Goal: Transaction & Acquisition: Purchase product/service

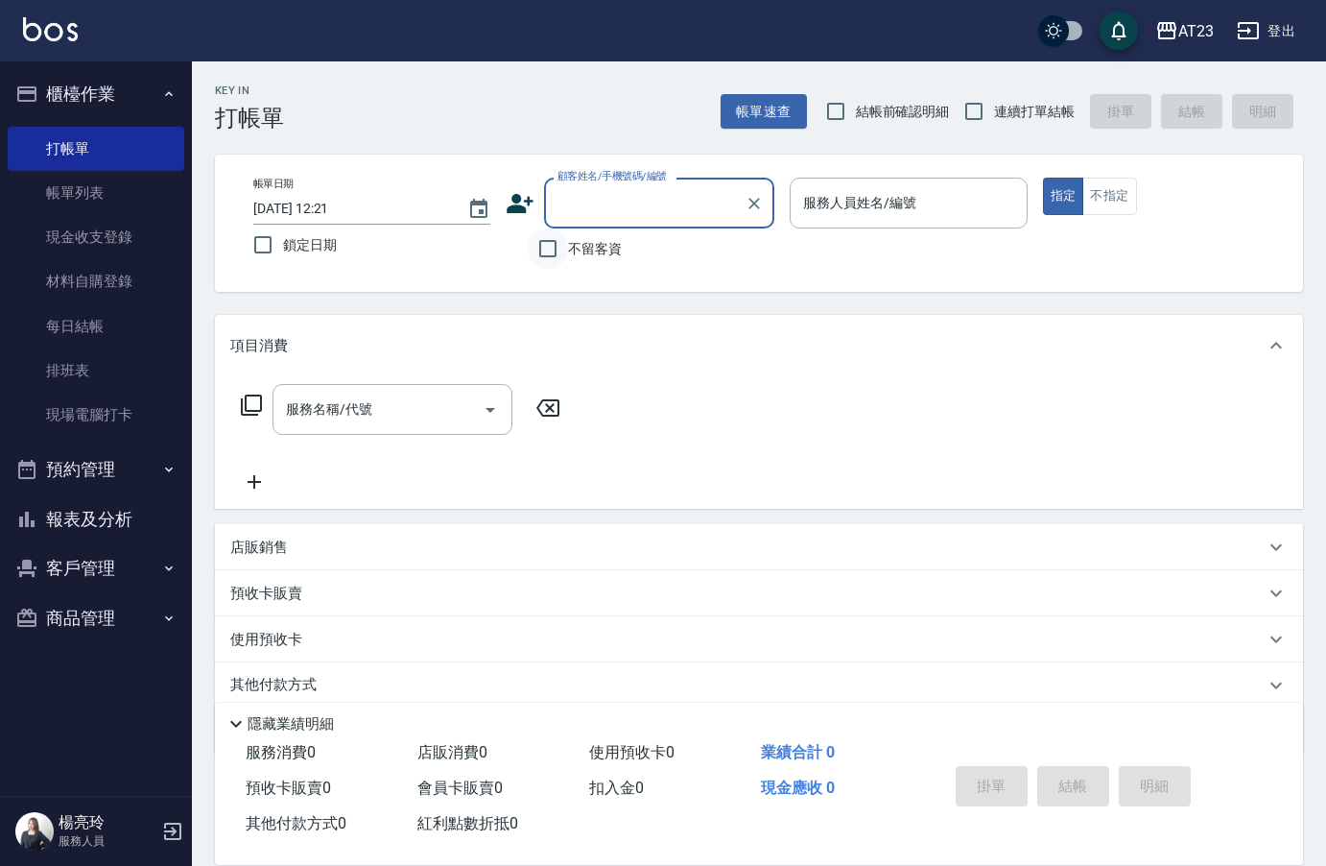
click at [555, 257] on input "不留客資" at bounding box center [548, 248] width 40 height 40
checkbox input "true"
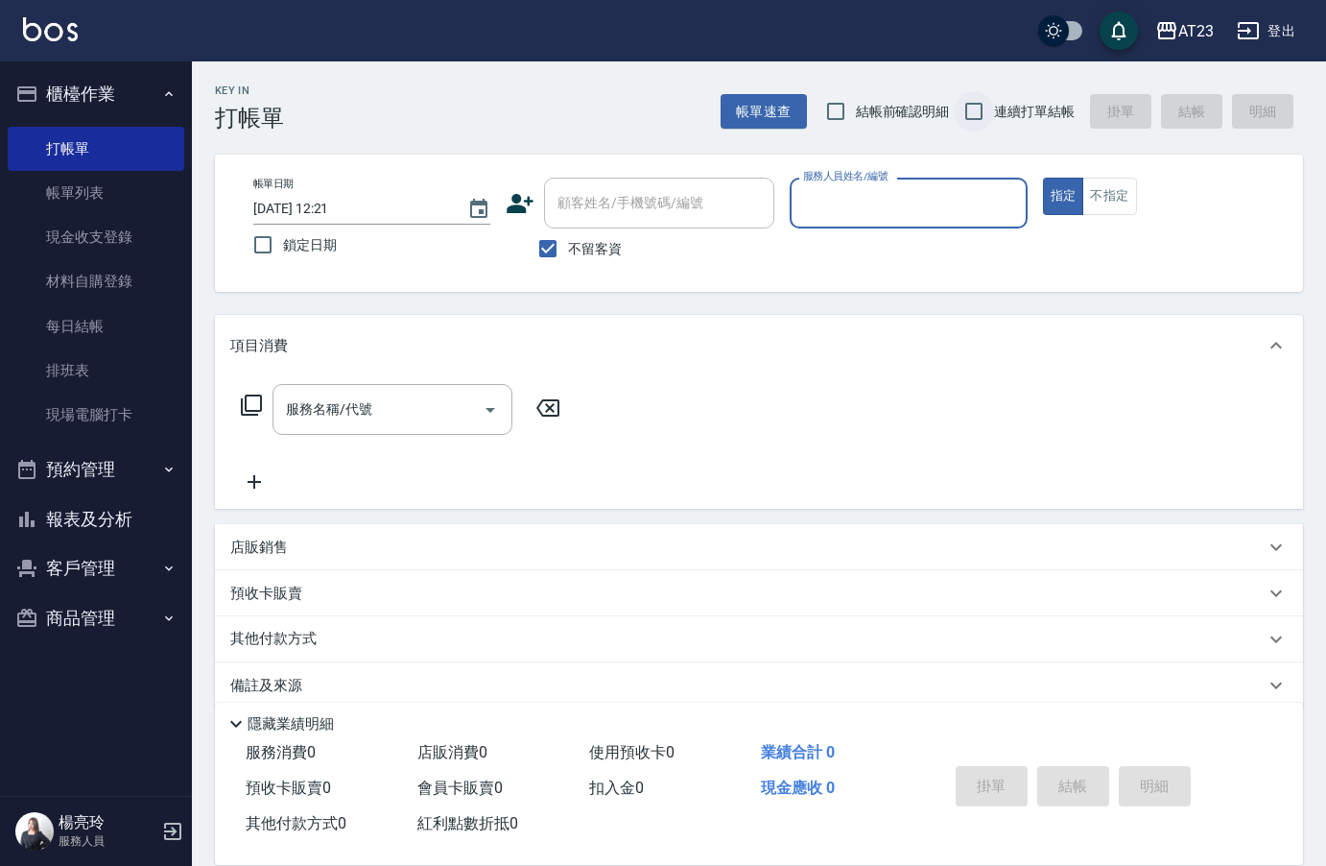
click at [991, 110] on input "連續打單結帳" at bounding box center [974, 111] width 40 height 40
checkbox input "true"
click at [948, 206] on input "服務人員姓名/編號" at bounding box center [909, 203] width 220 height 34
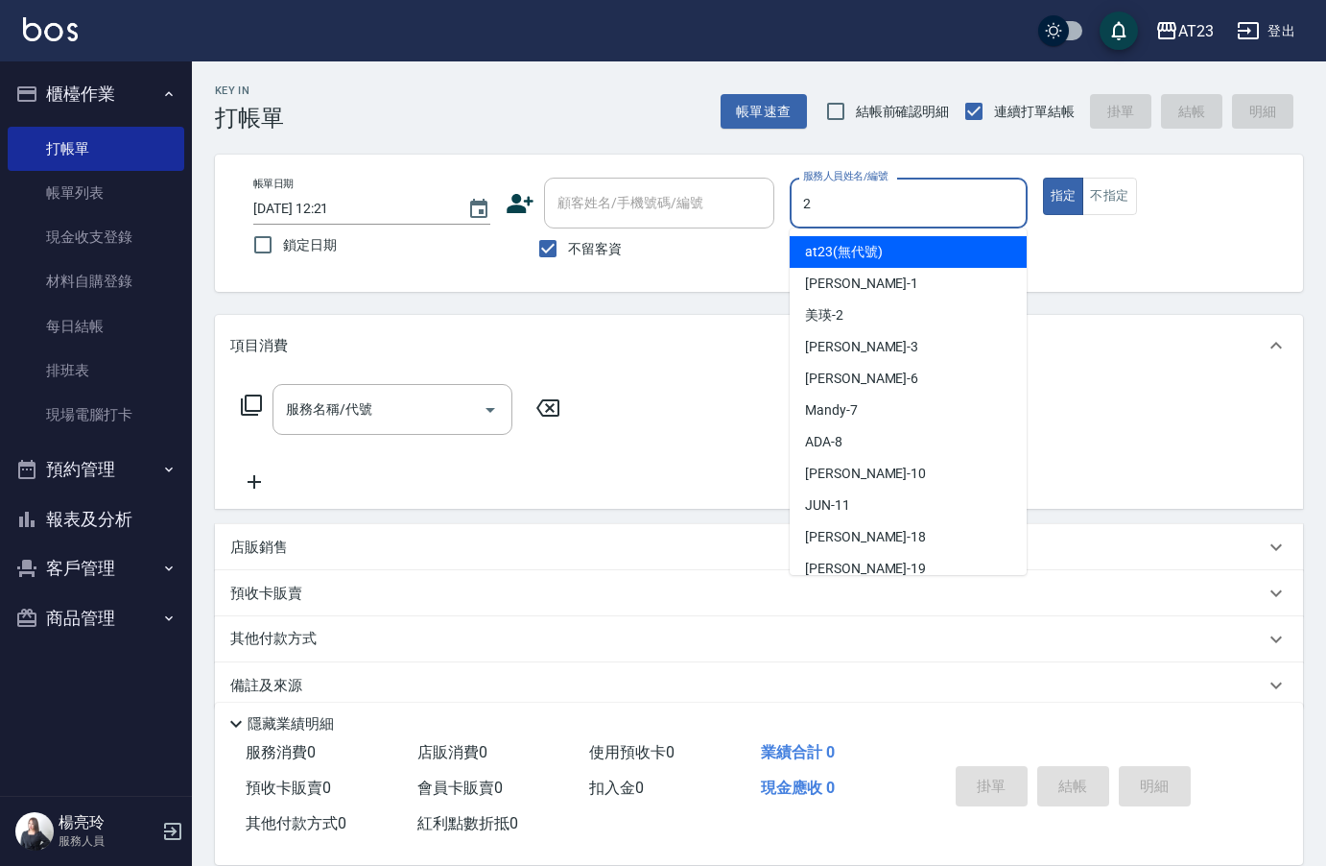
type input "美瑛-2"
type button "true"
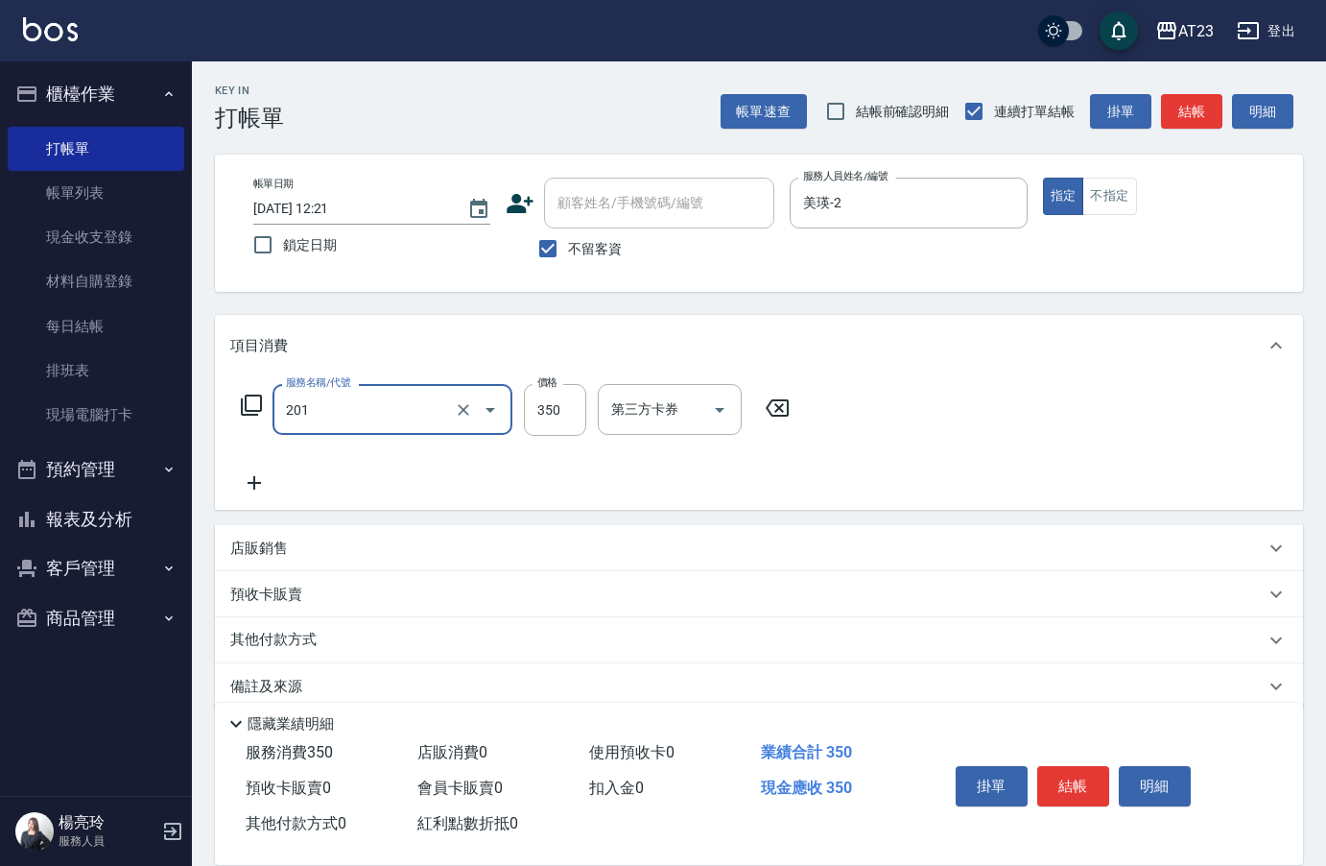
type input "一般洗髮(201)"
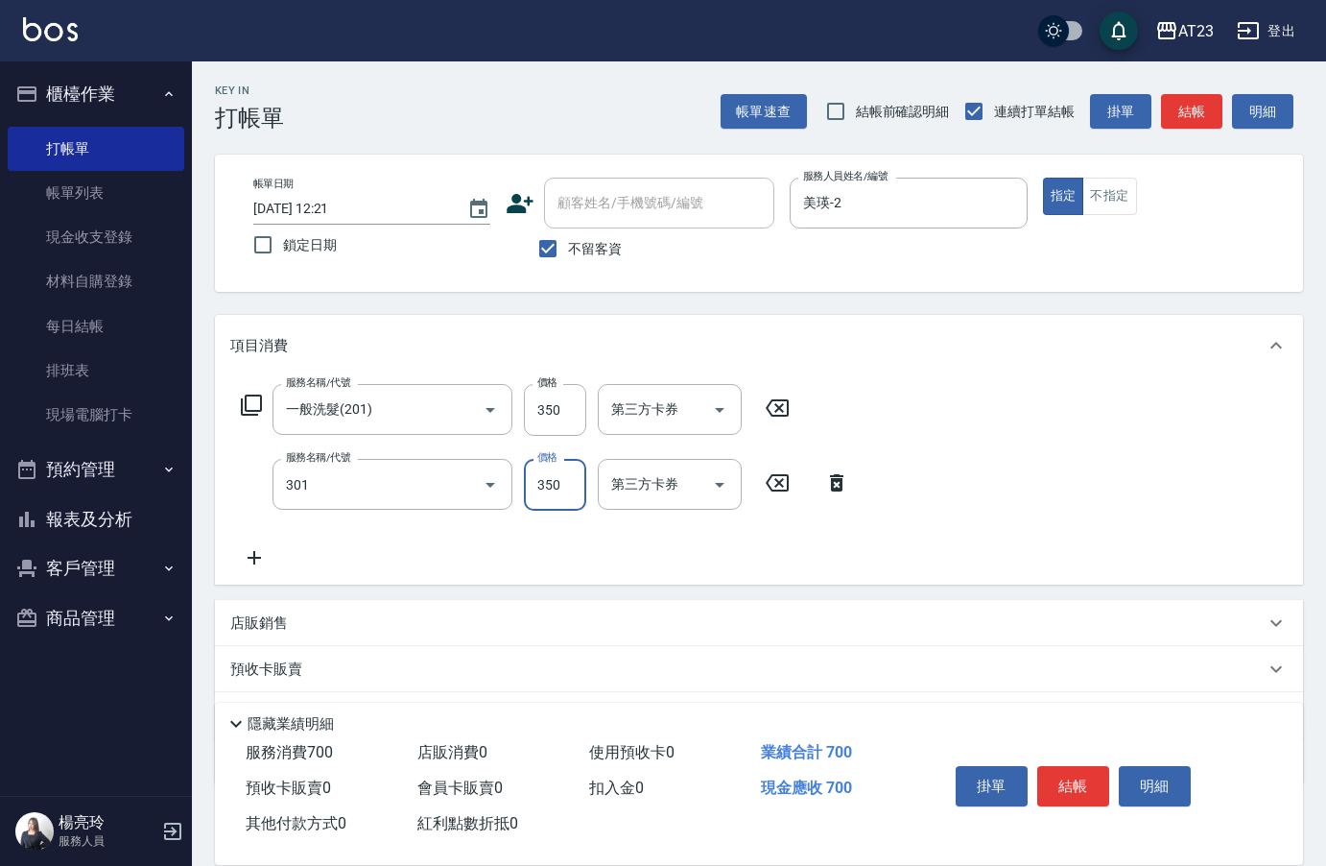
type input "造型剪髮(301)"
type input "500"
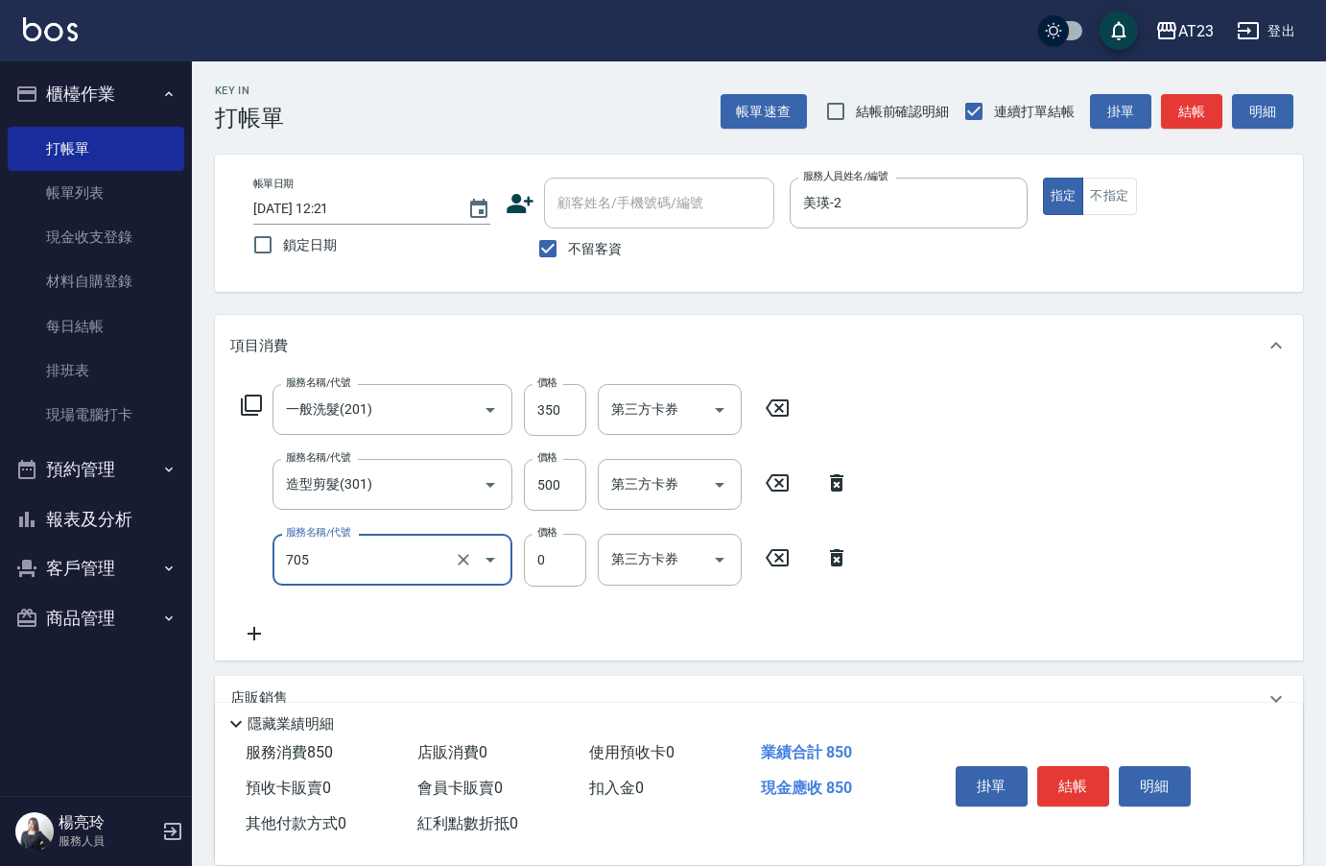
type input "互助50(705)"
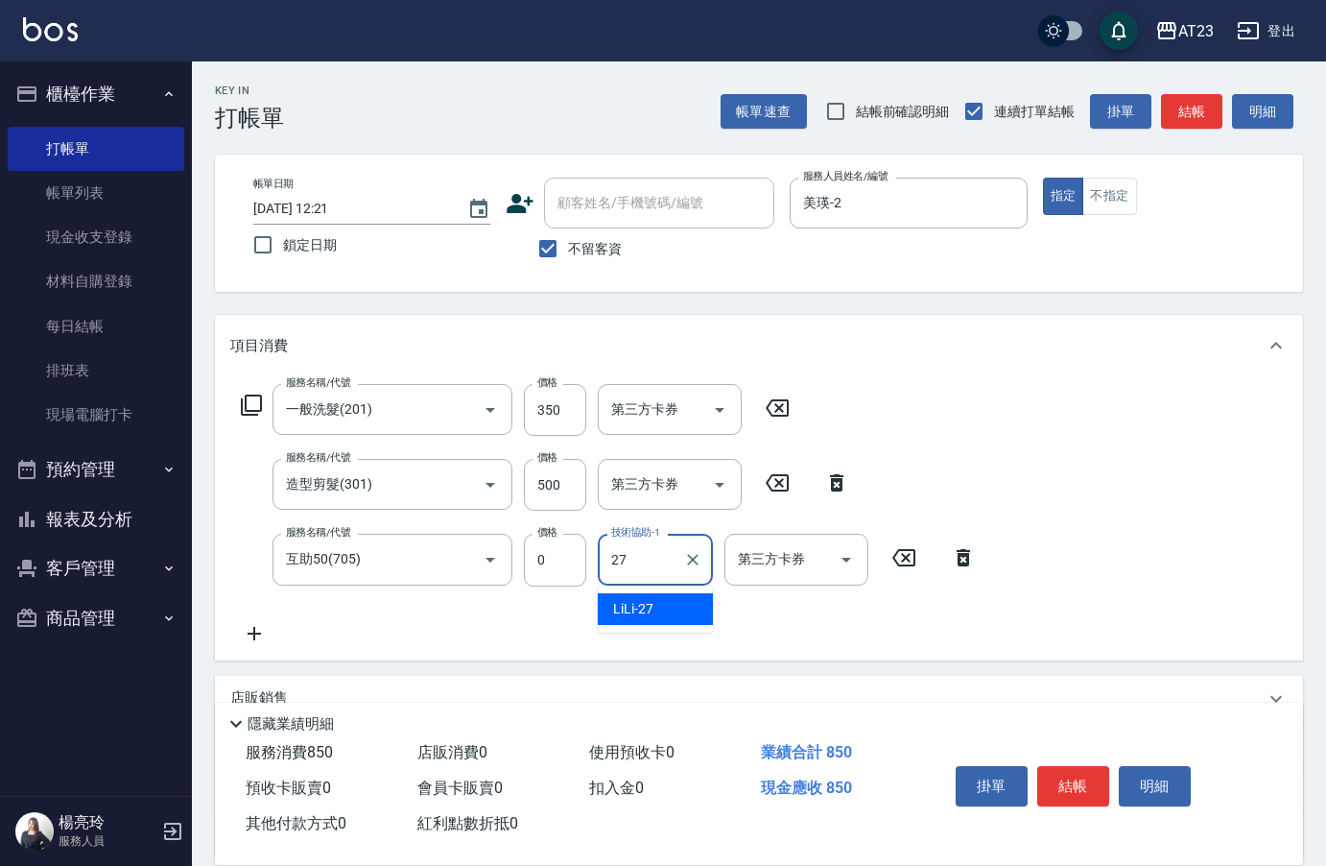
type input "LiLi-27"
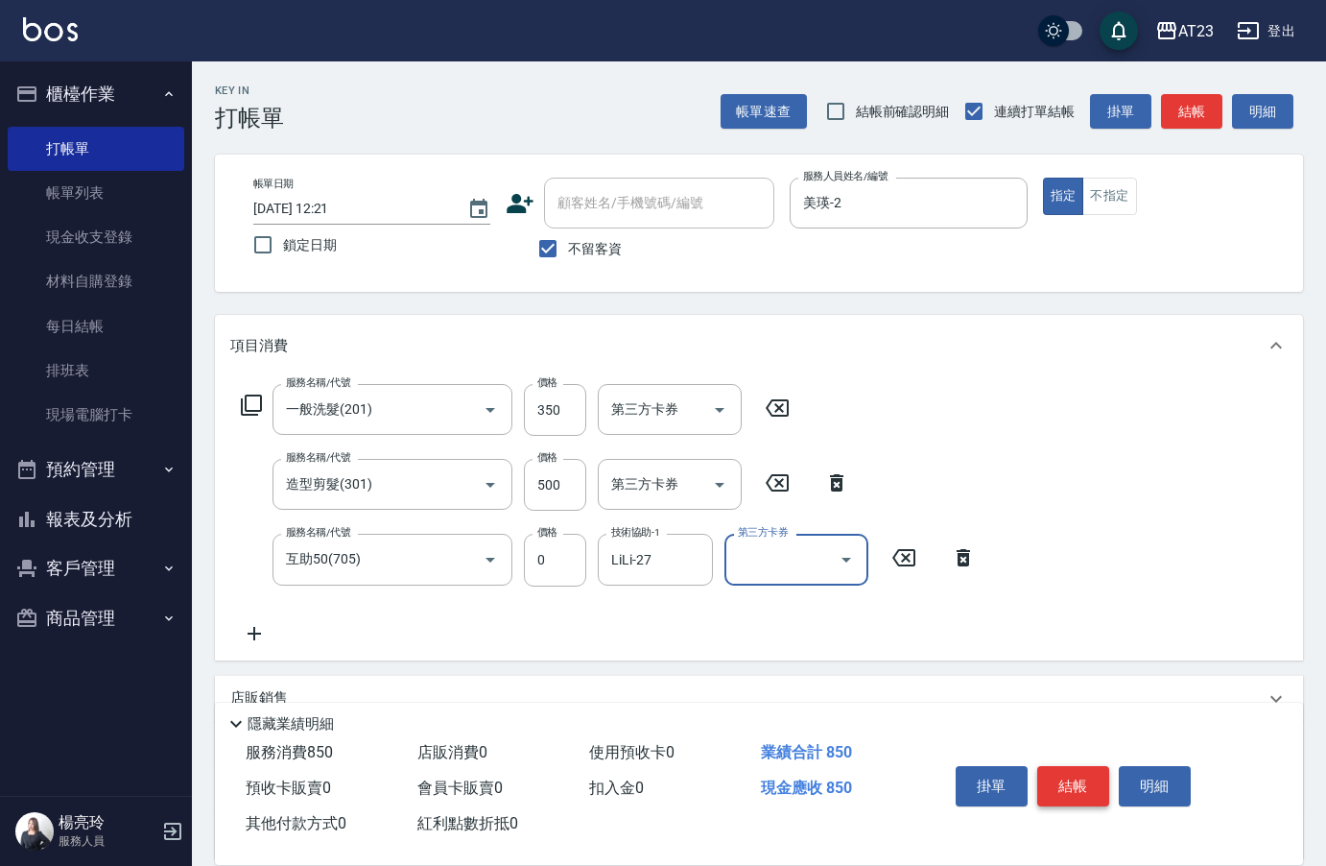
click at [1069, 795] on button "結帳" at bounding box center [1074, 786] width 72 height 40
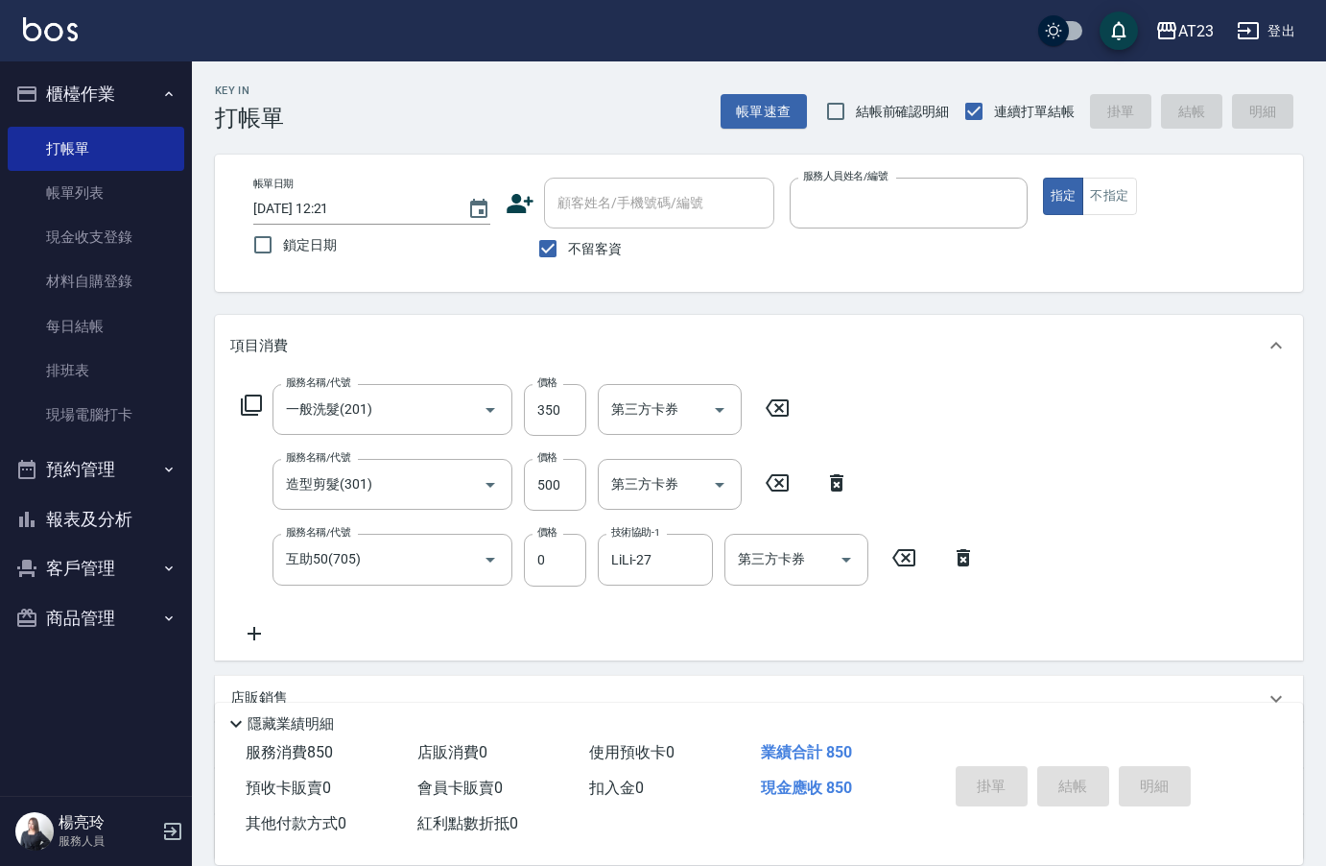
type input "[DATE] 15:50"
type input "1"
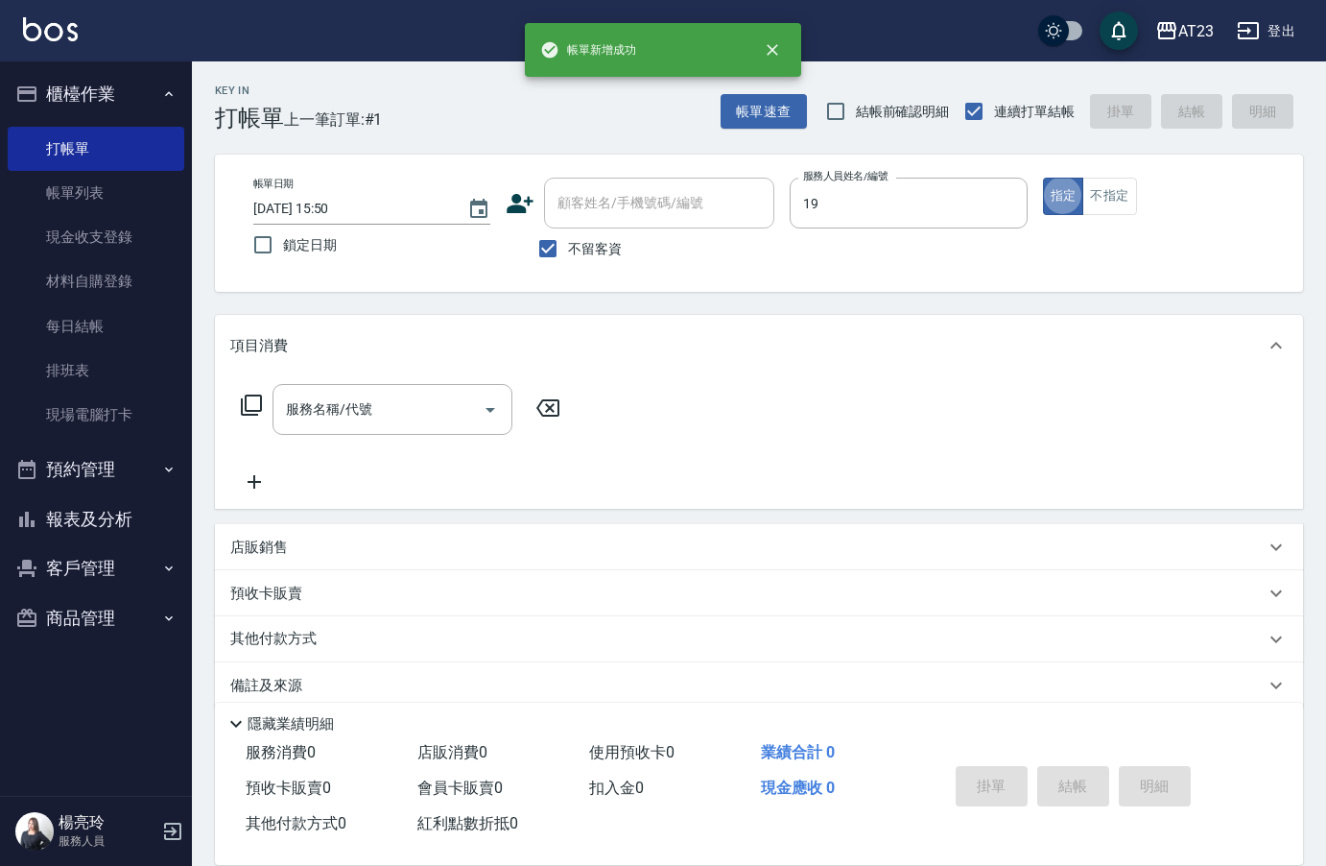
type input "[PERSON_NAME]-19"
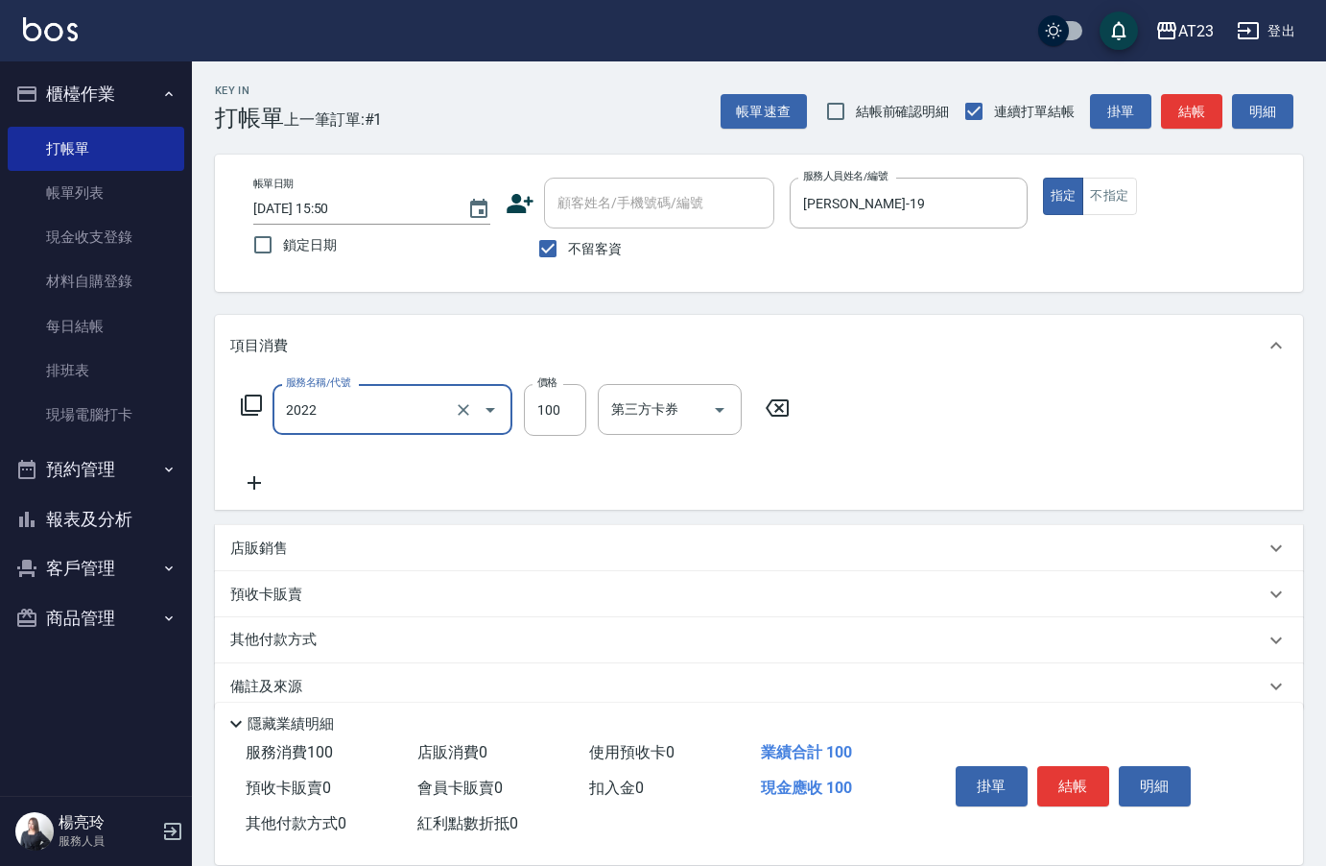
type input "升級精油洗髮(2022)"
click at [248, 497] on div "服務名稱/代號 升級精油洗髮(2022) 服務名稱/代號 價格 100 價格 第三方卡券 第三方卡券" at bounding box center [759, 442] width 1088 height 133
click at [328, 492] on div "服務名稱/代號 升級精油洗髮(2022) 服務名稱/代號 價格 100 價格 第三方卡券 第三方卡券" at bounding box center [515, 439] width 571 height 110
click at [264, 484] on icon at bounding box center [254, 482] width 48 height 23
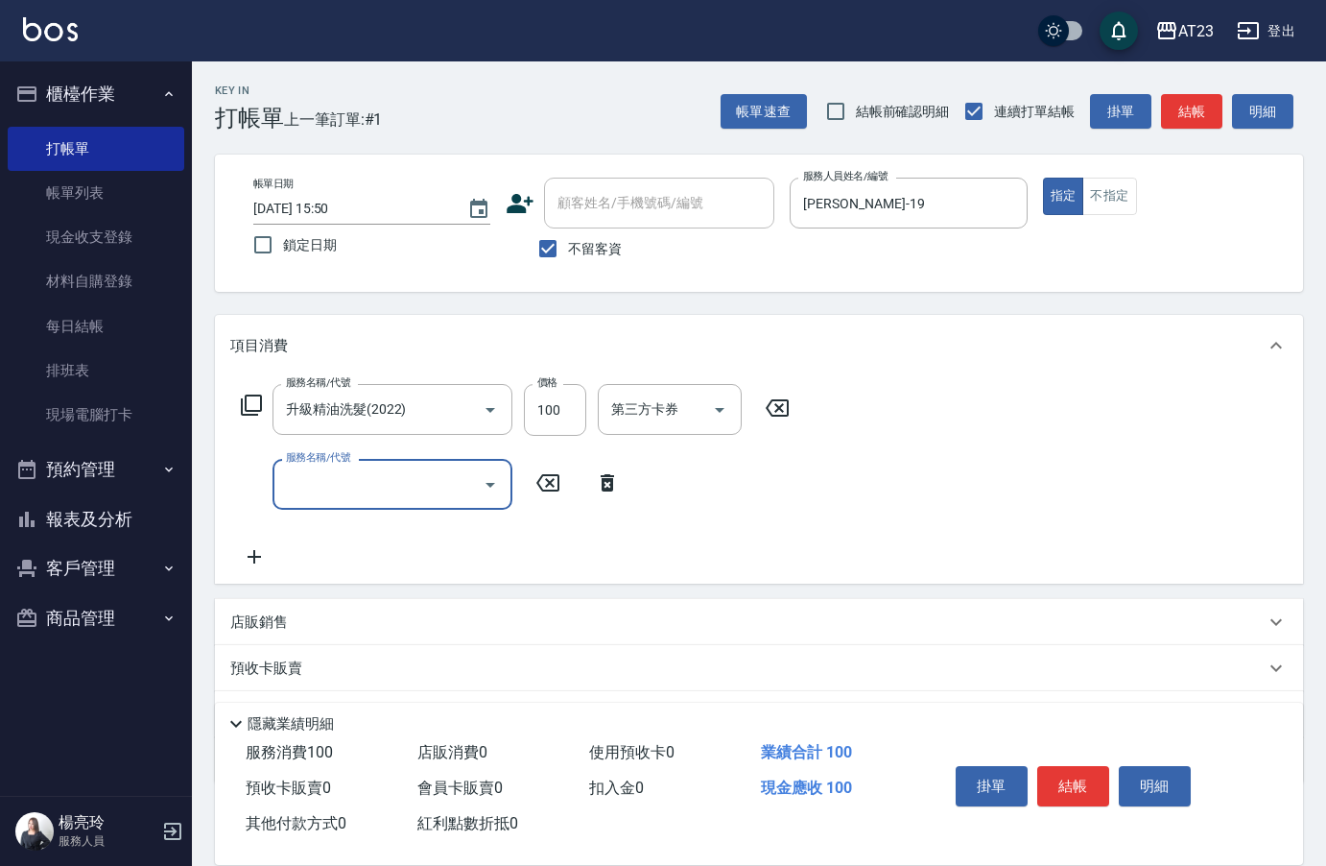
click at [343, 483] on input "服務名稱/代號" at bounding box center [378, 484] width 194 height 34
type input "使用洗髮卡(203)"
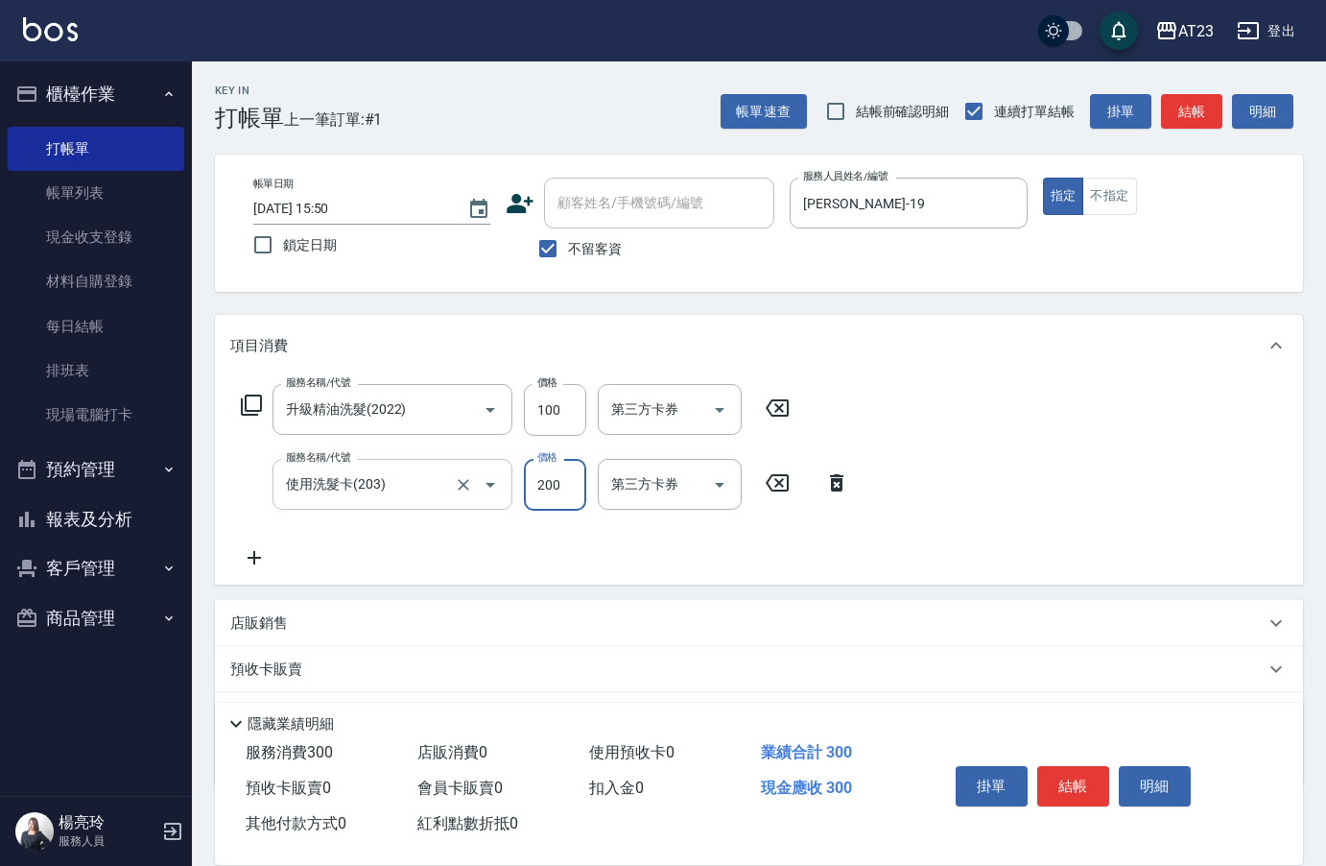
type input "200"
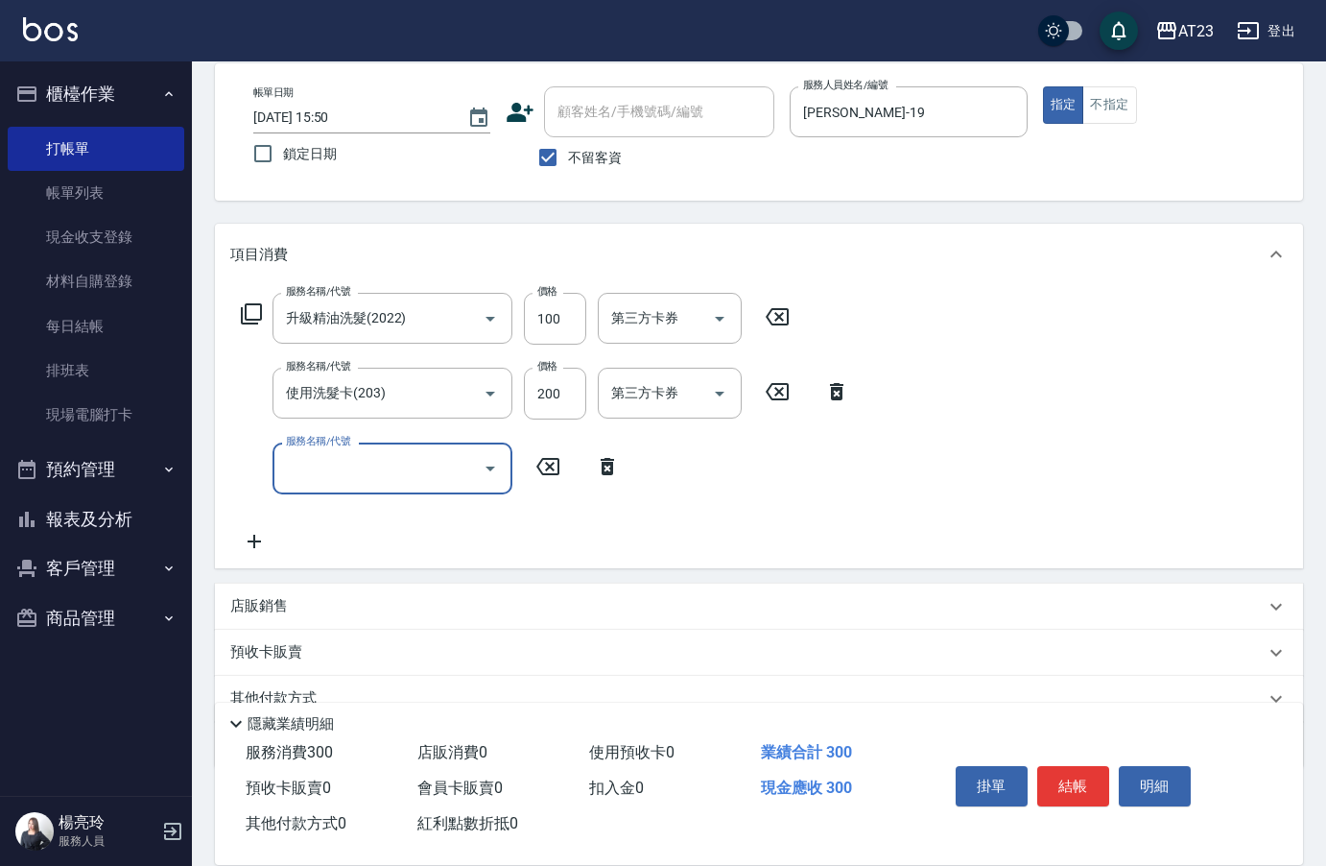
scroll to position [178, 0]
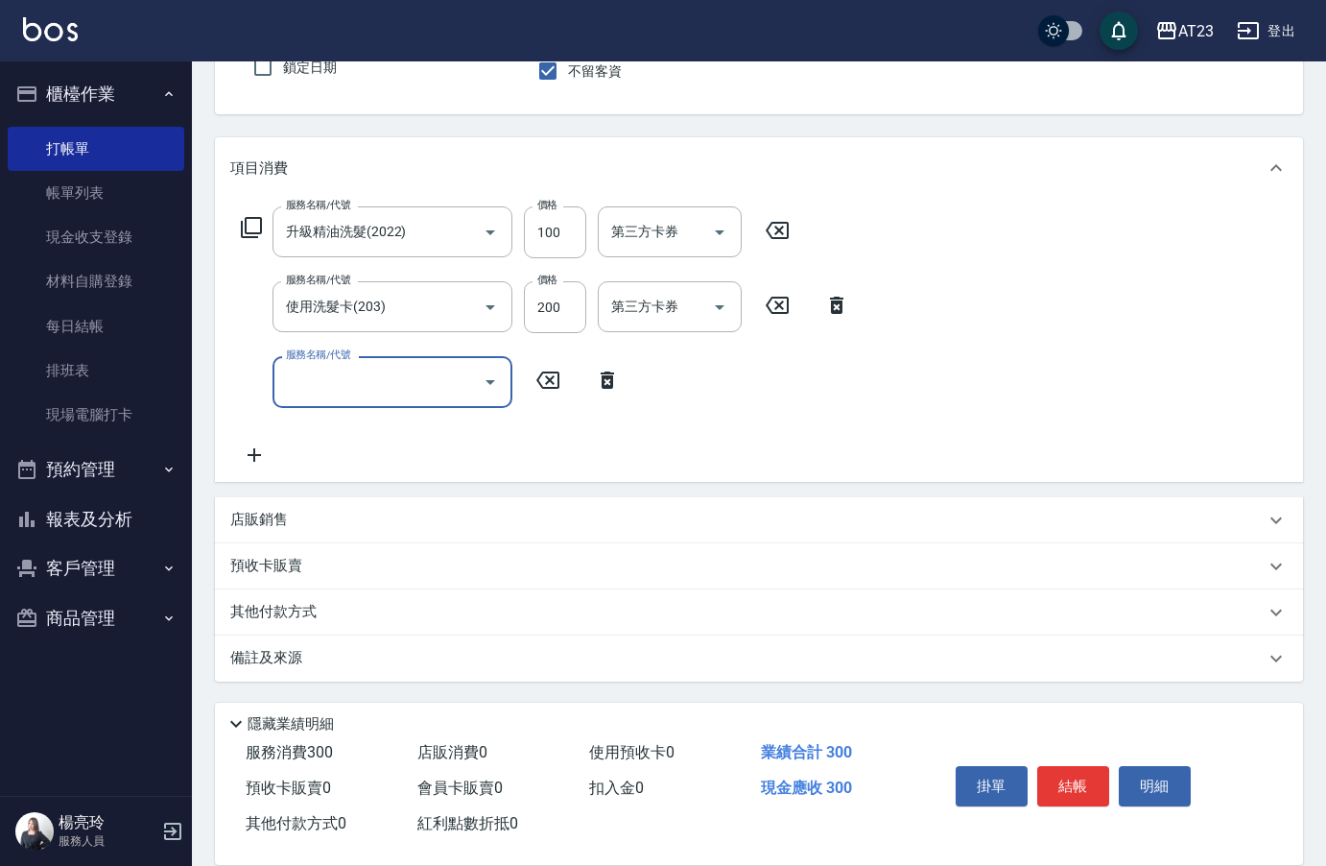
click at [256, 618] on p "其他付款方式" at bounding box center [278, 612] width 96 height 21
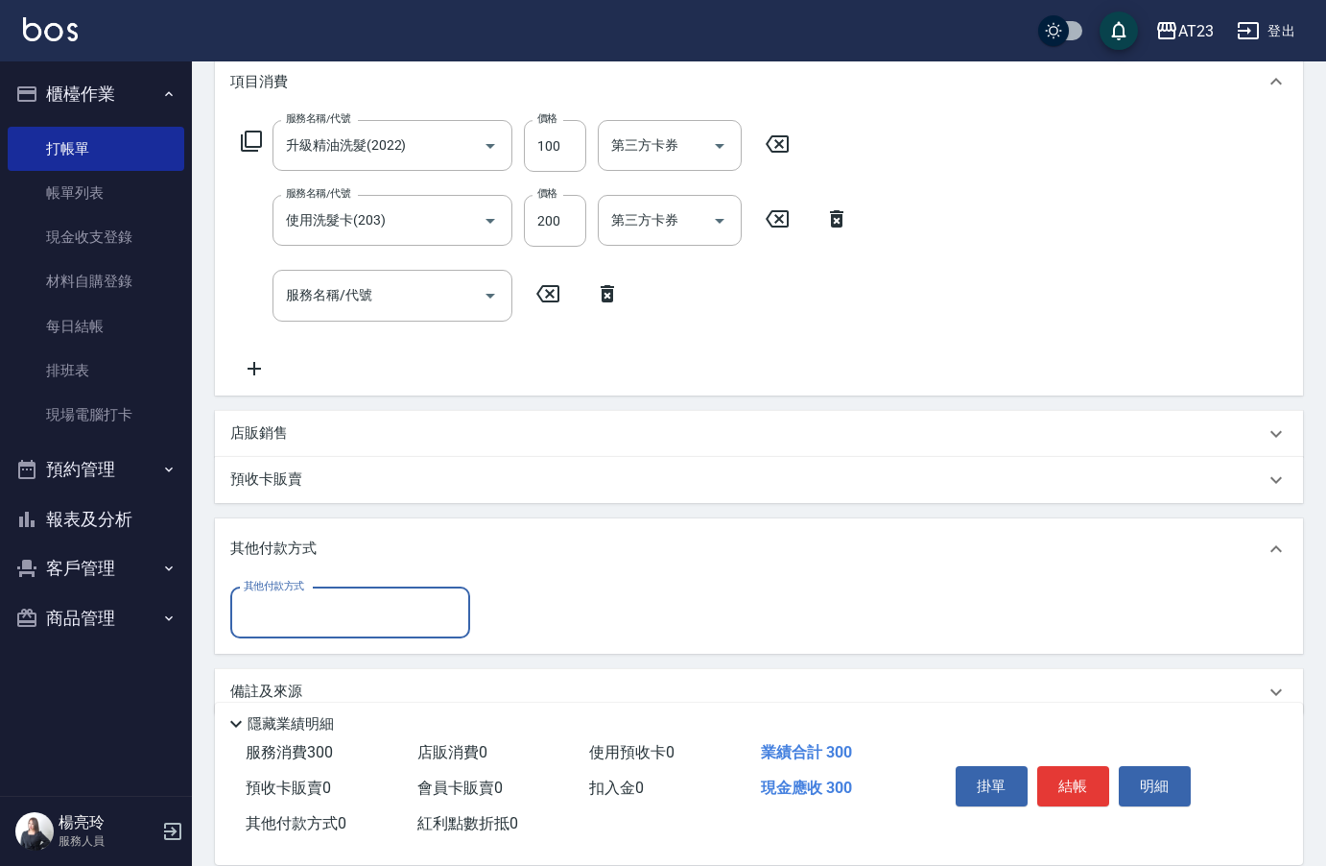
scroll to position [271, 0]
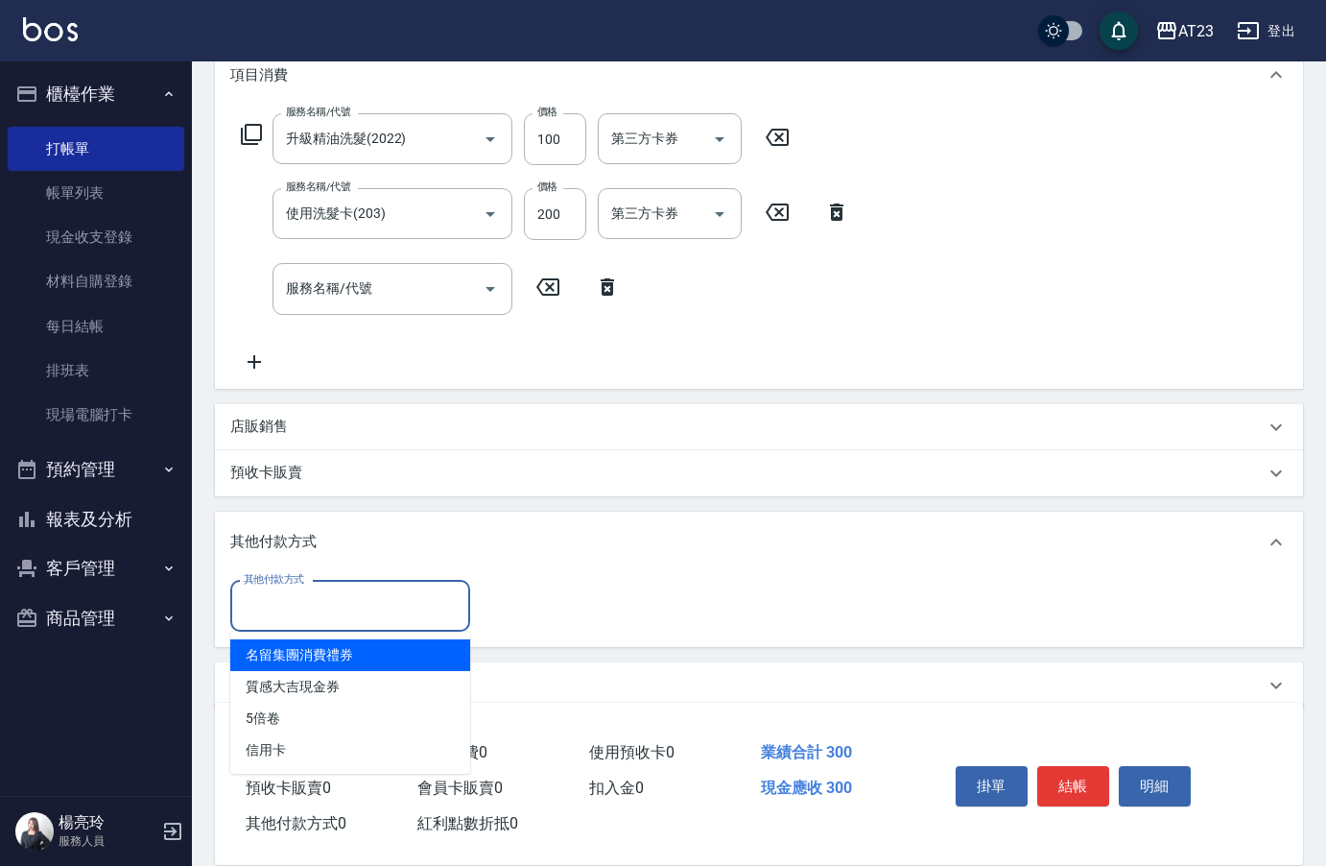
click at [281, 613] on input "其他付款方式" at bounding box center [350, 606] width 223 height 34
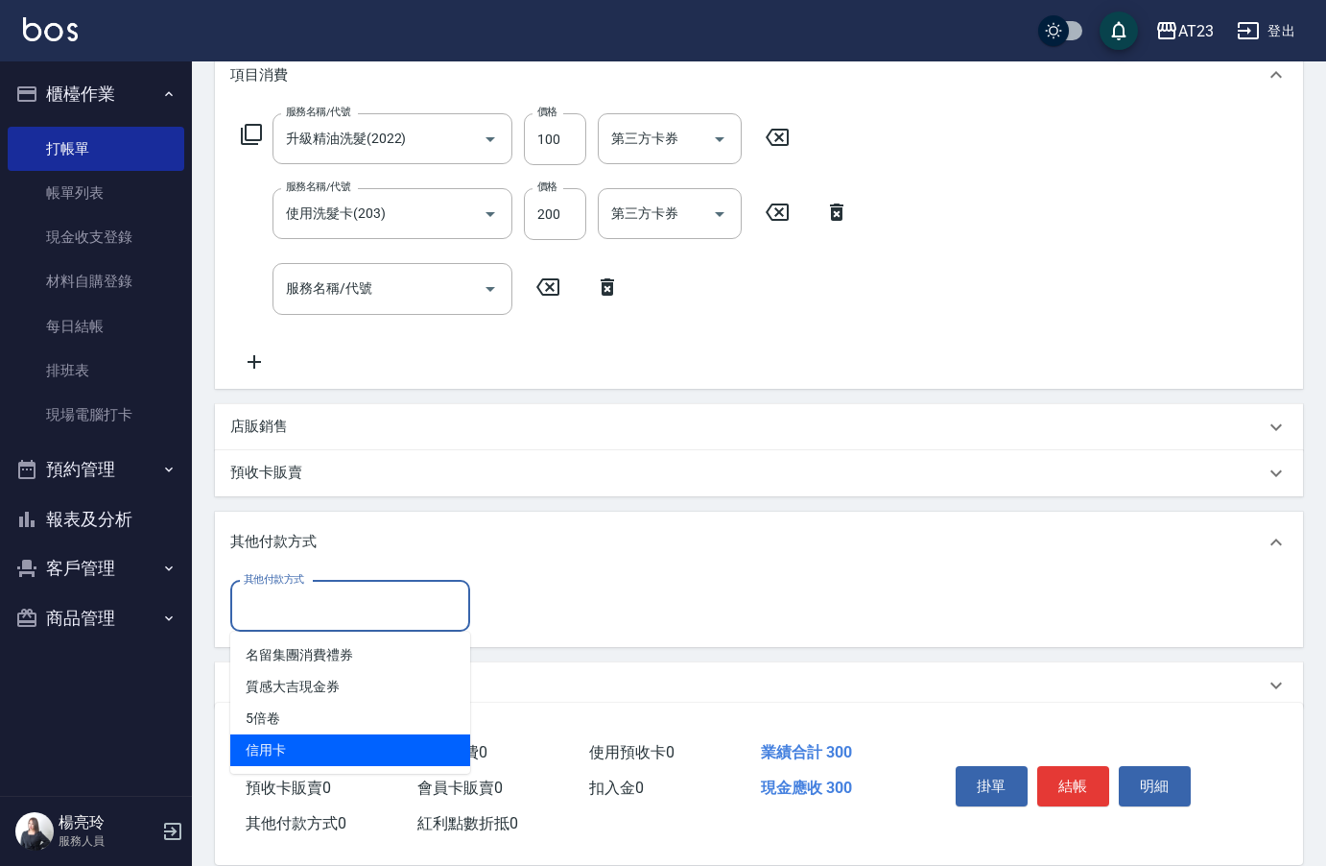
click at [288, 754] on span "信用卡" at bounding box center [350, 750] width 240 height 32
type input "信用卡"
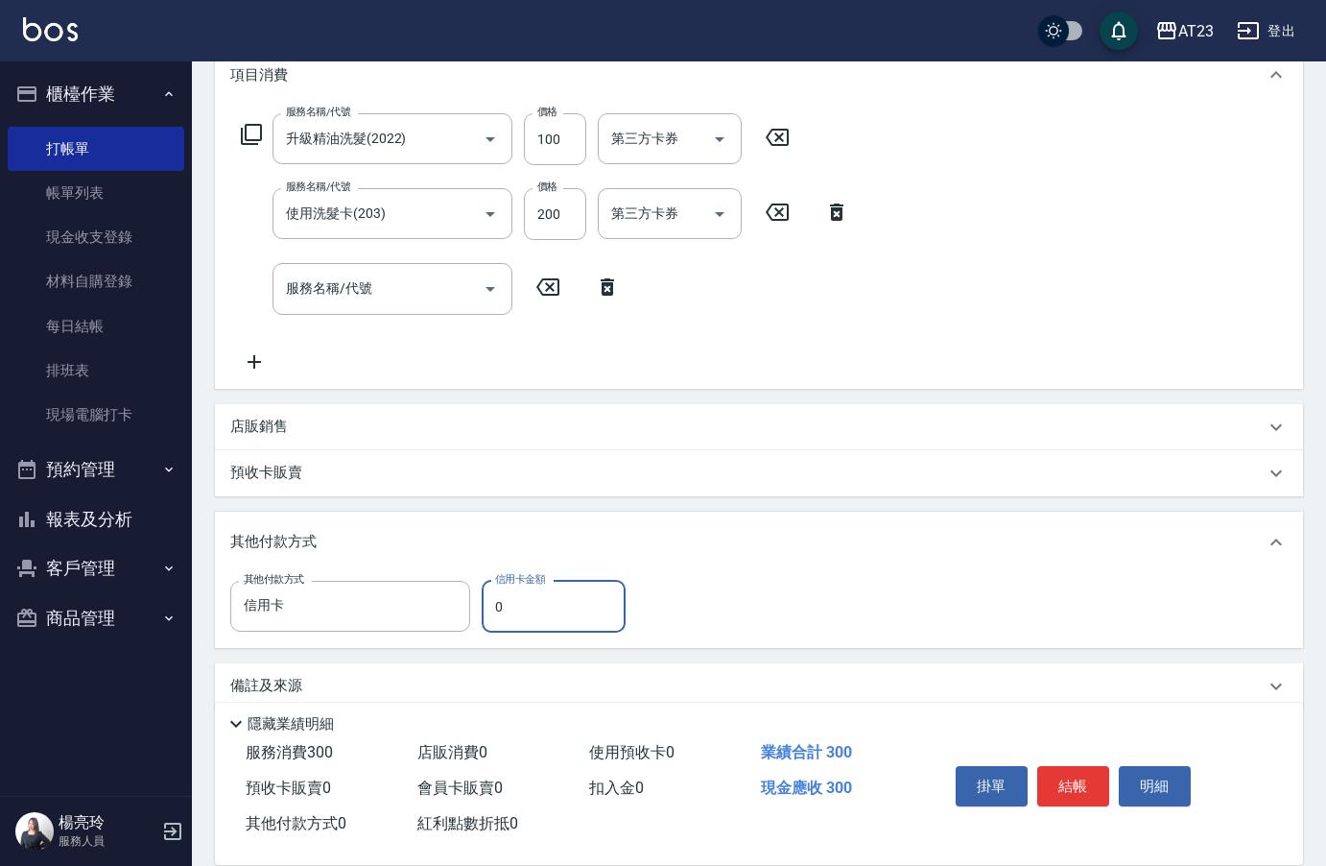
drag, startPoint x: 514, startPoint y: 617, endPoint x: 494, endPoint y: 617, distance: 20.2
click at [495, 617] on input "0" at bounding box center [554, 607] width 144 height 52
type input "100"
click at [1090, 687] on div "備註及來源" at bounding box center [747, 686] width 1035 height 20
click at [1098, 789] on button "結帳" at bounding box center [1074, 786] width 72 height 40
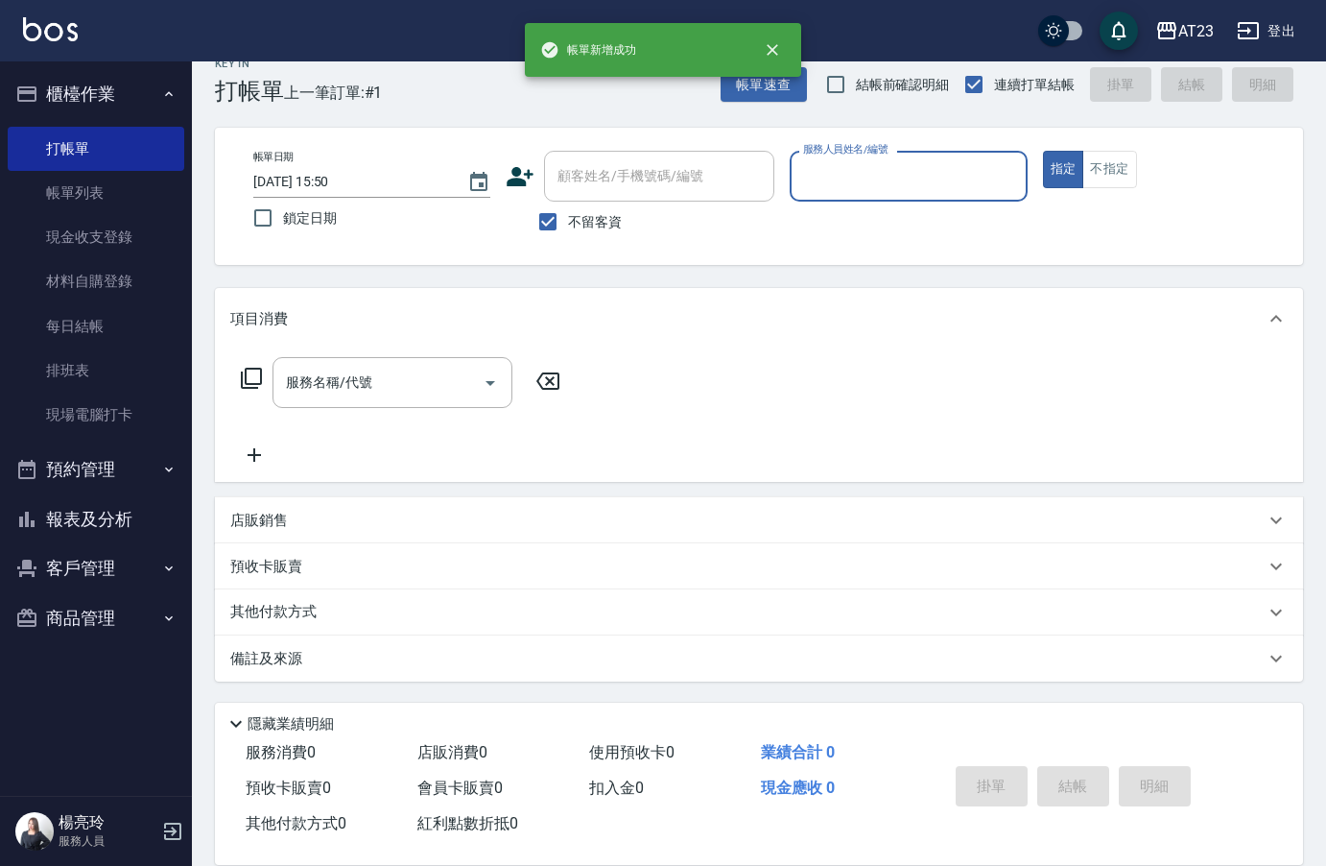
scroll to position [0, 0]
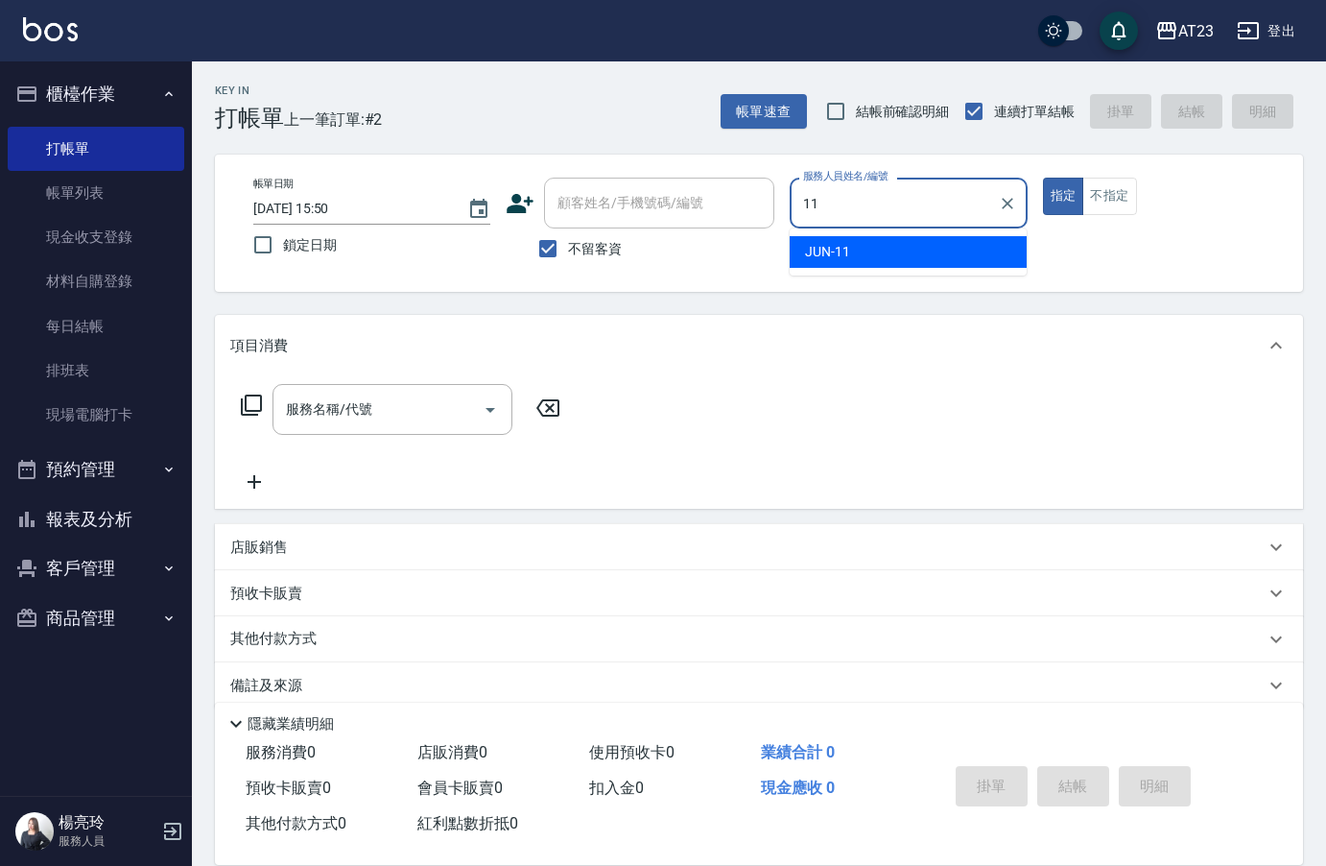
type input "JUN-11"
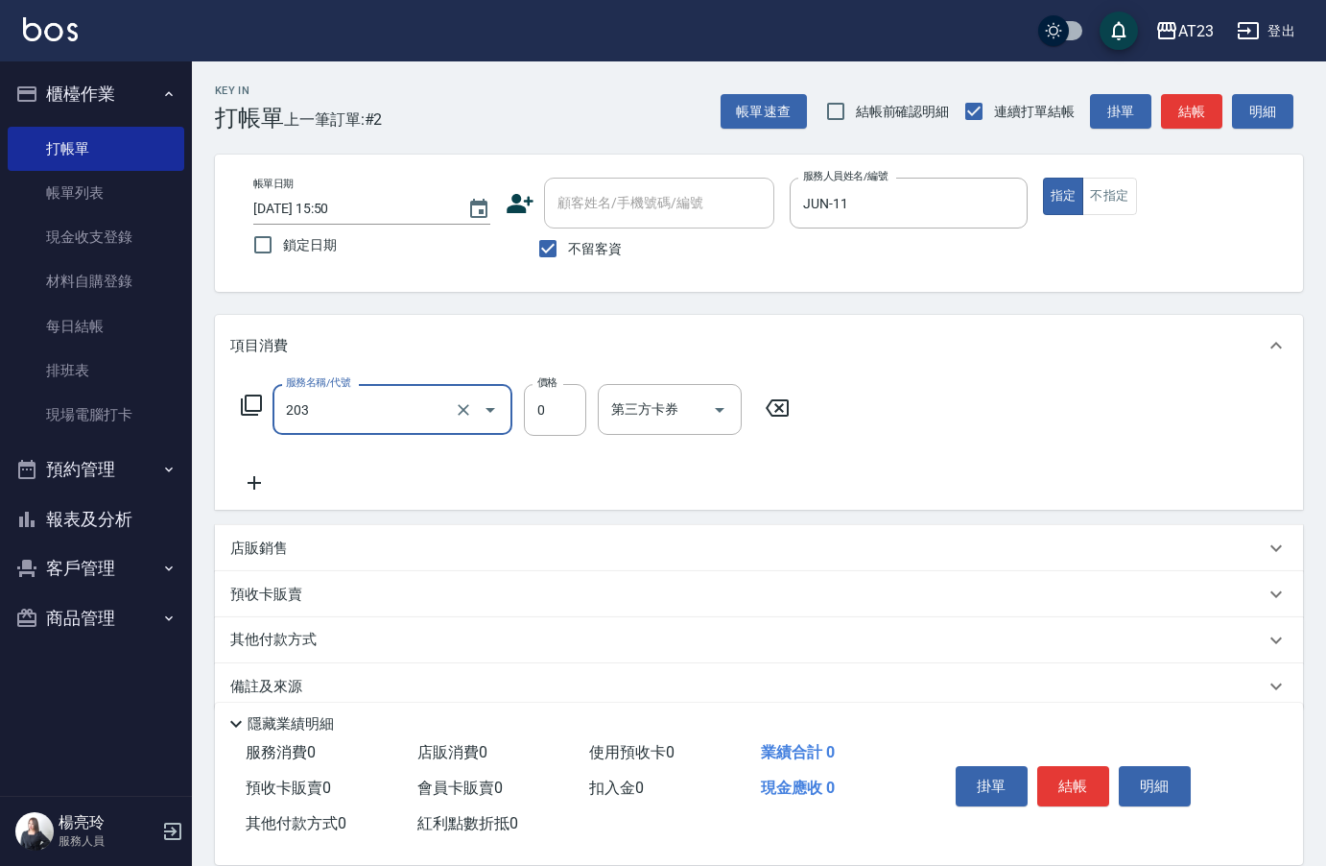
type input "使用洗髮卡(203)"
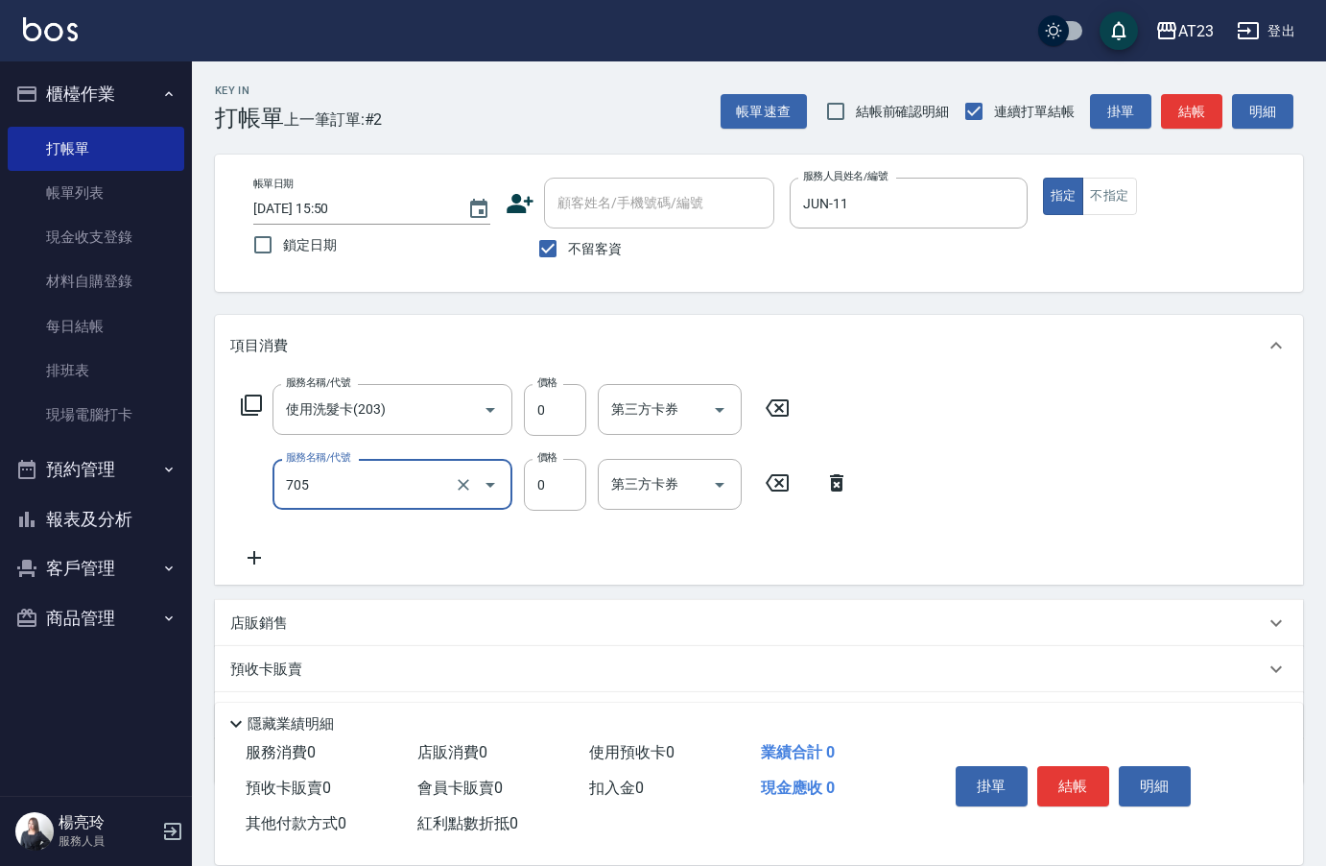
type input "互助50(705)"
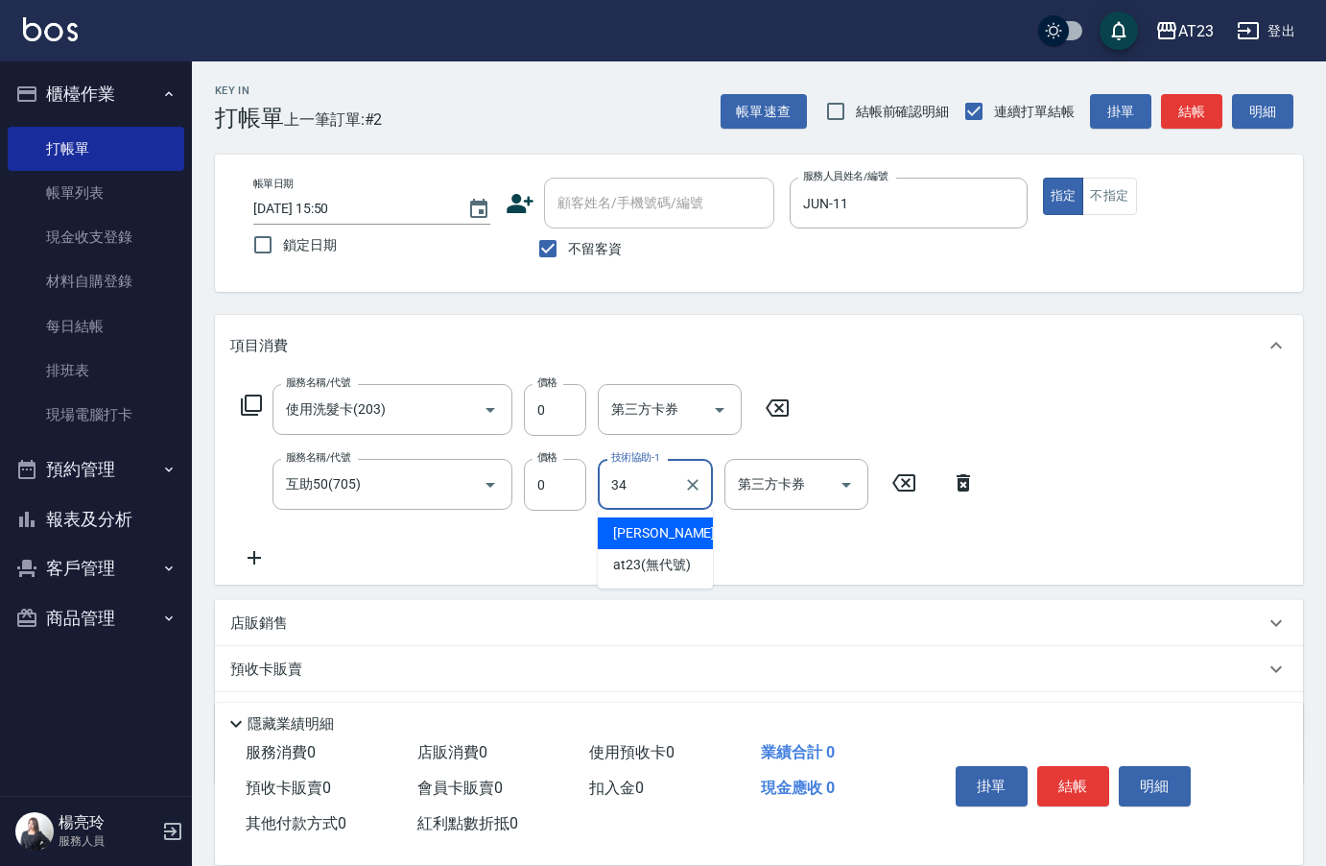
type input "[PERSON_NAME]-34"
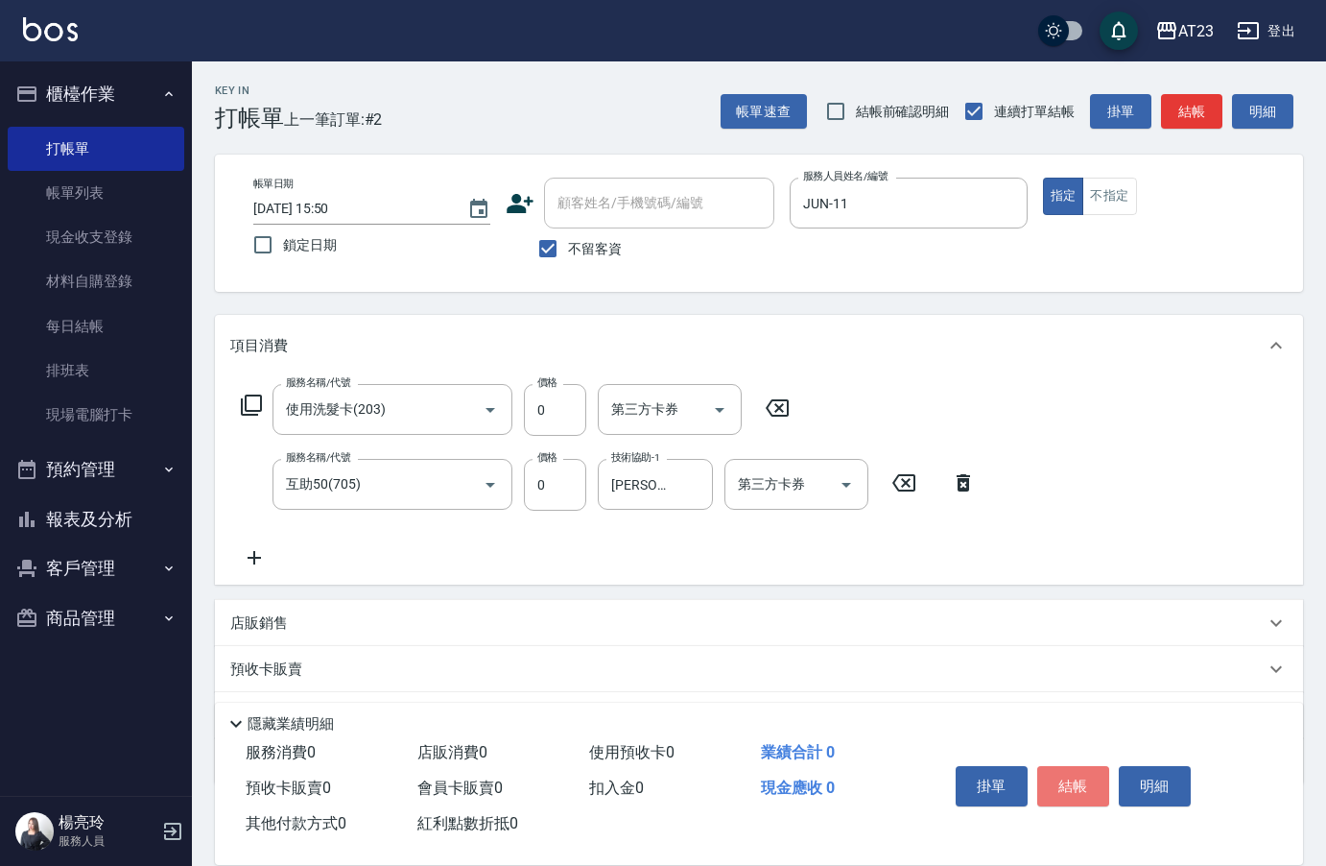
click at [1086, 776] on button "結帳" at bounding box center [1074, 786] width 72 height 40
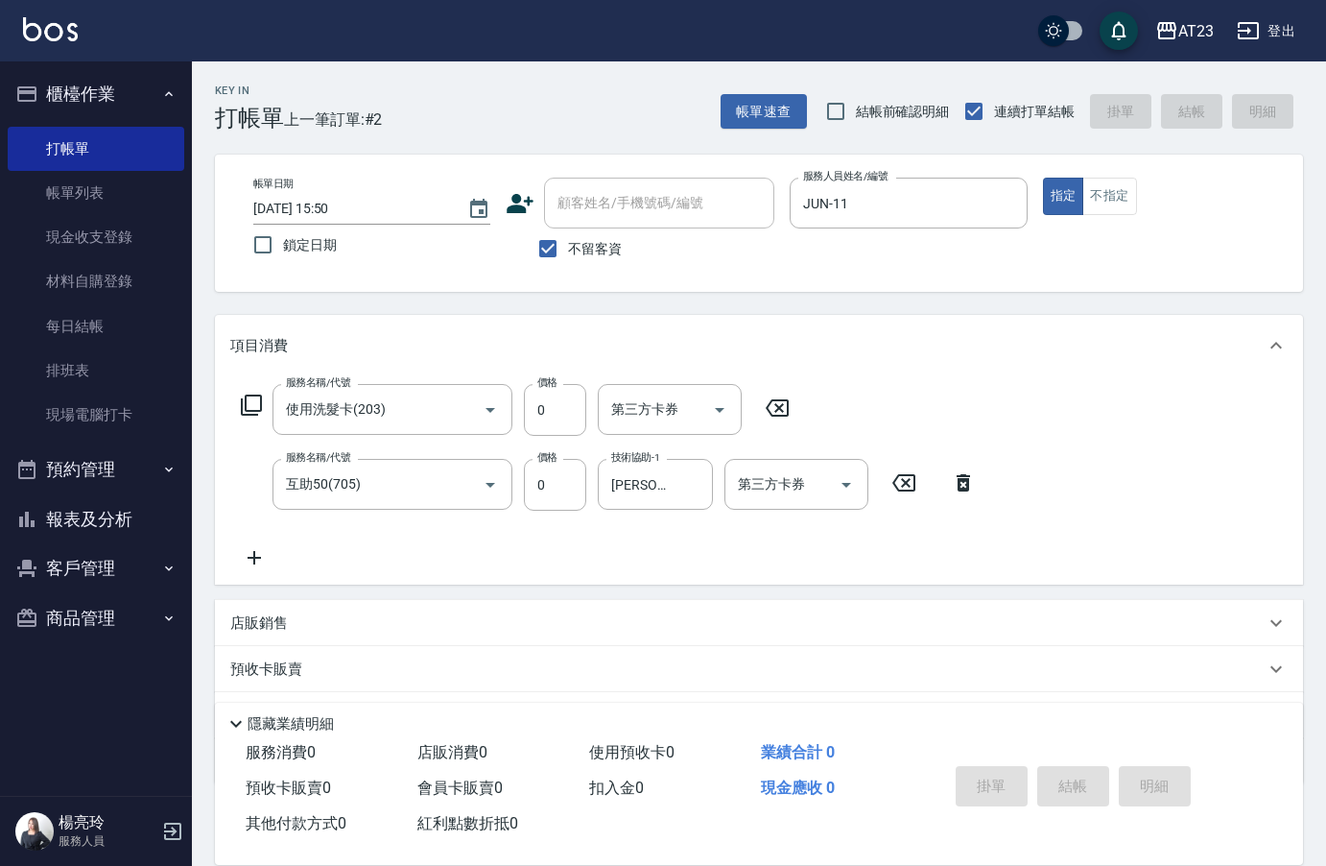
type input "[DATE] 15:51"
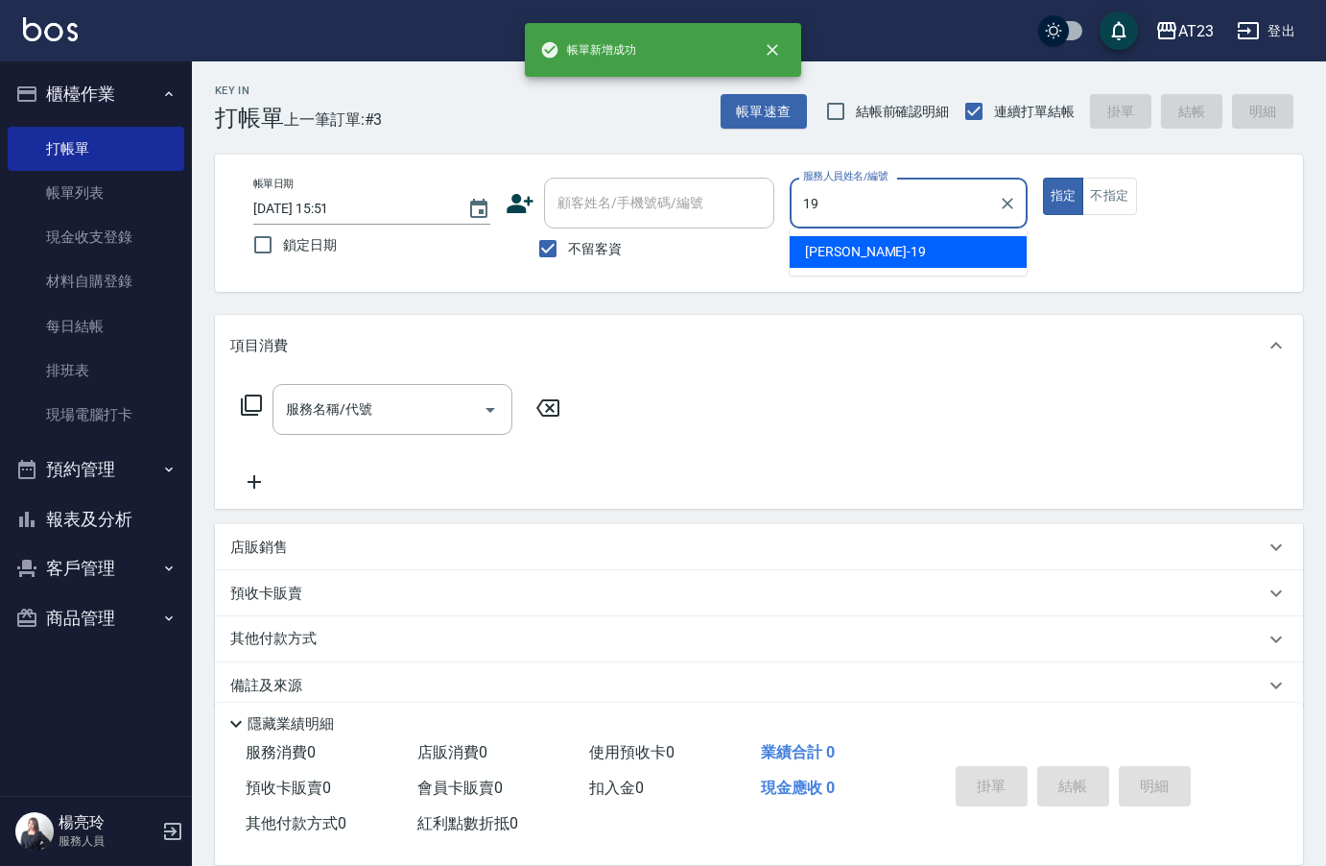
type input "[PERSON_NAME]-19"
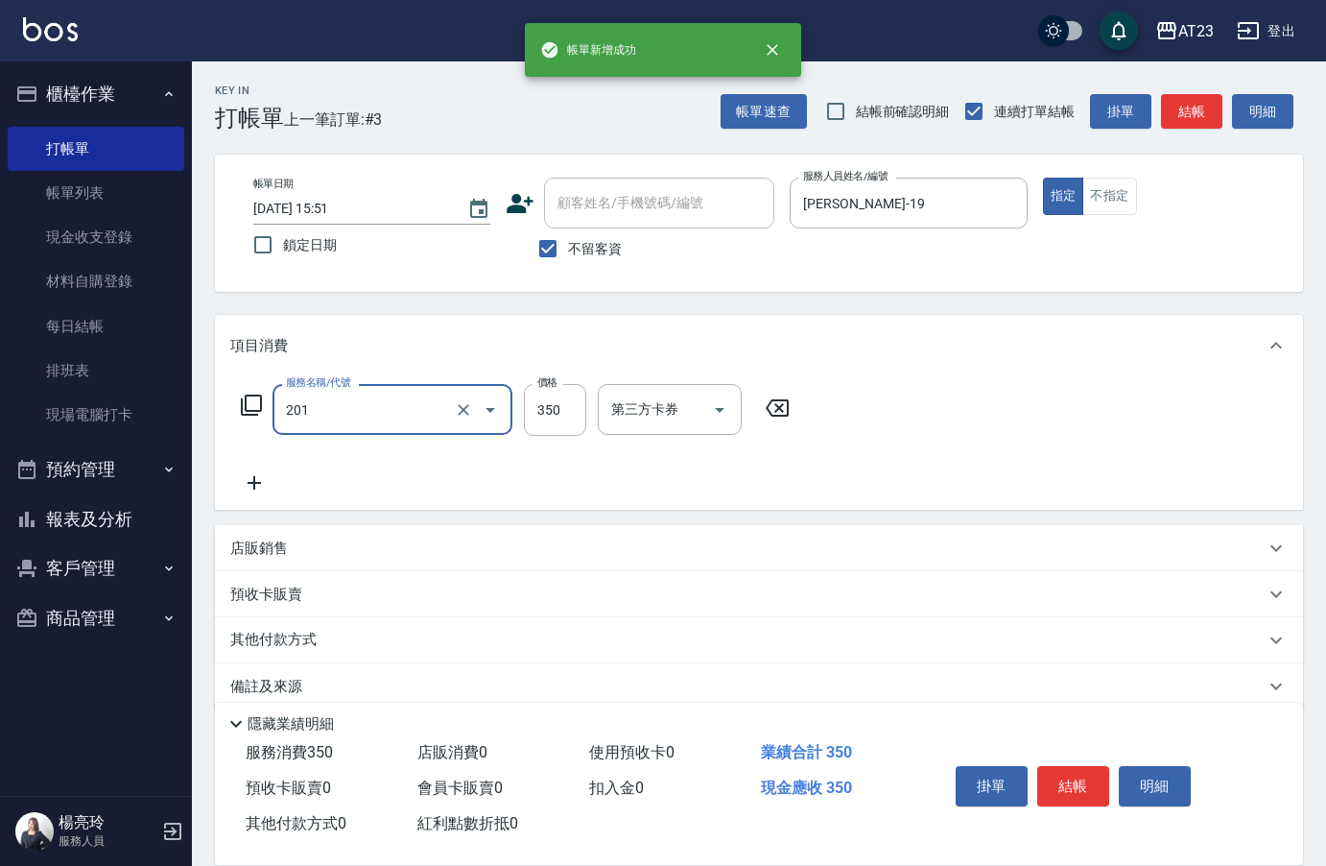
type input "一般洗髮(201)"
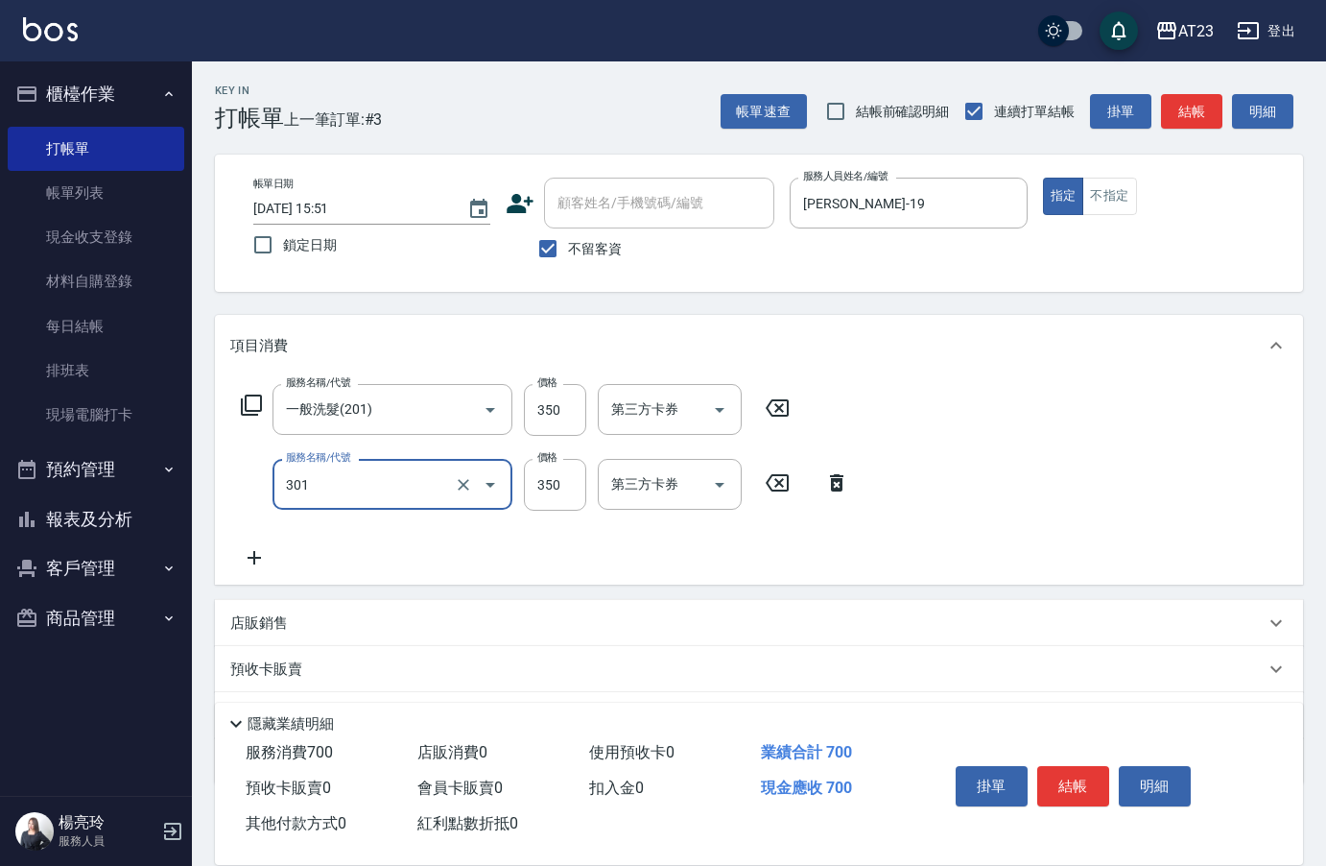
type input "造型剪髮(301)"
click at [1080, 790] on button "結帳" at bounding box center [1074, 786] width 72 height 40
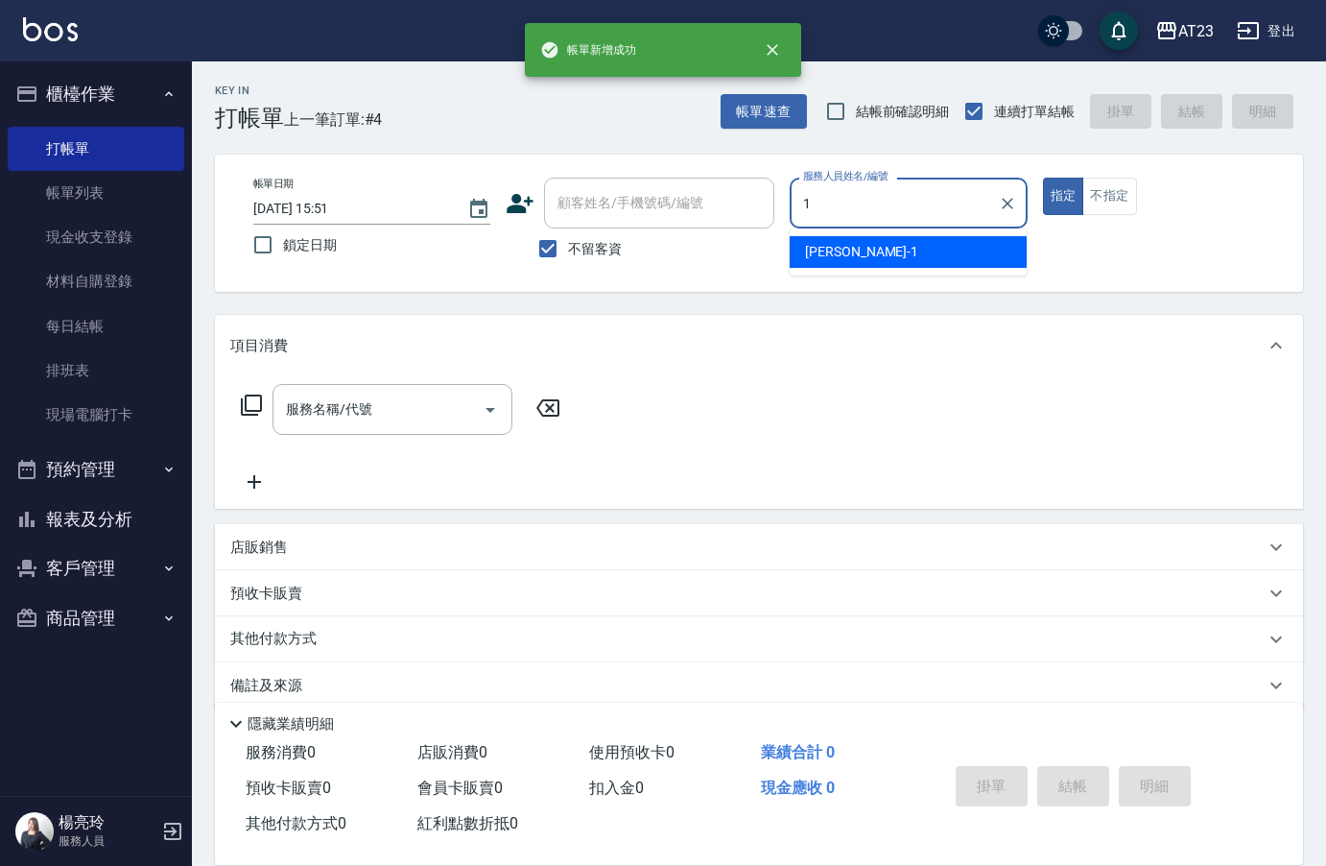
type input "[PERSON_NAME]-1"
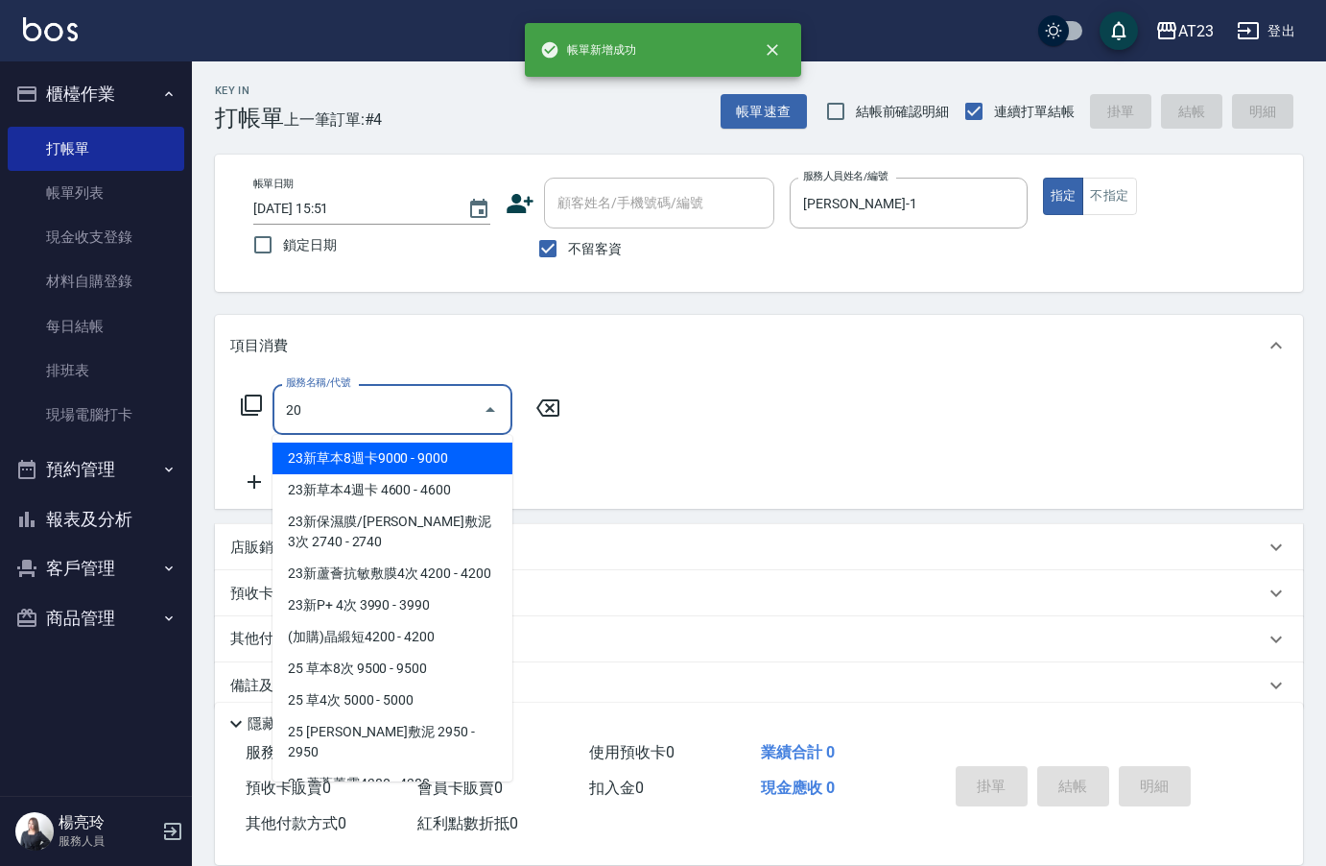
type input "201"
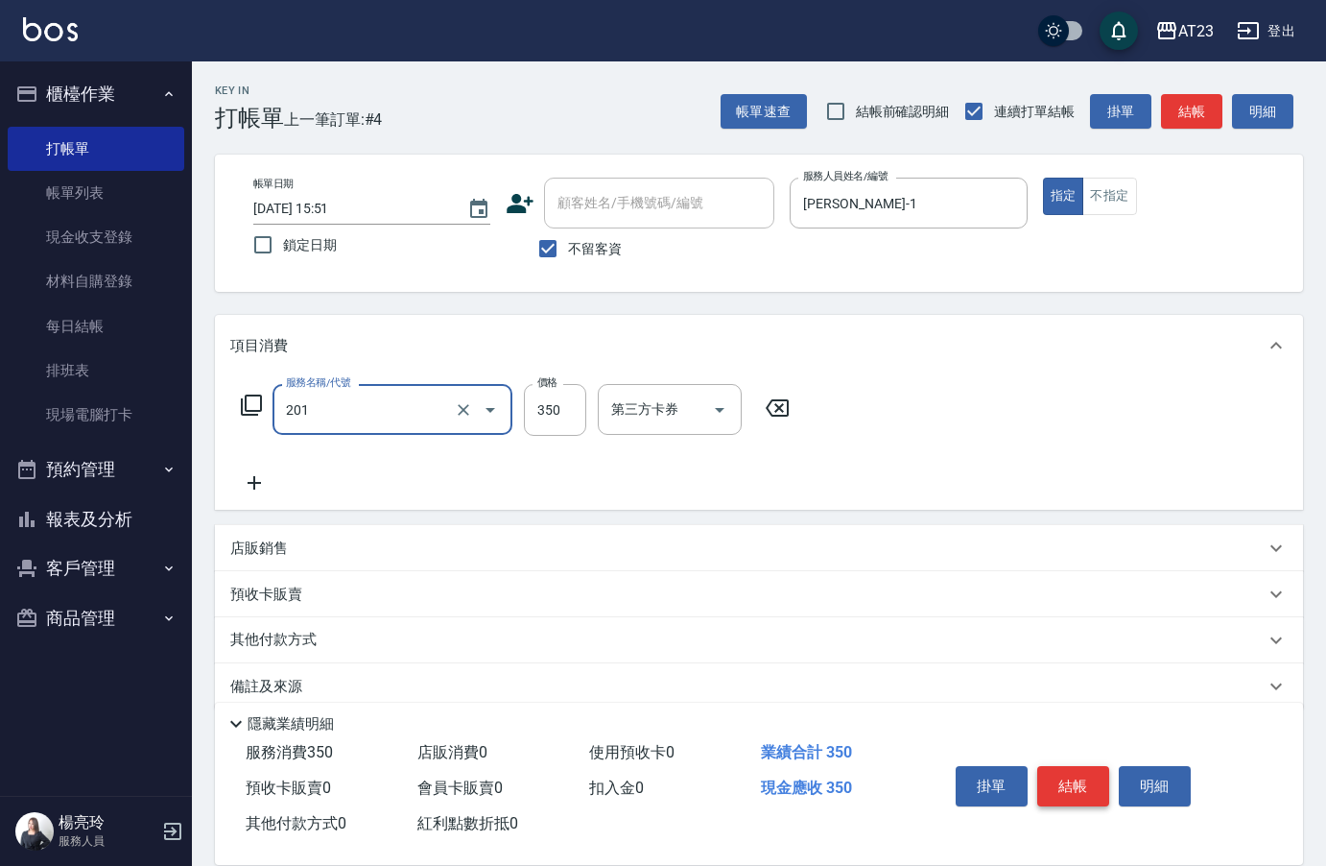
type input "一般洗髮(201)"
type input "300"
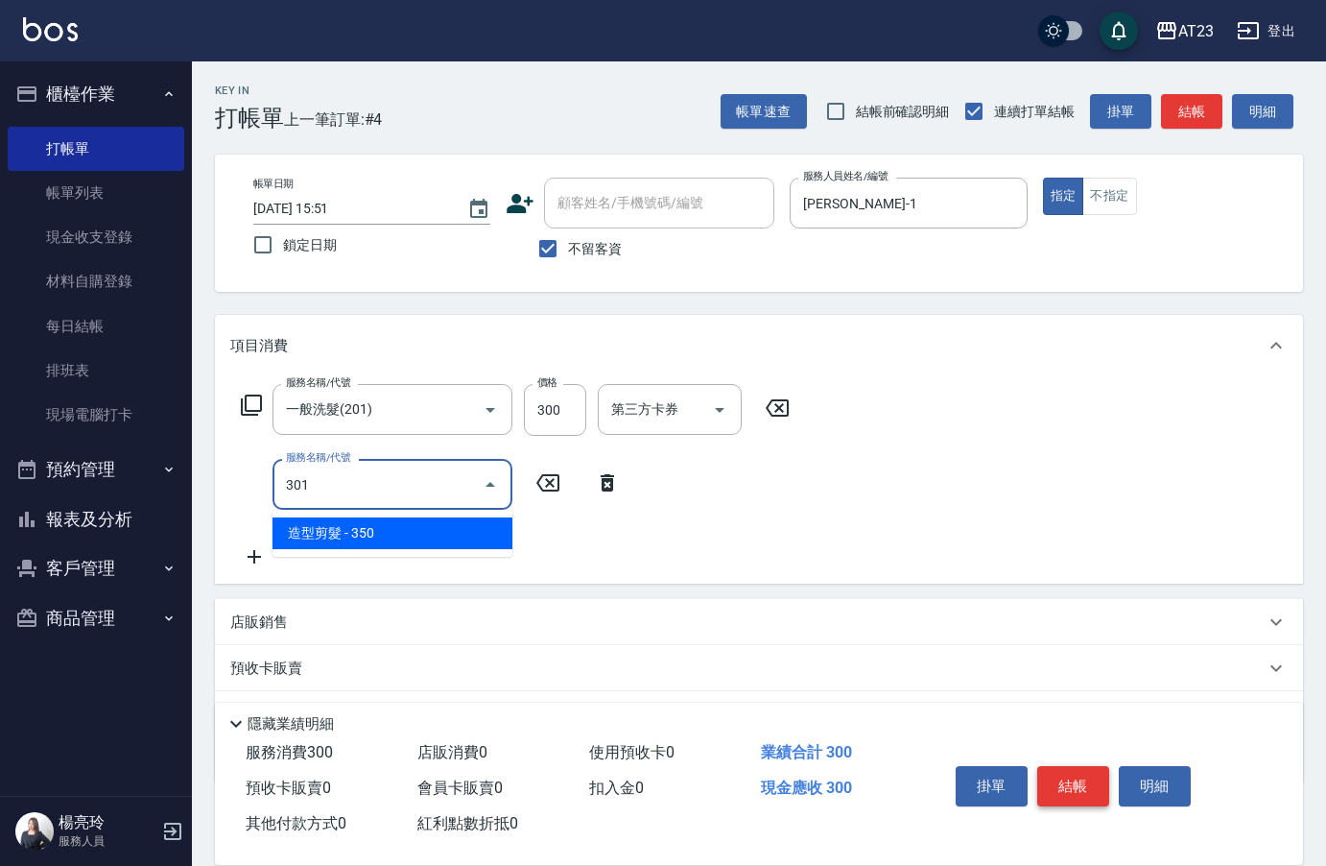
type input "造型剪髮(301)"
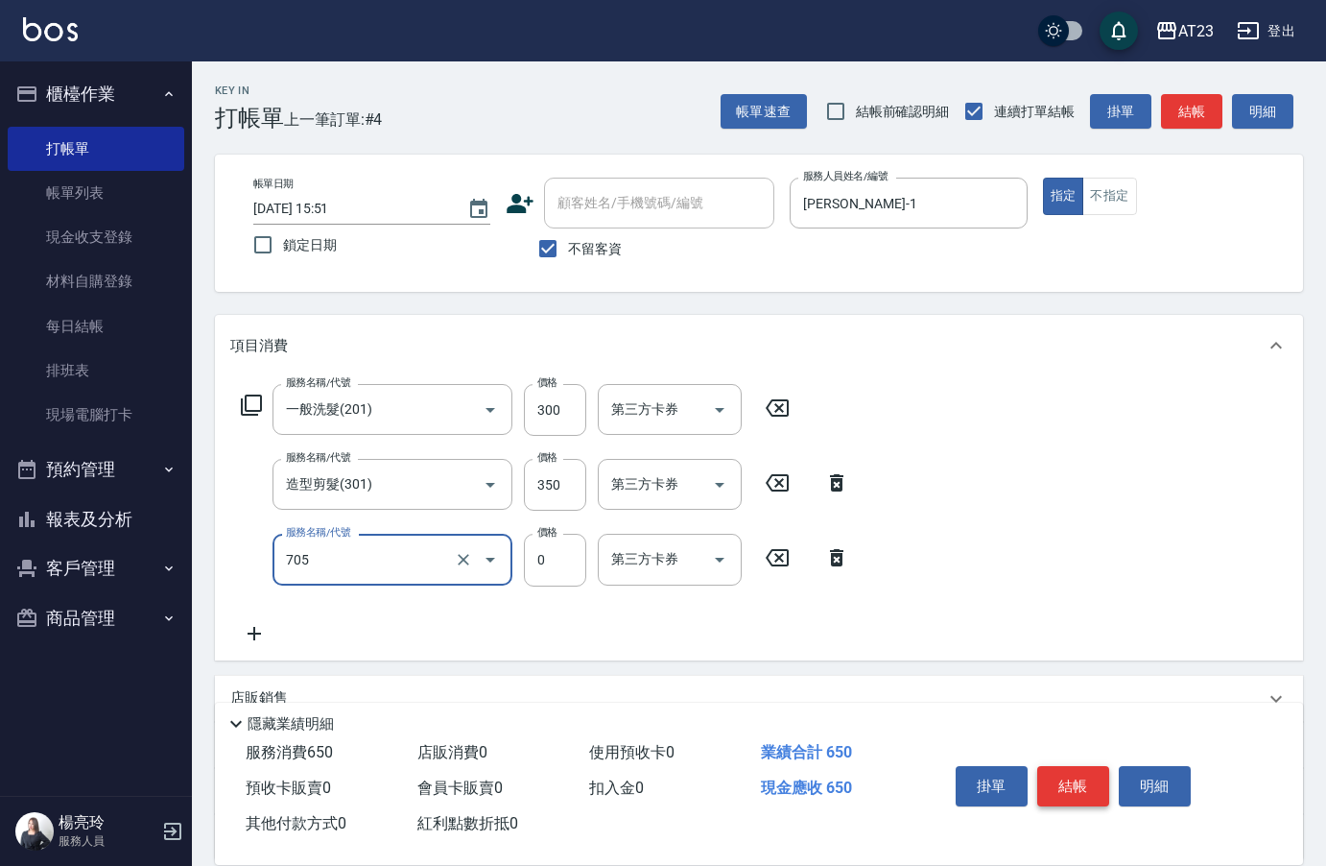
type input "互助50(705)"
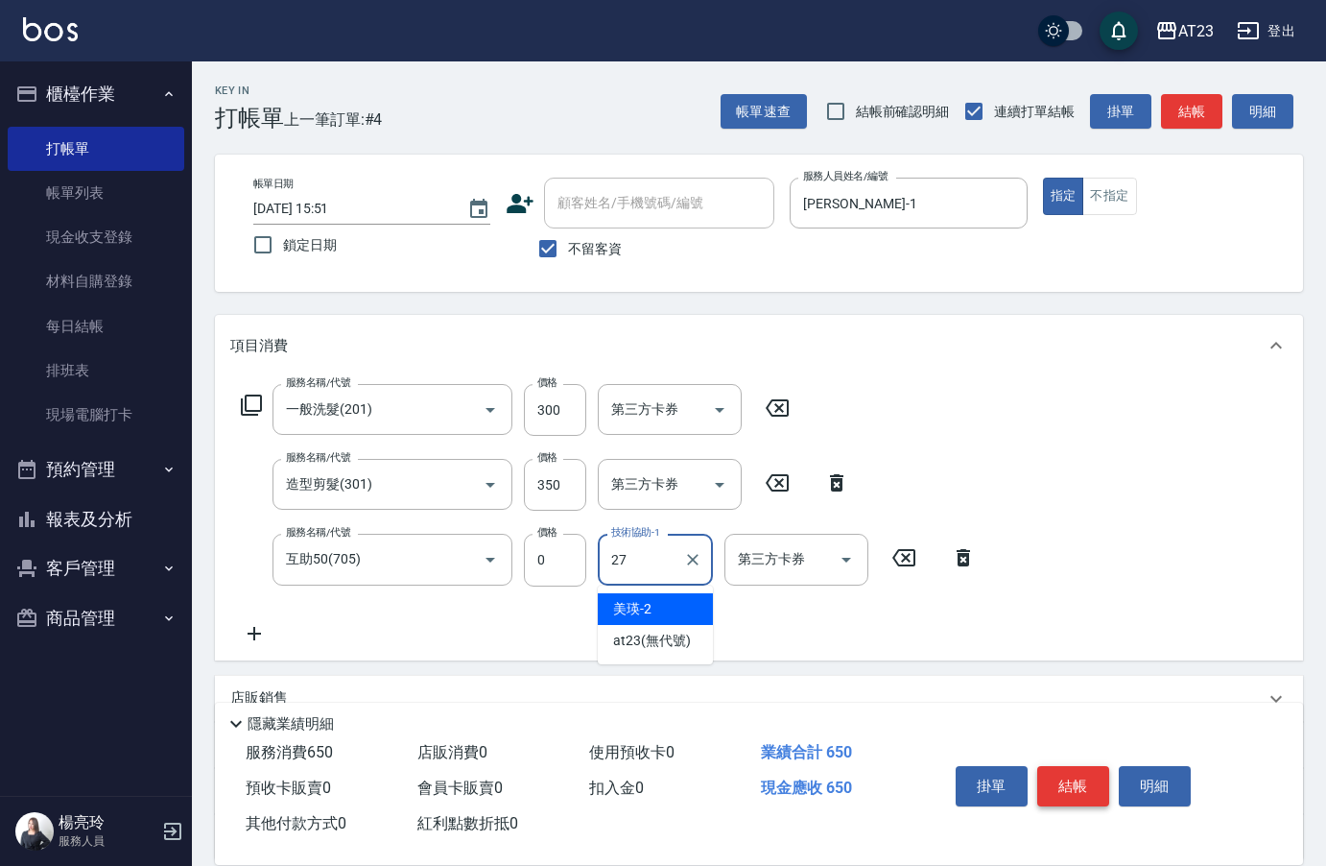
type input "LiLi-27"
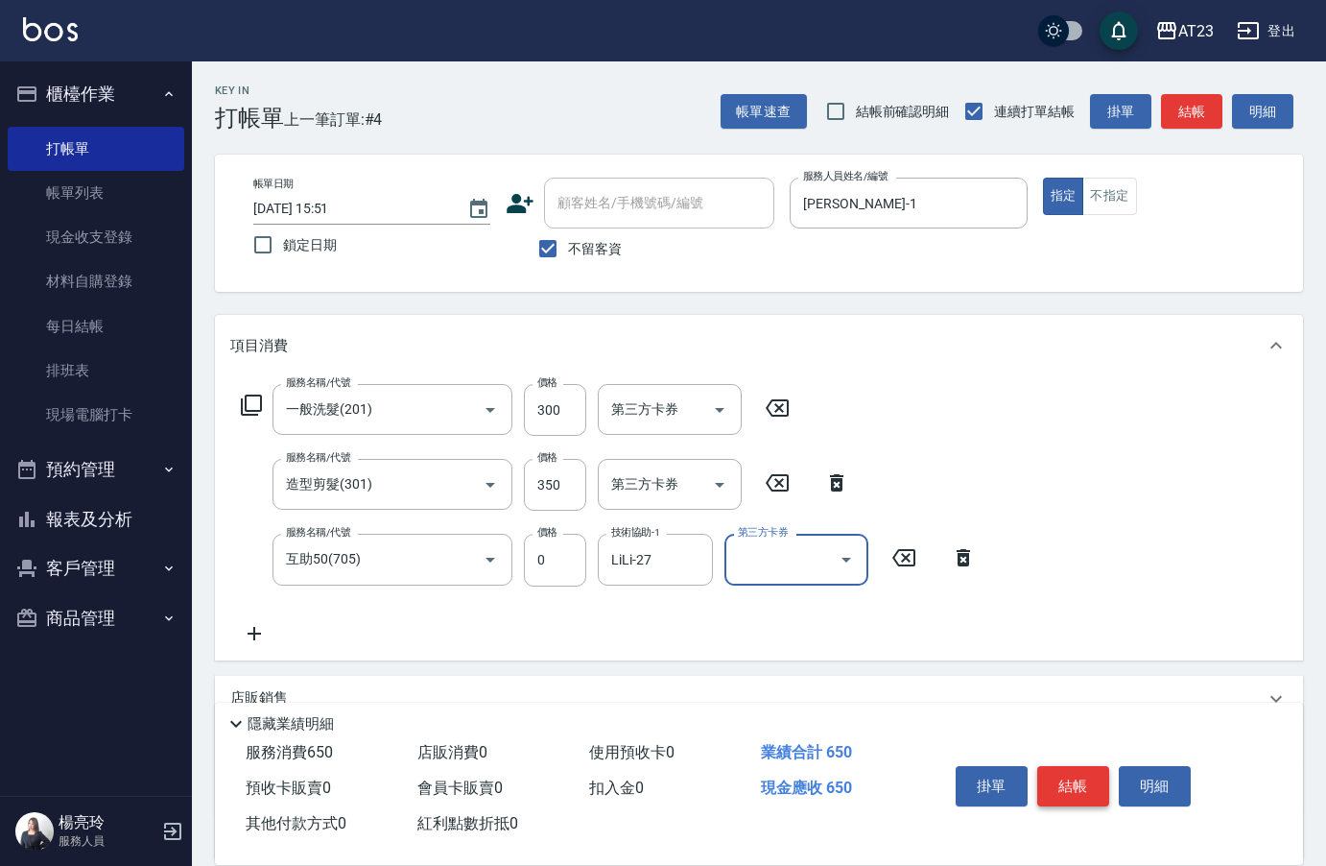
click at [1092, 788] on button "結帳" at bounding box center [1074, 786] width 72 height 40
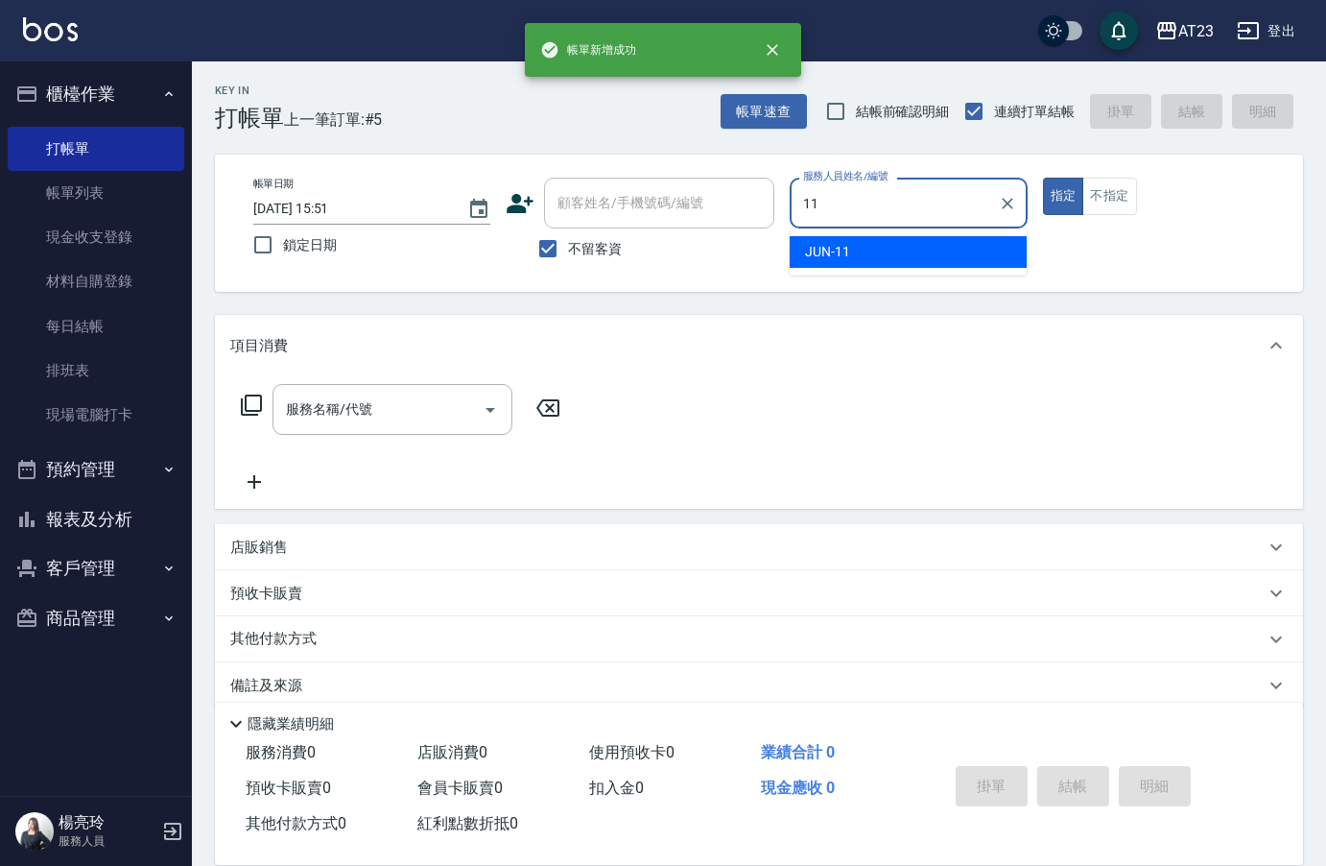
type input "JUN-11"
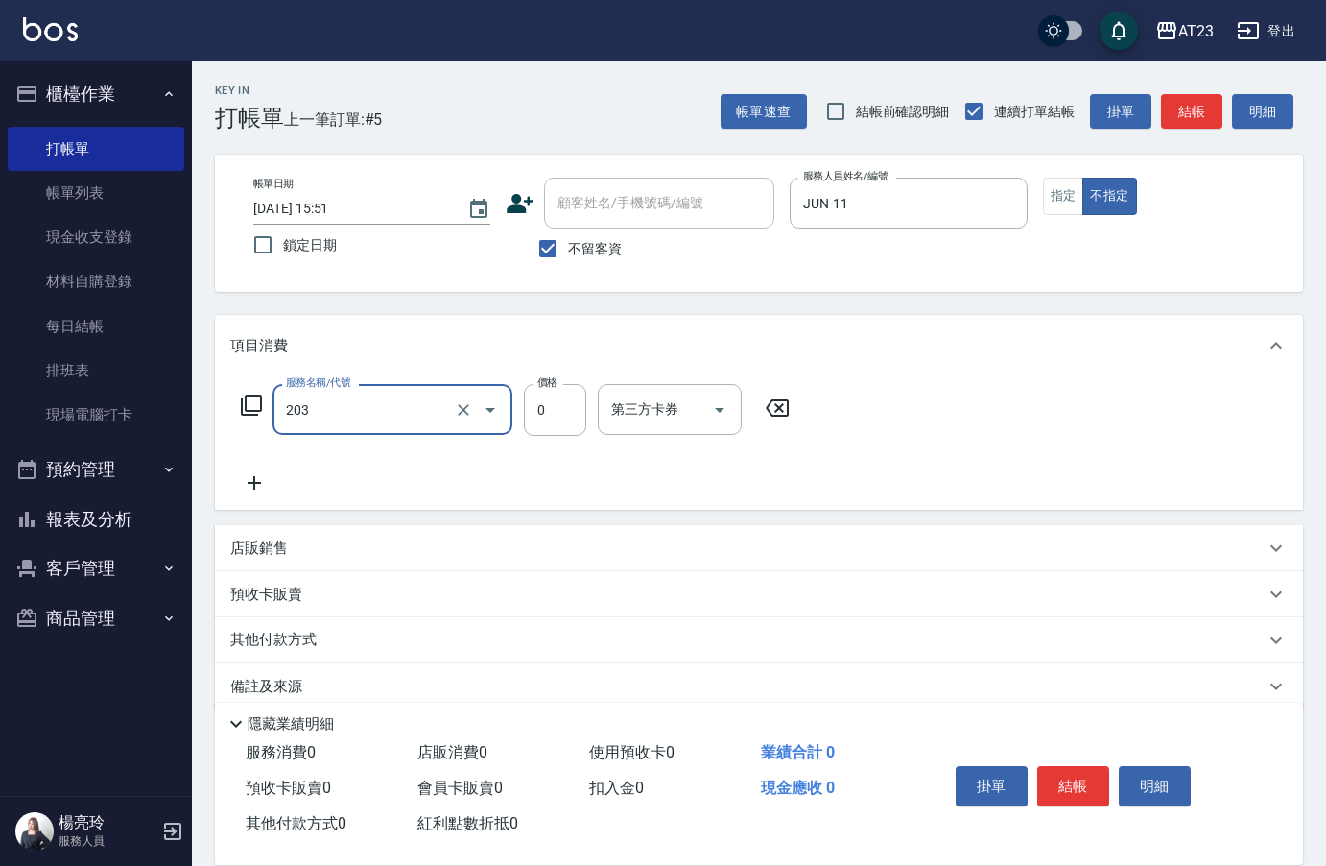
type input "使用洗髮卡(203)"
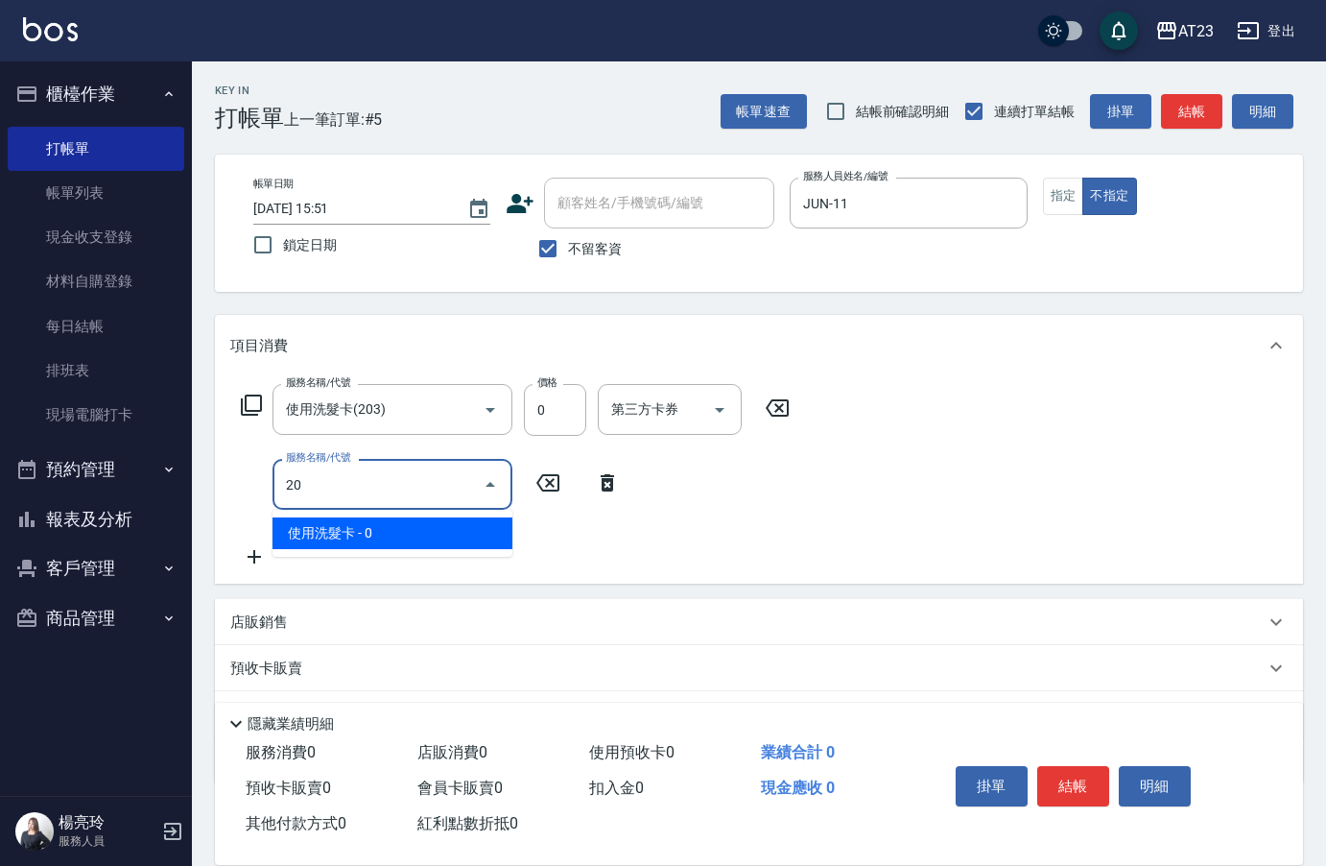
type input "2"
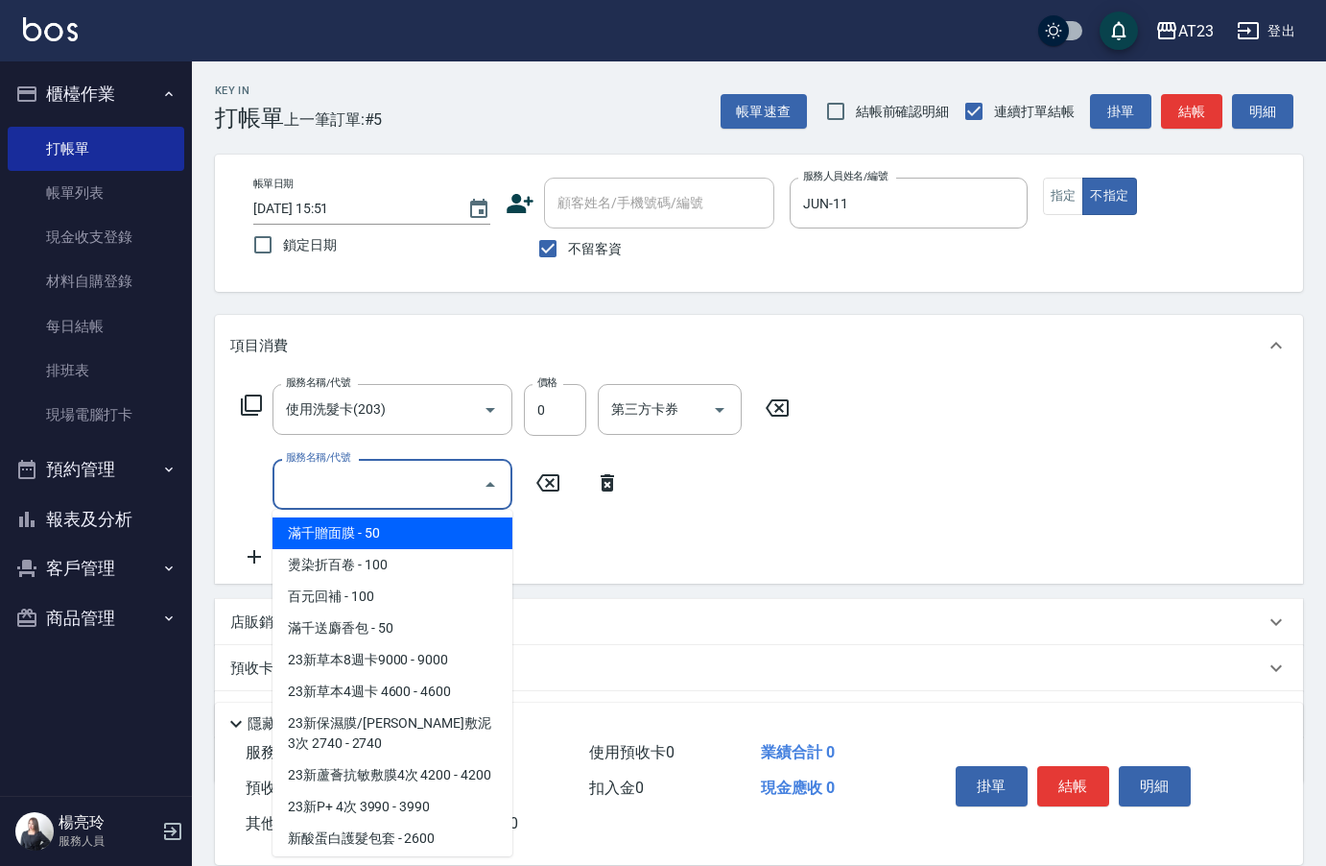
click at [586, 412] on div "服務名稱/代號 使用洗髮卡(203) 服務名稱/代號 價格 0 價格 第三方卡券 第三方卡券" at bounding box center [515, 410] width 571 height 52
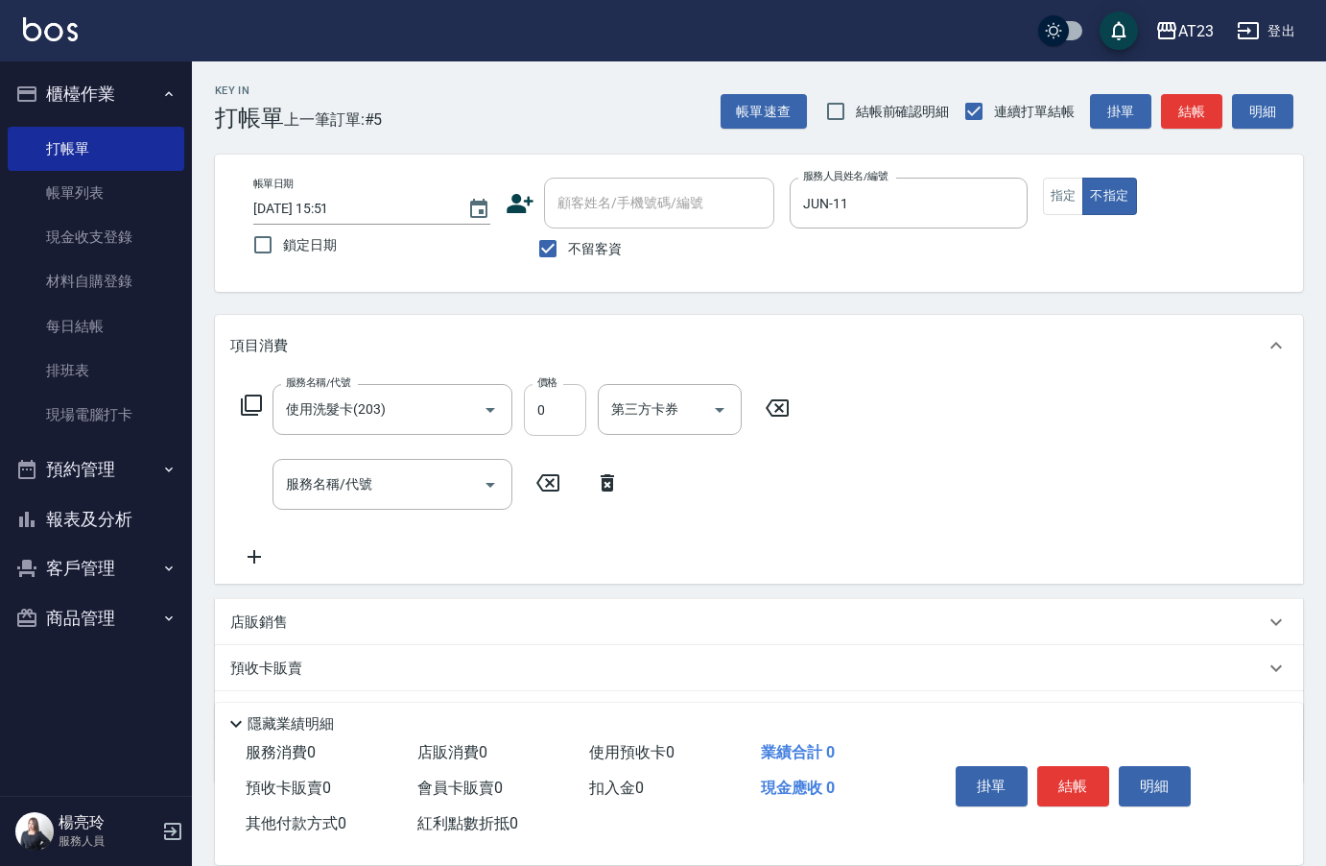
click at [568, 414] on input "0" at bounding box center [555, 410] width 62 height 52
type input "280"
click at [1108, 777] on button "結帳" at bounding box center [1074, 786] width 72 height 40
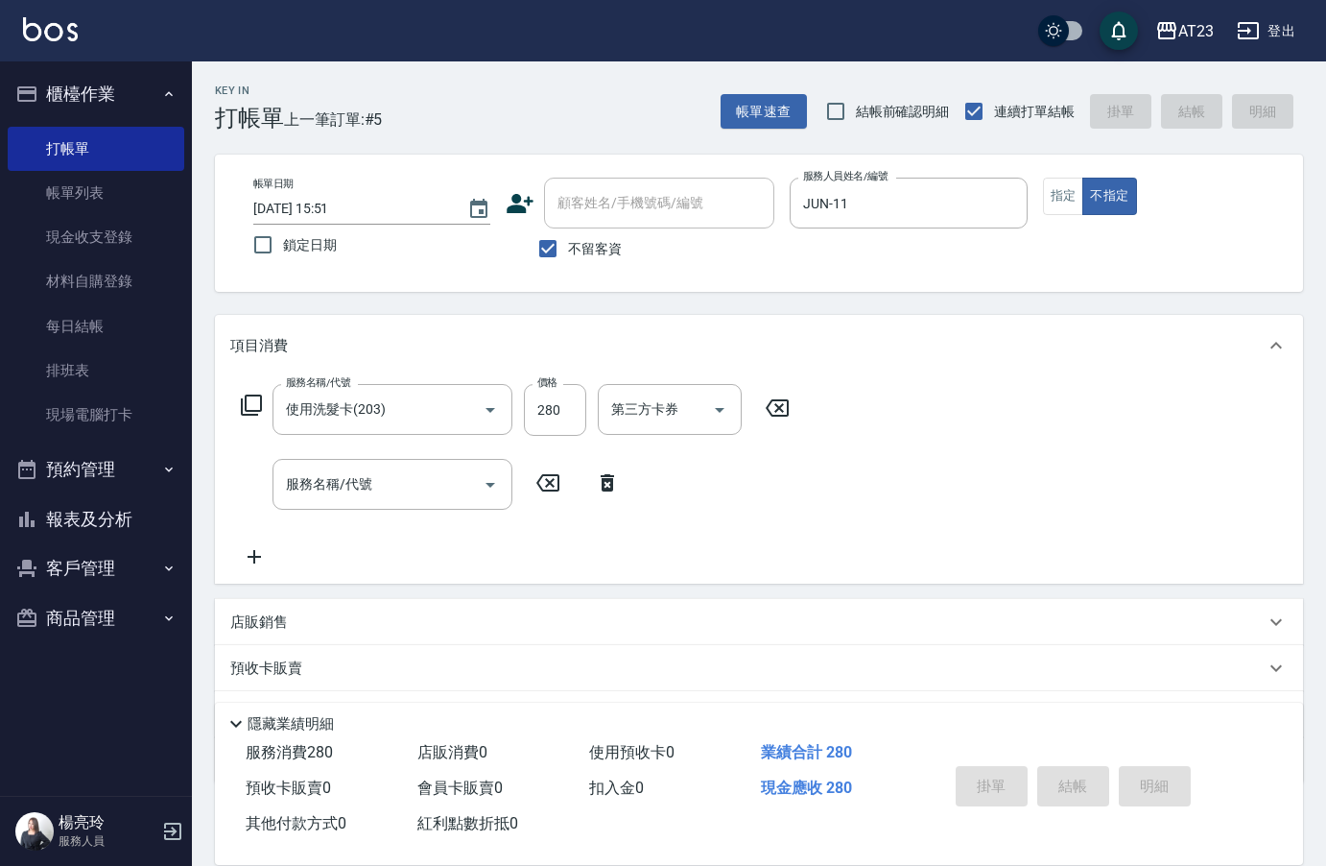
type input "[DATE] 15:52"
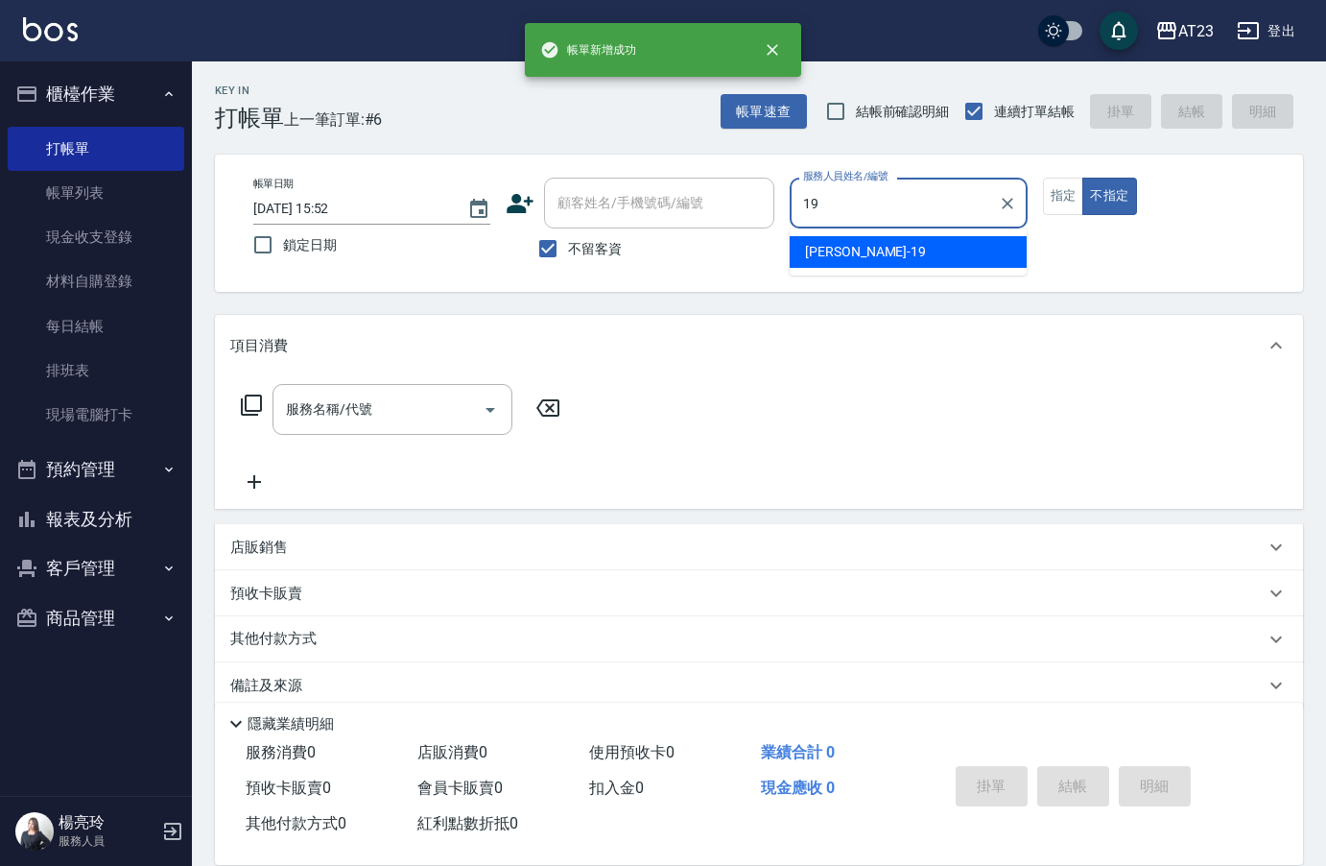
type input "[PERSON_NAME]-19"
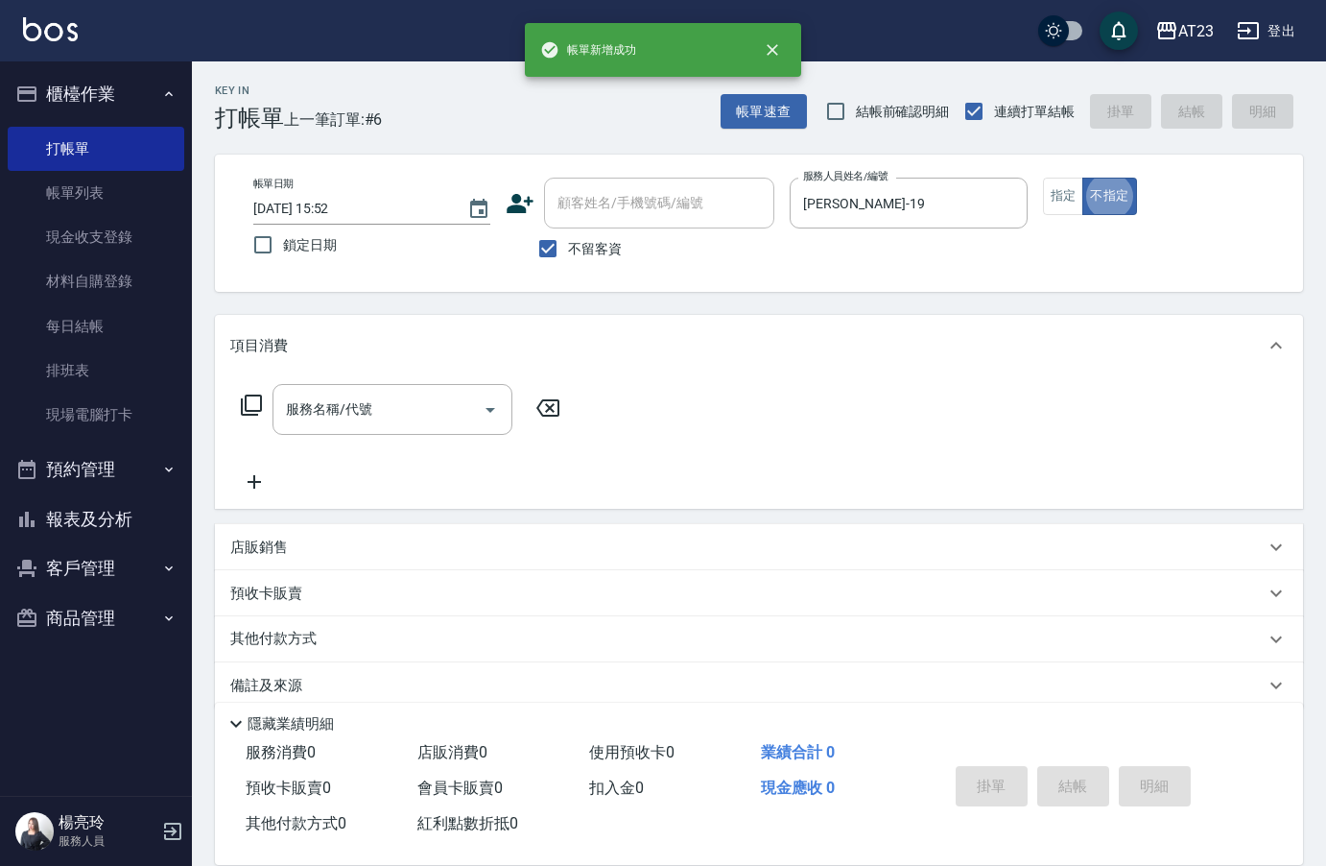
type button "false"
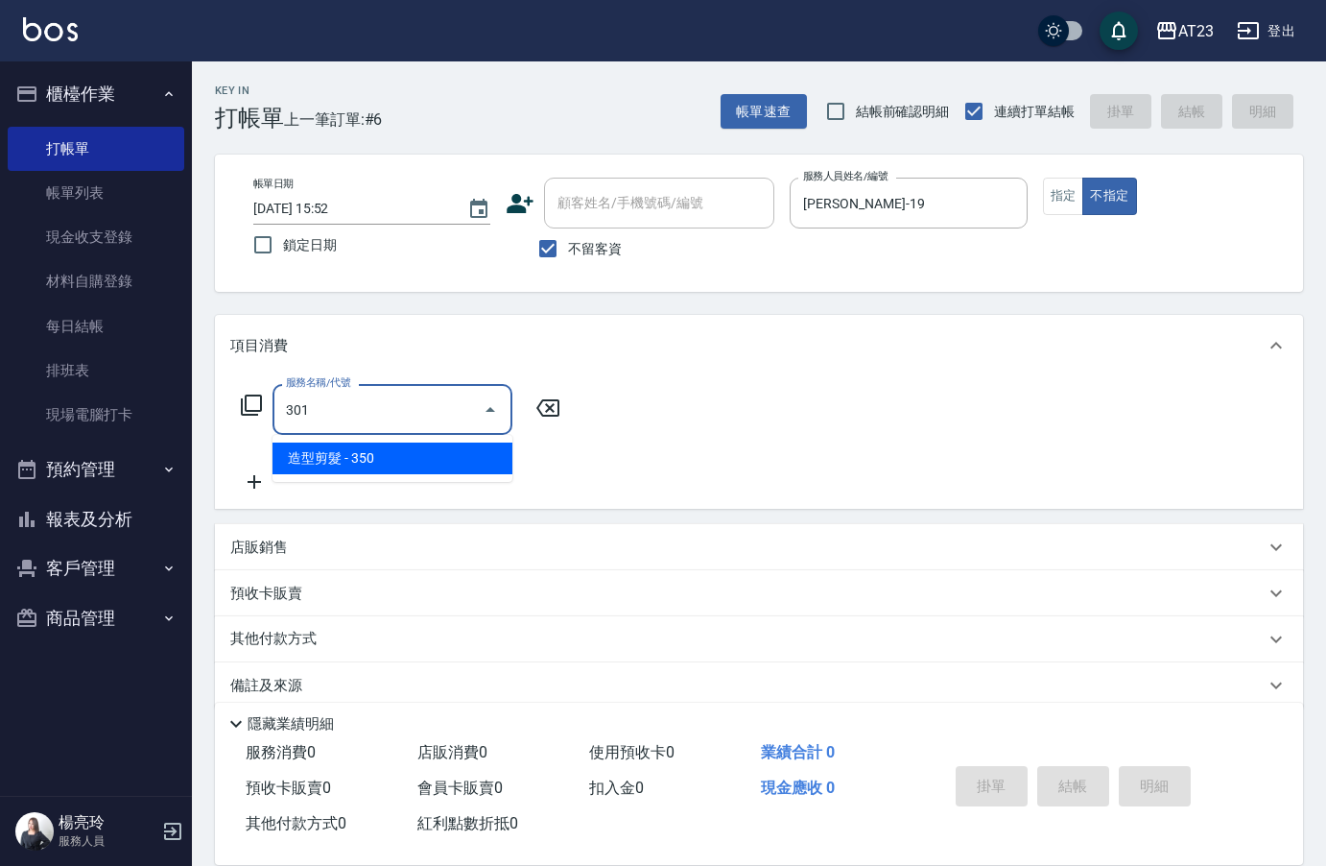
type input "造型剪髮(301)"
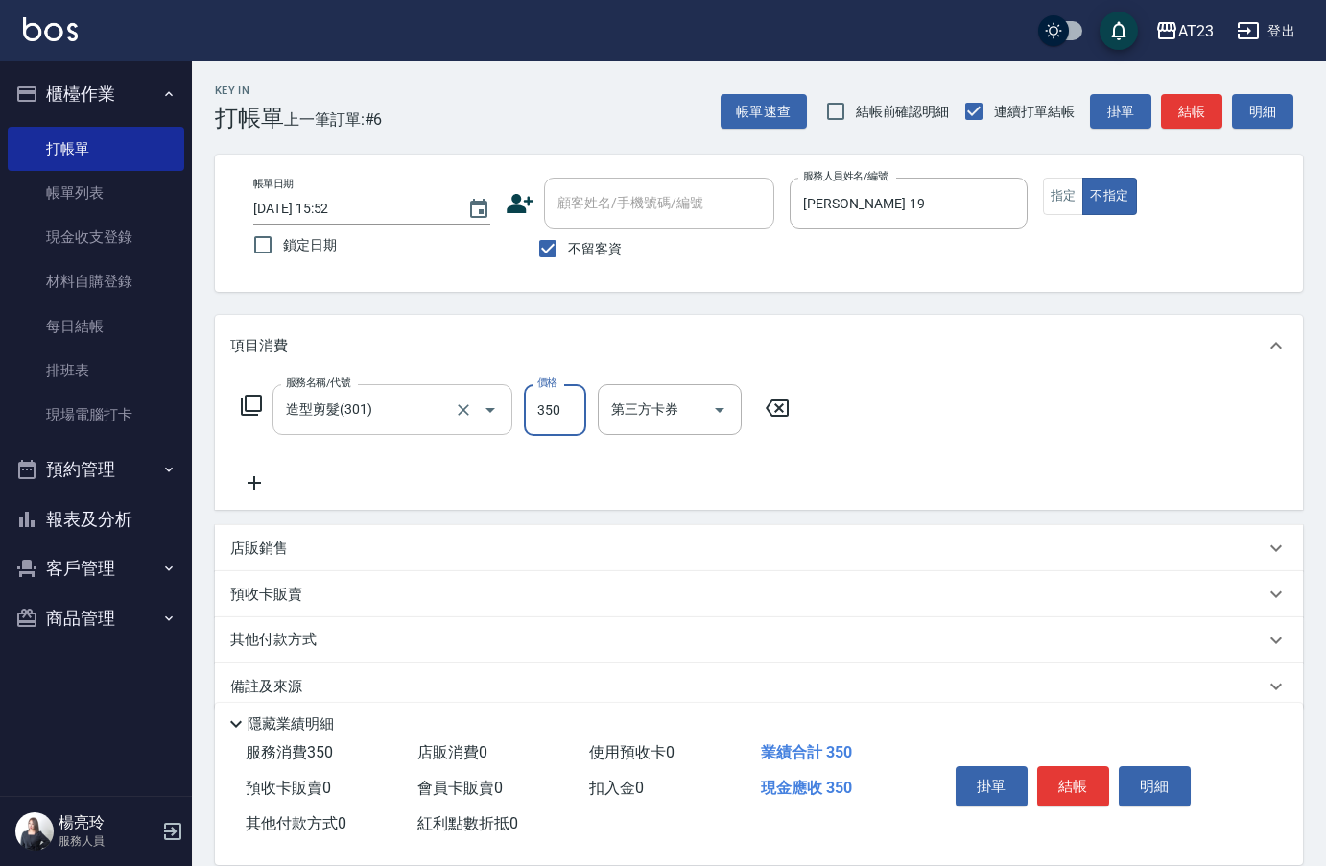
click at [390, 415] on input "造型剪髮(301)" at bounding box center [365, 410] width 169 height 34
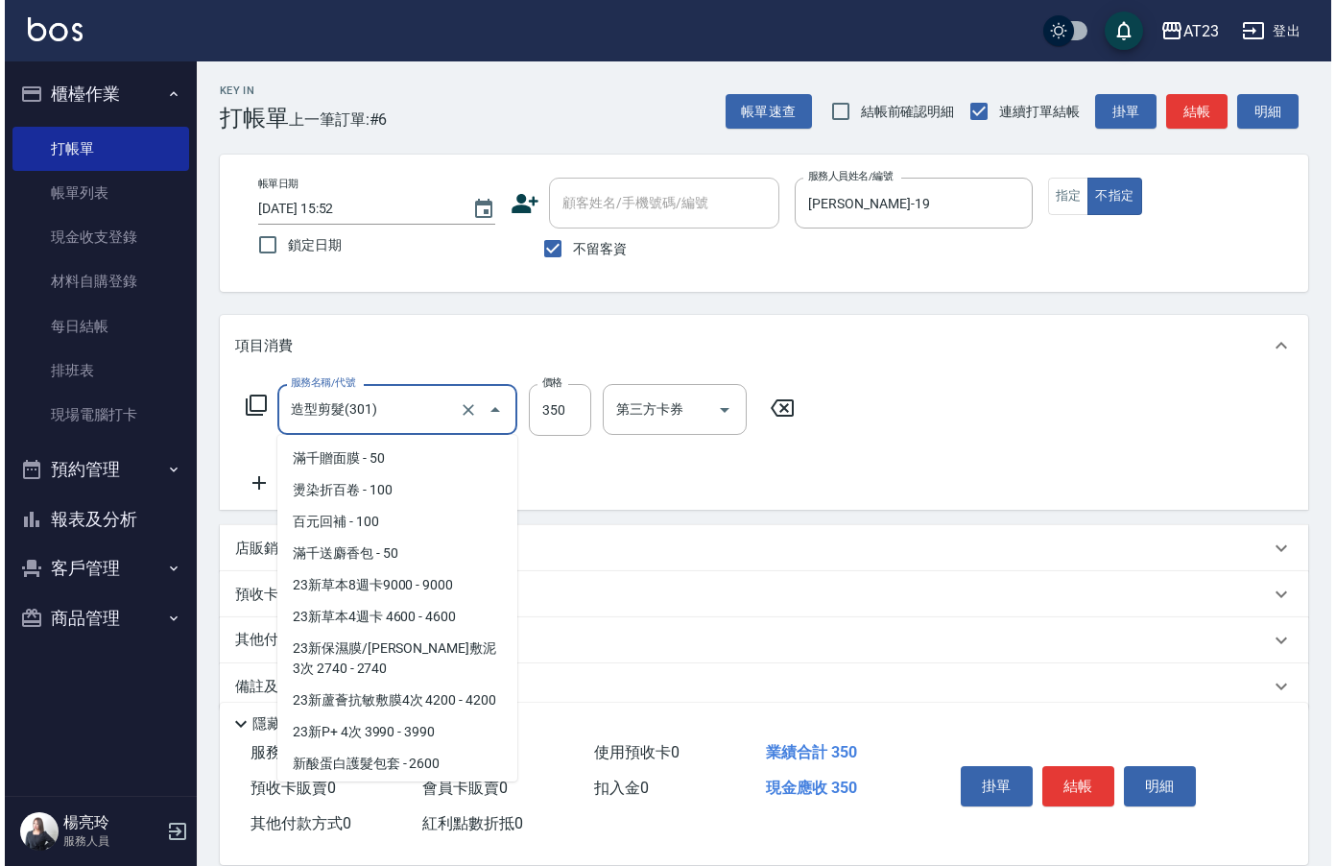
scroll to position [1380, 0]
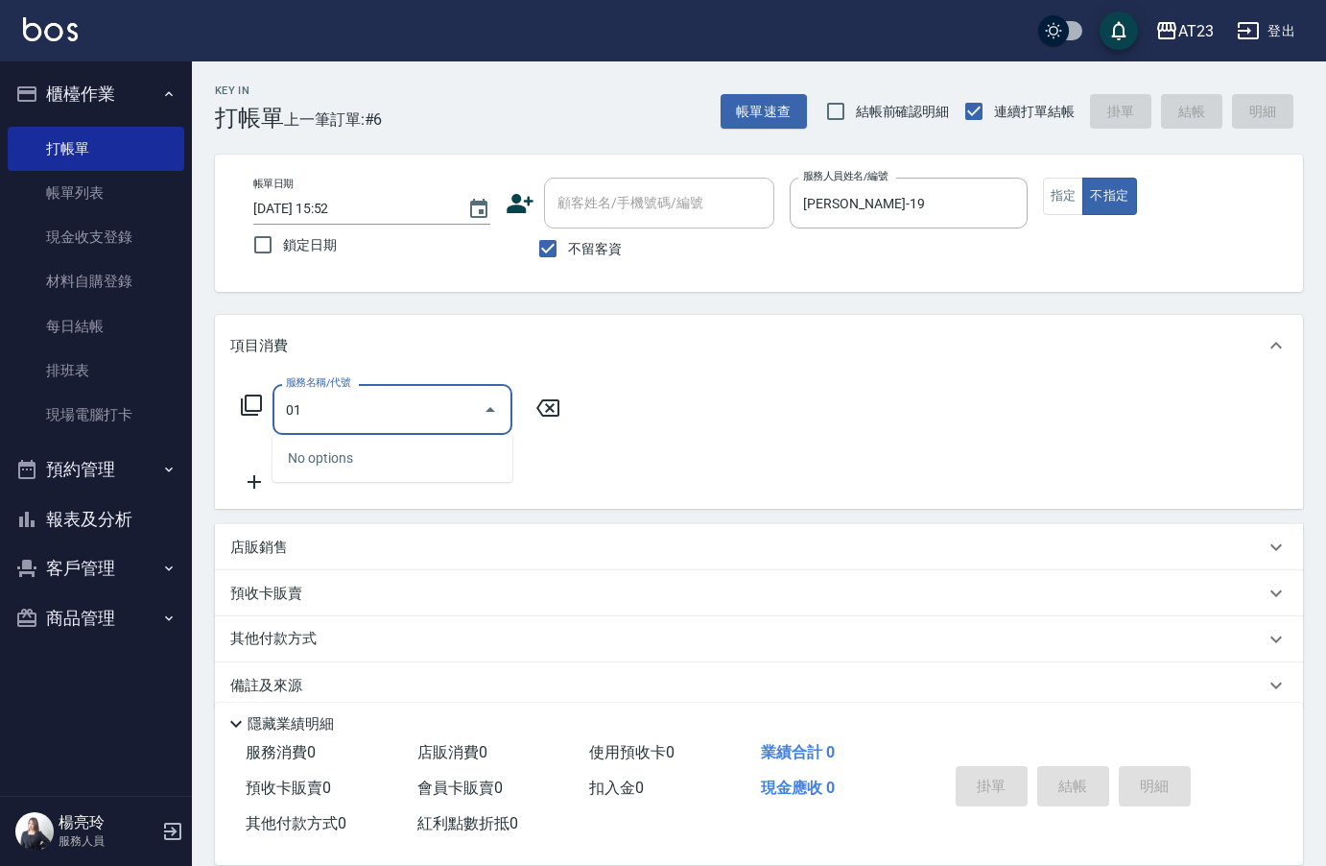
type input "0"
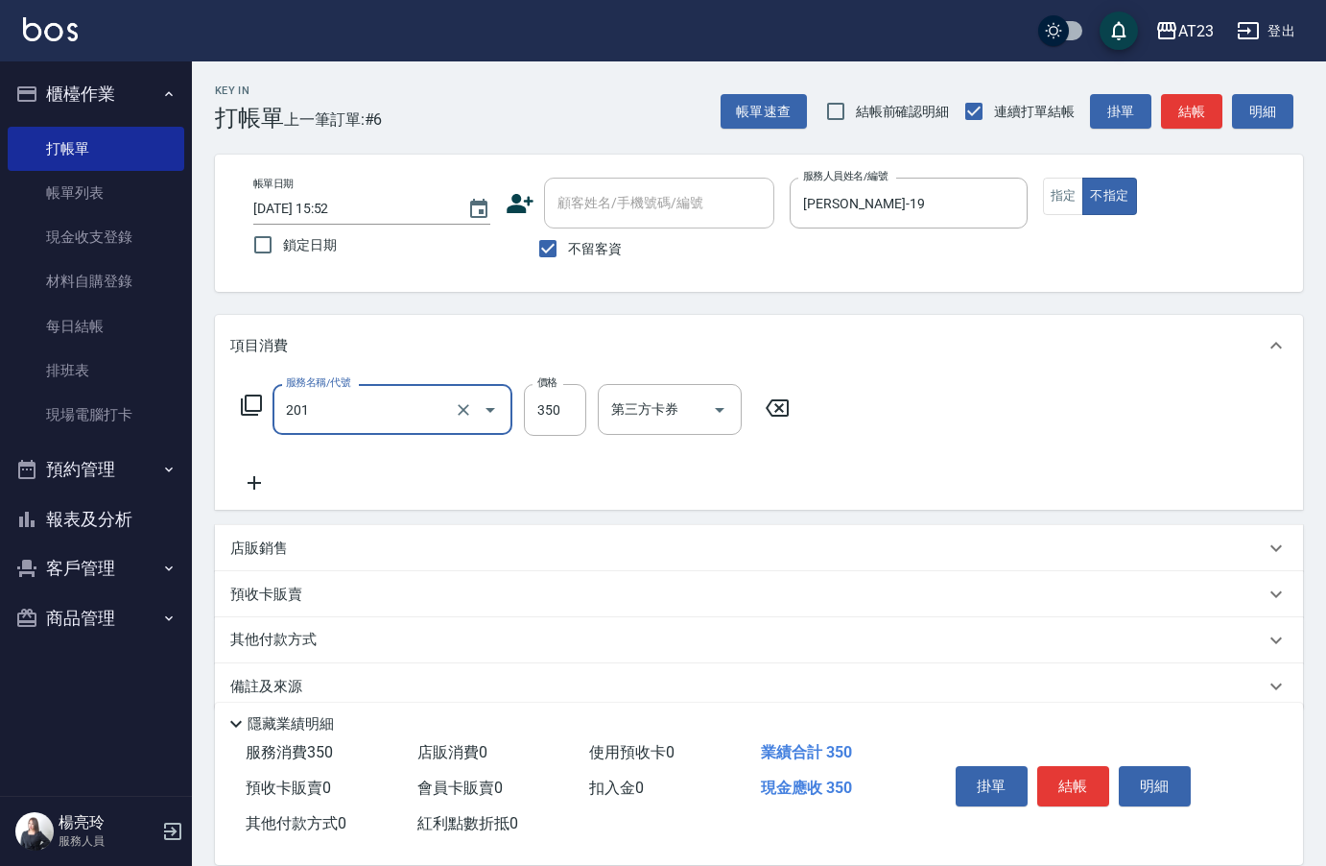
type input "一般洗髮(201)"
click at [1095, 776] on button "結帳" at bounding box center [1074, 786] width 72 height 40
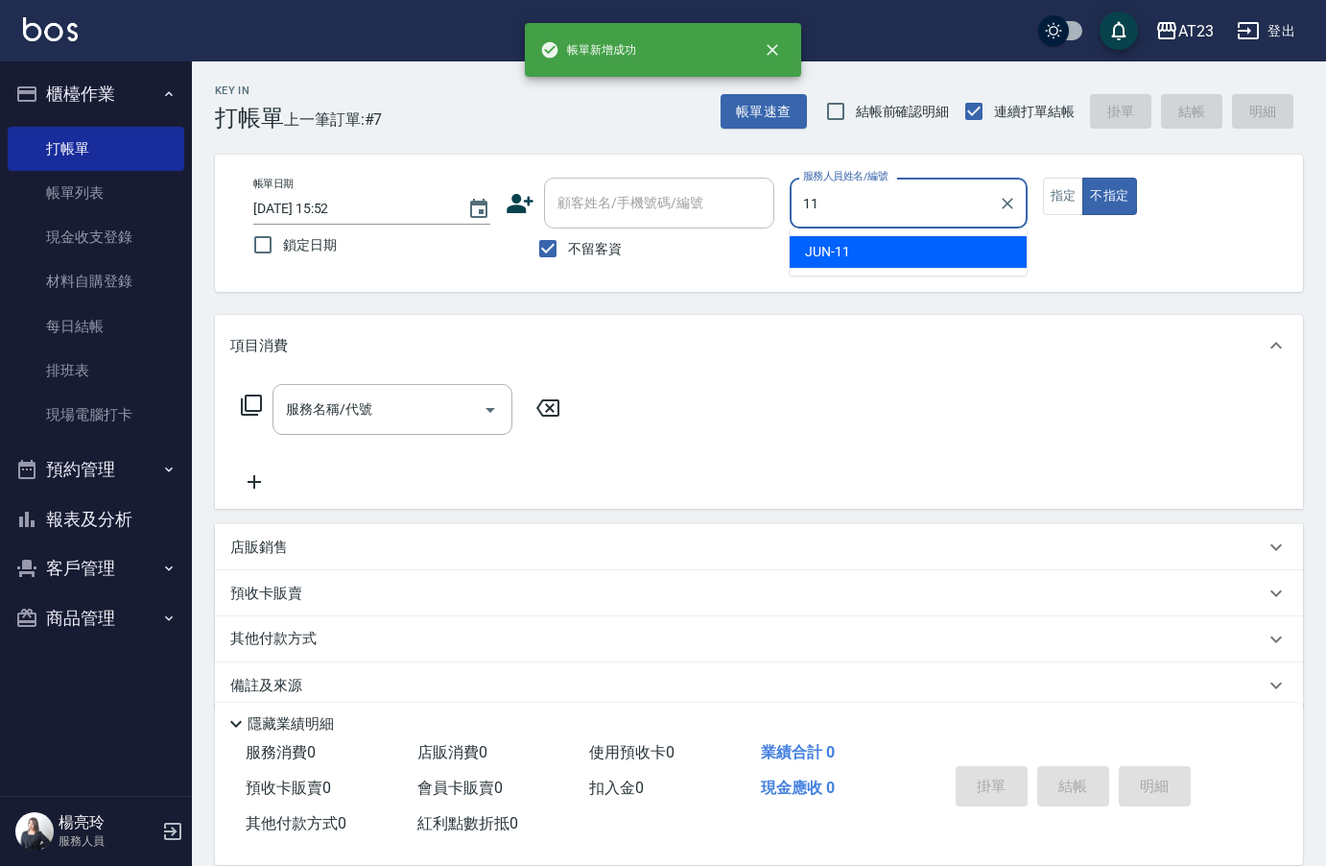
type input "JUN-11"
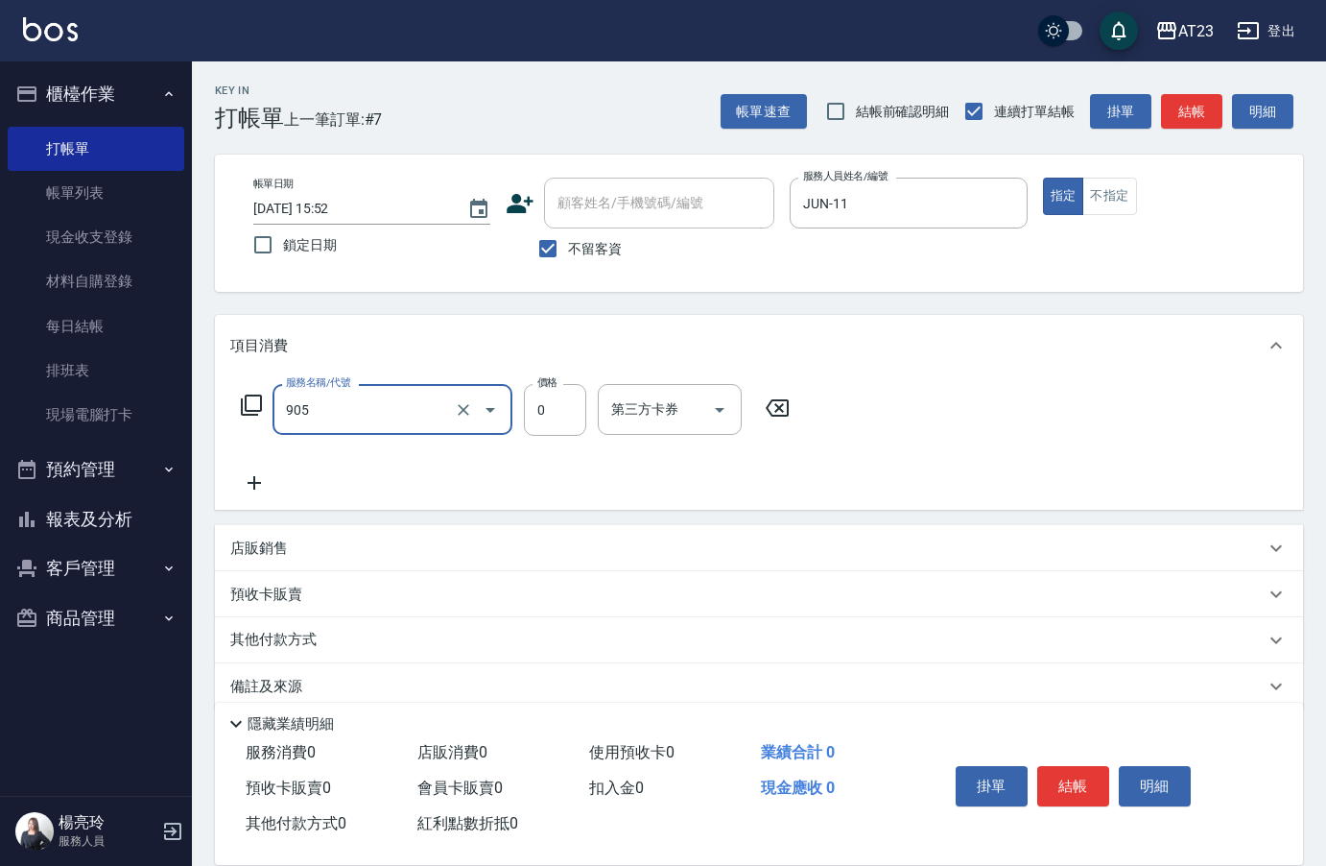
type input "頭皮卡使用(905)"
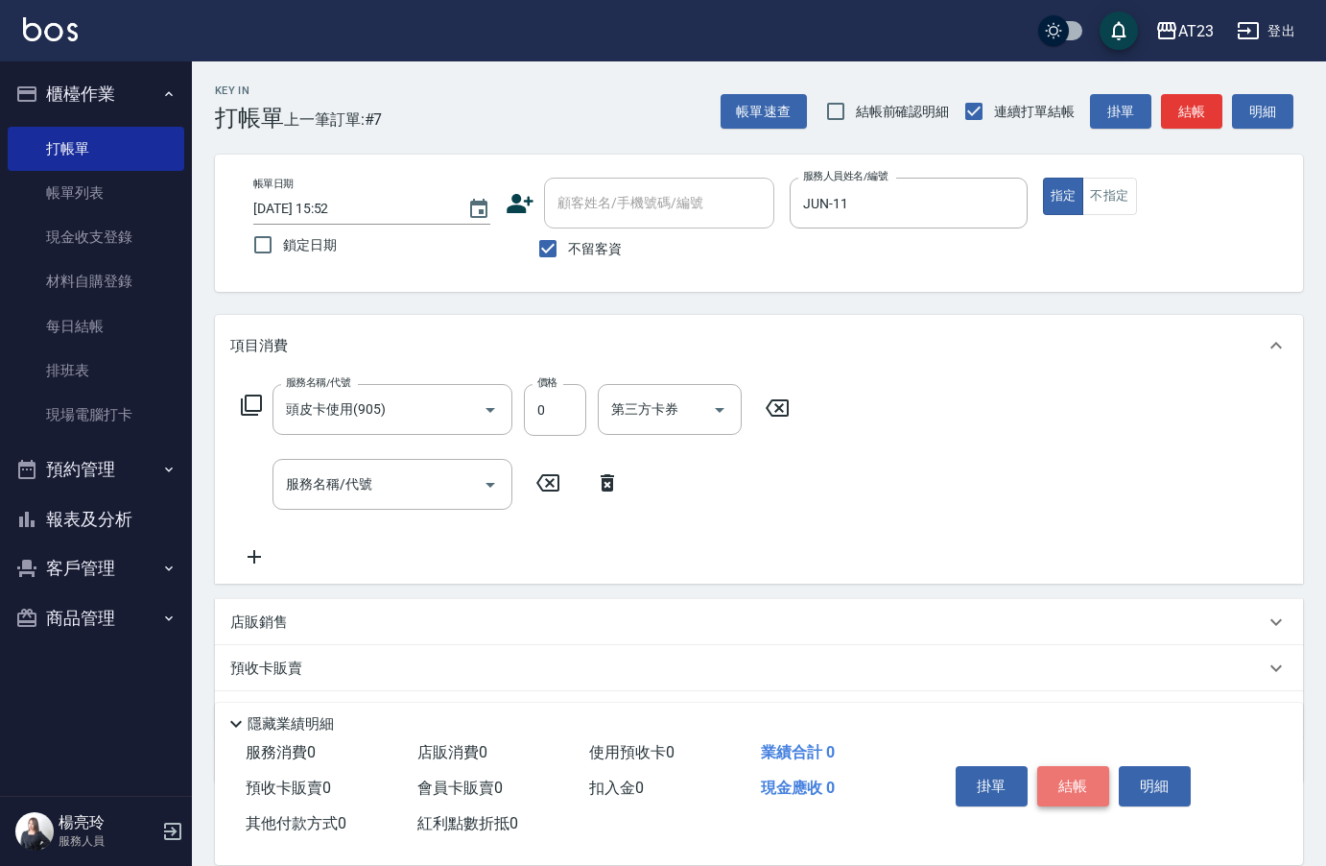
click at [1080, 766] on button "結帳" at bounding box center [1074, 786] width 72 height 40
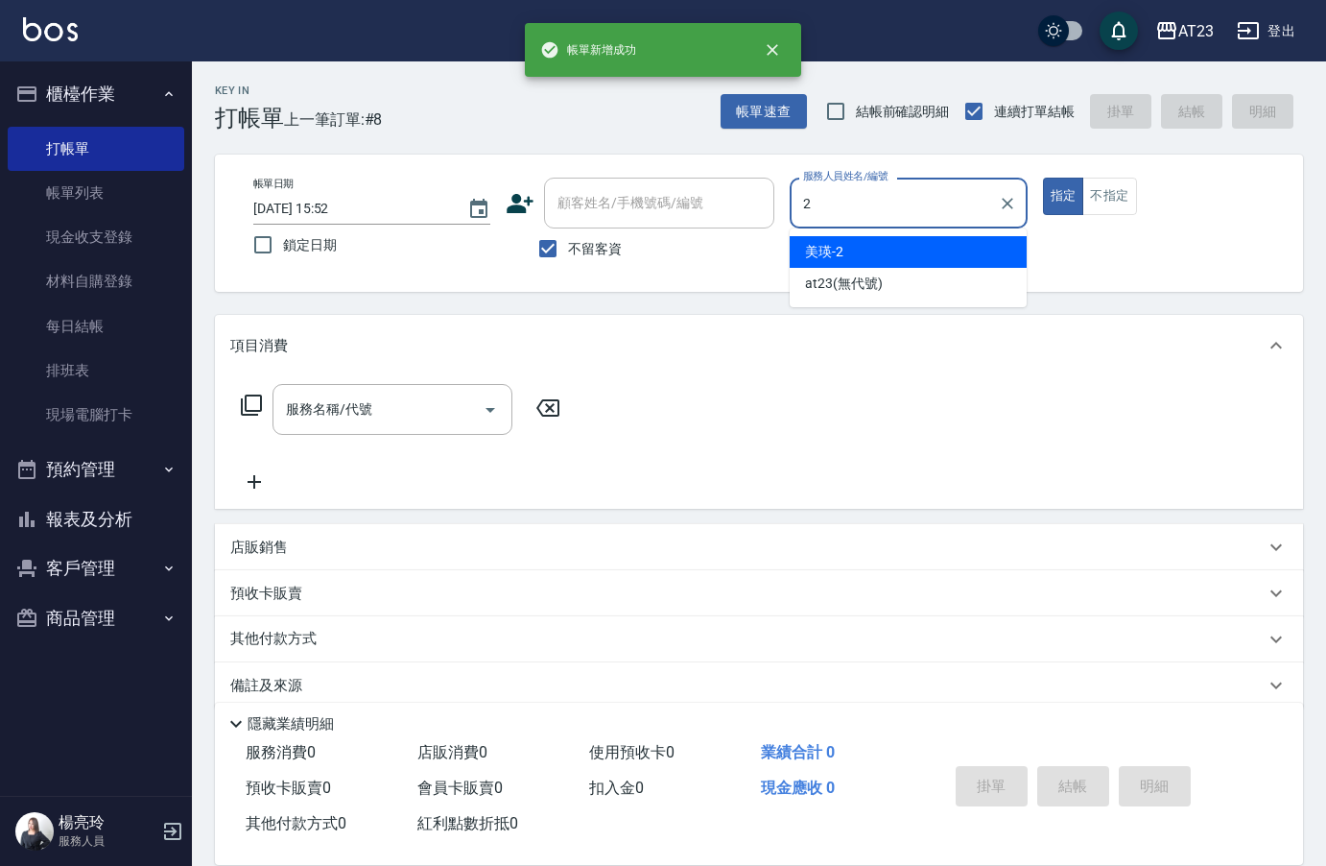
type input "美瑛-2"
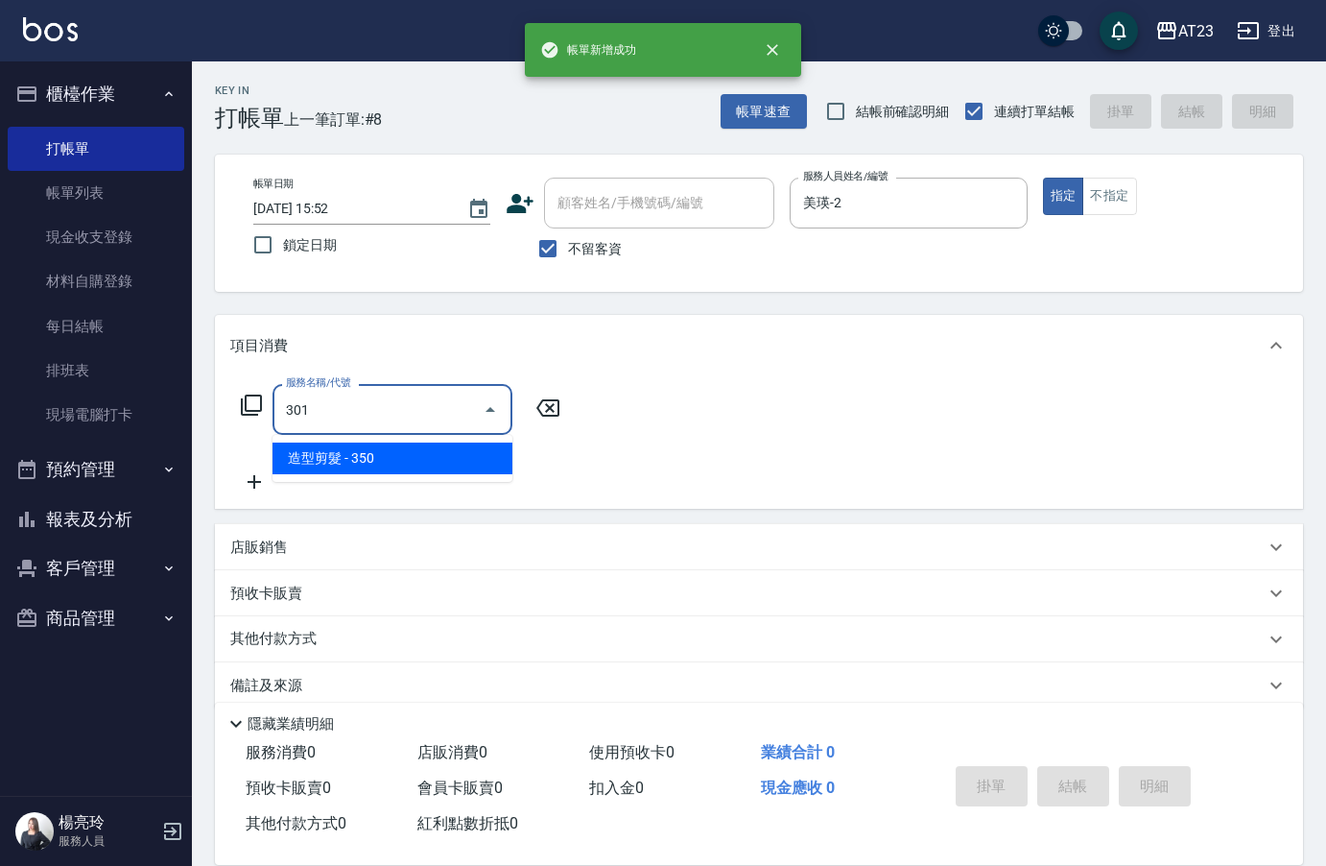
type input "造型剪髮(301)"
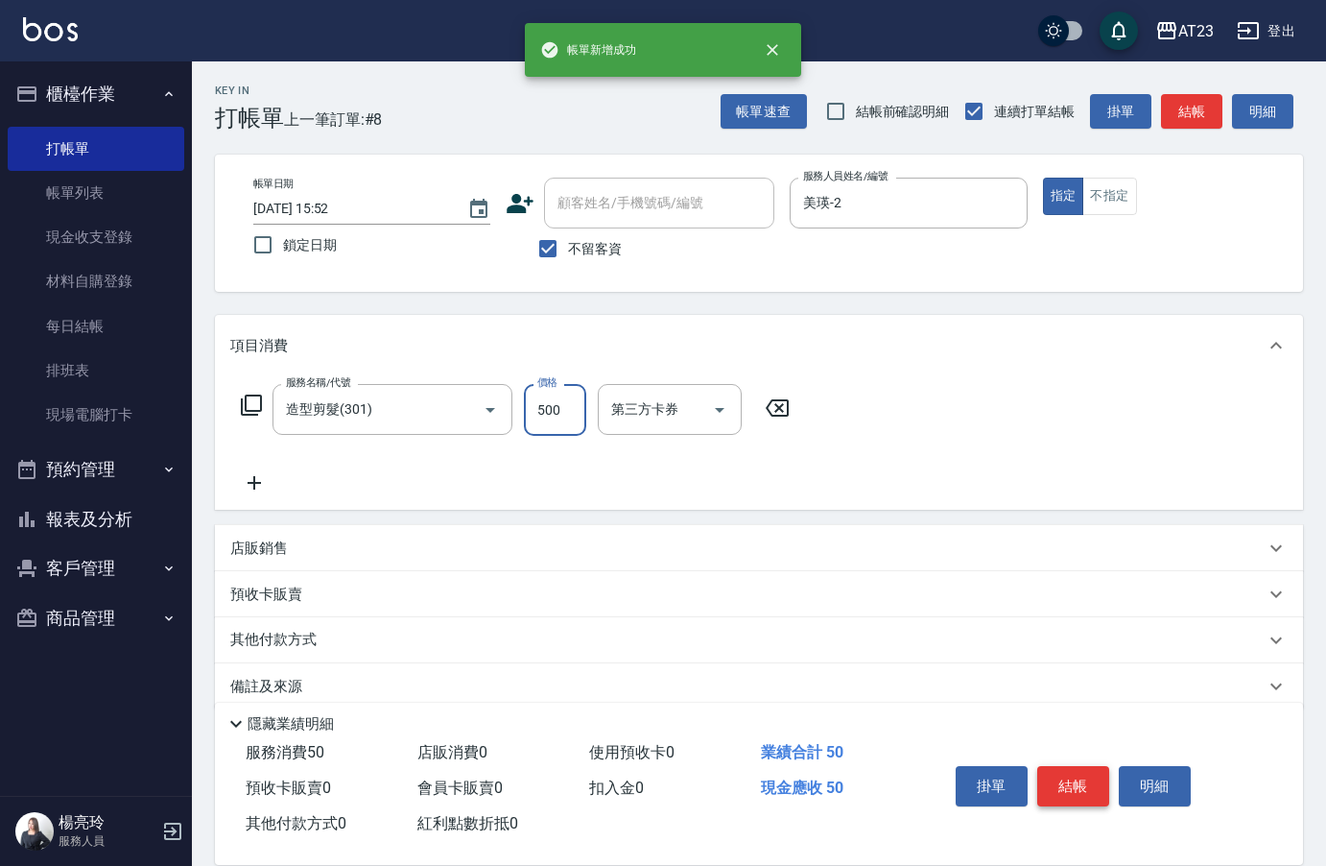
type input "500"
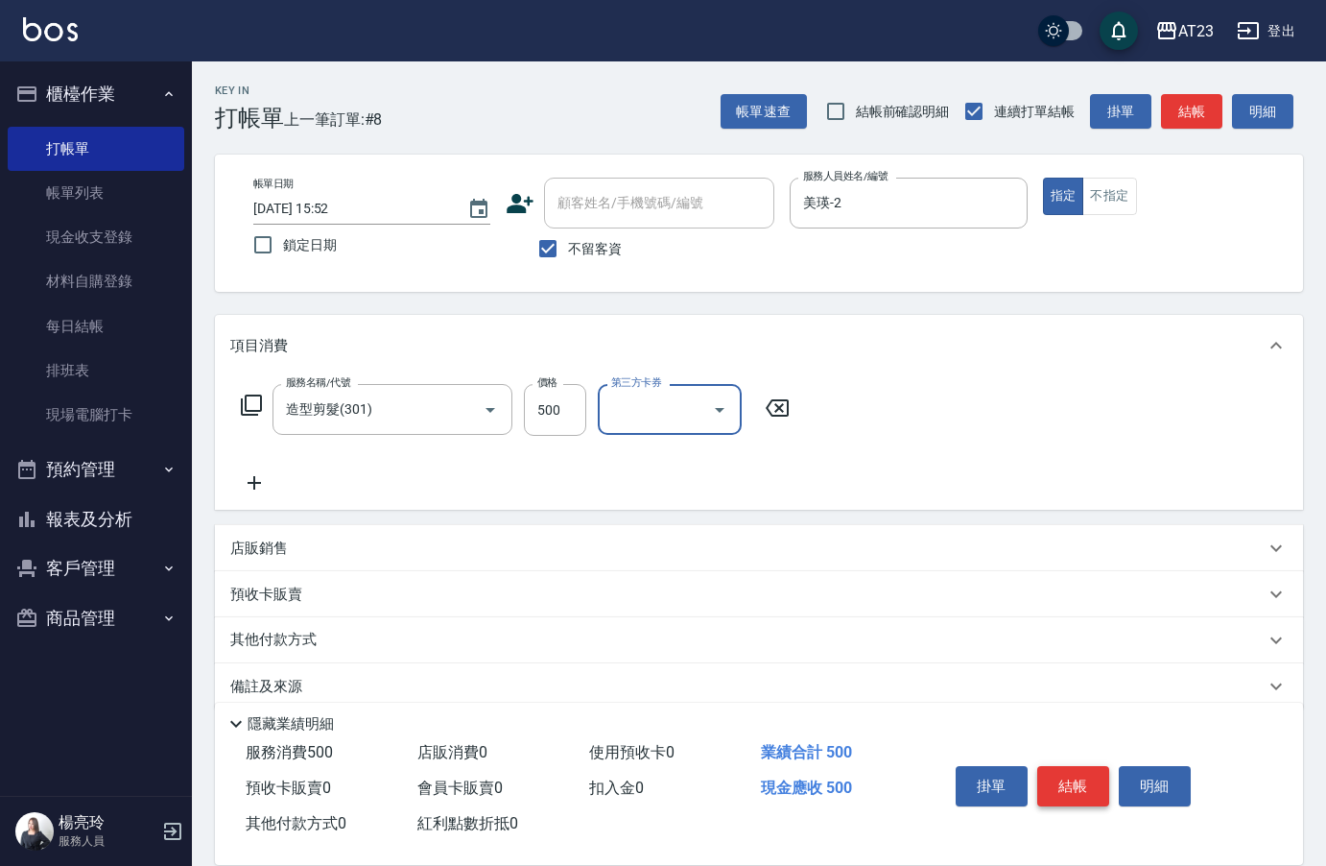
click at [1082, 766] on button "結帳" at bounding box center [1074, 786] width 72 height 40
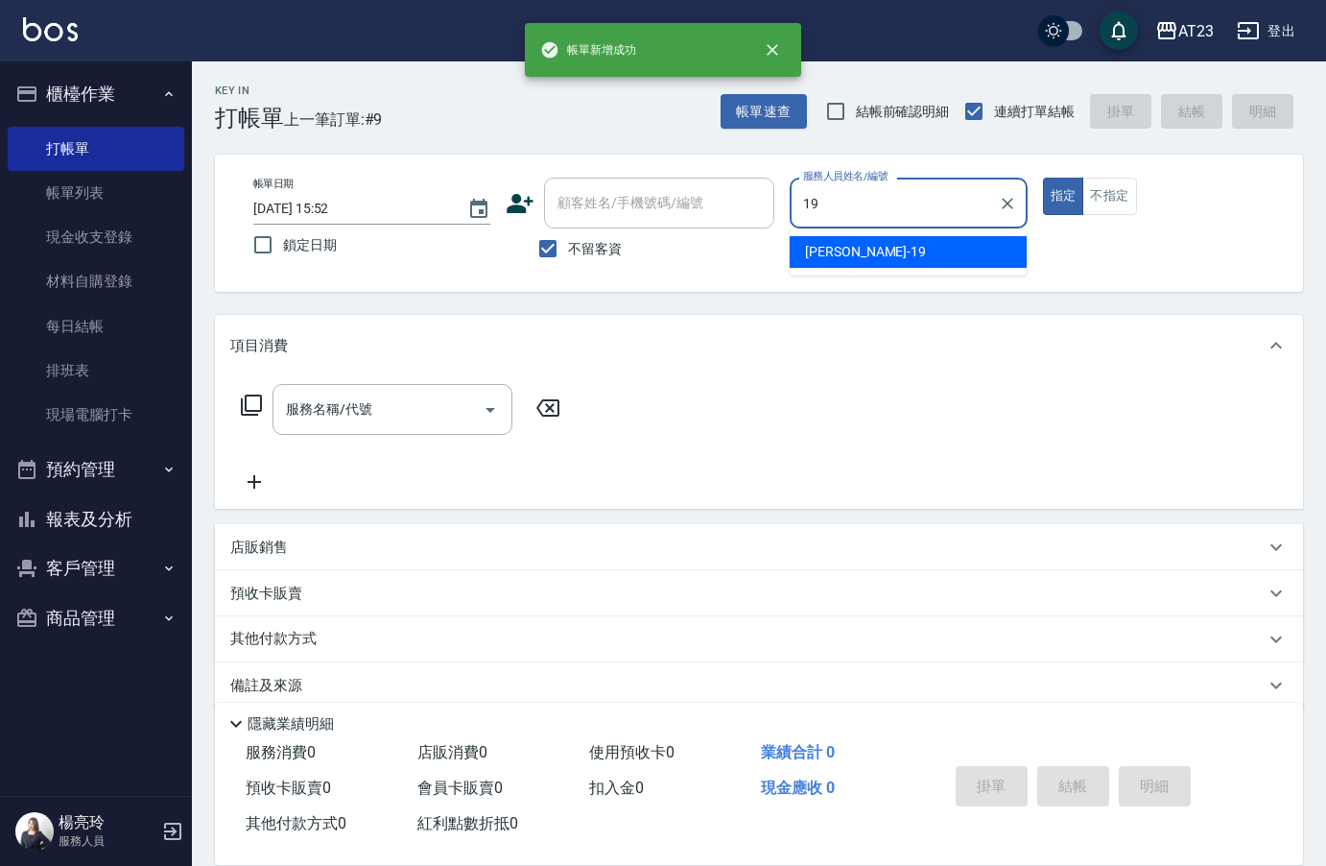
type input "[PERSON_NAME]-19"
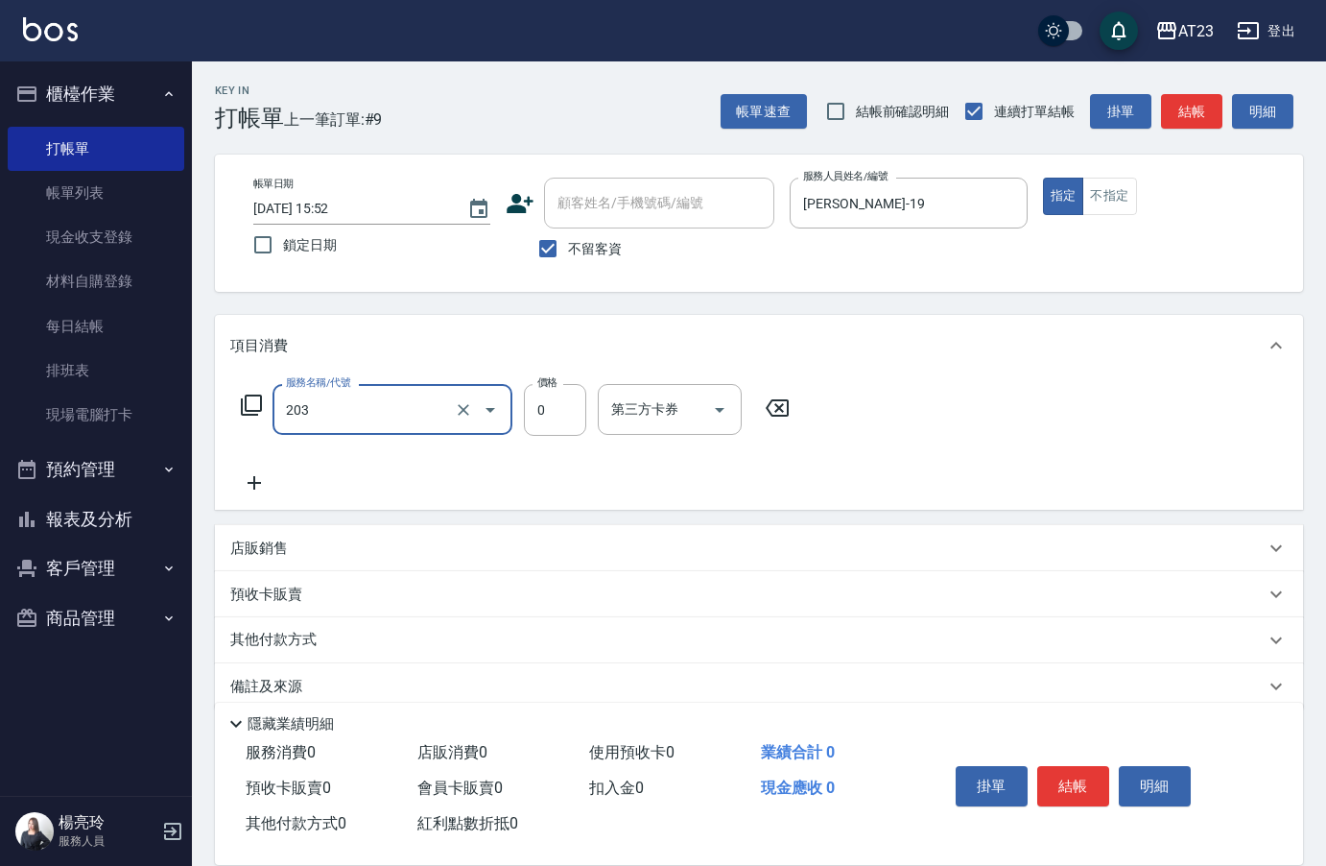
type input "使用洗髮卡(203)"
click at [1070, 766] on button "結帳" at bounding box center [1074, 786] width 72 height 40
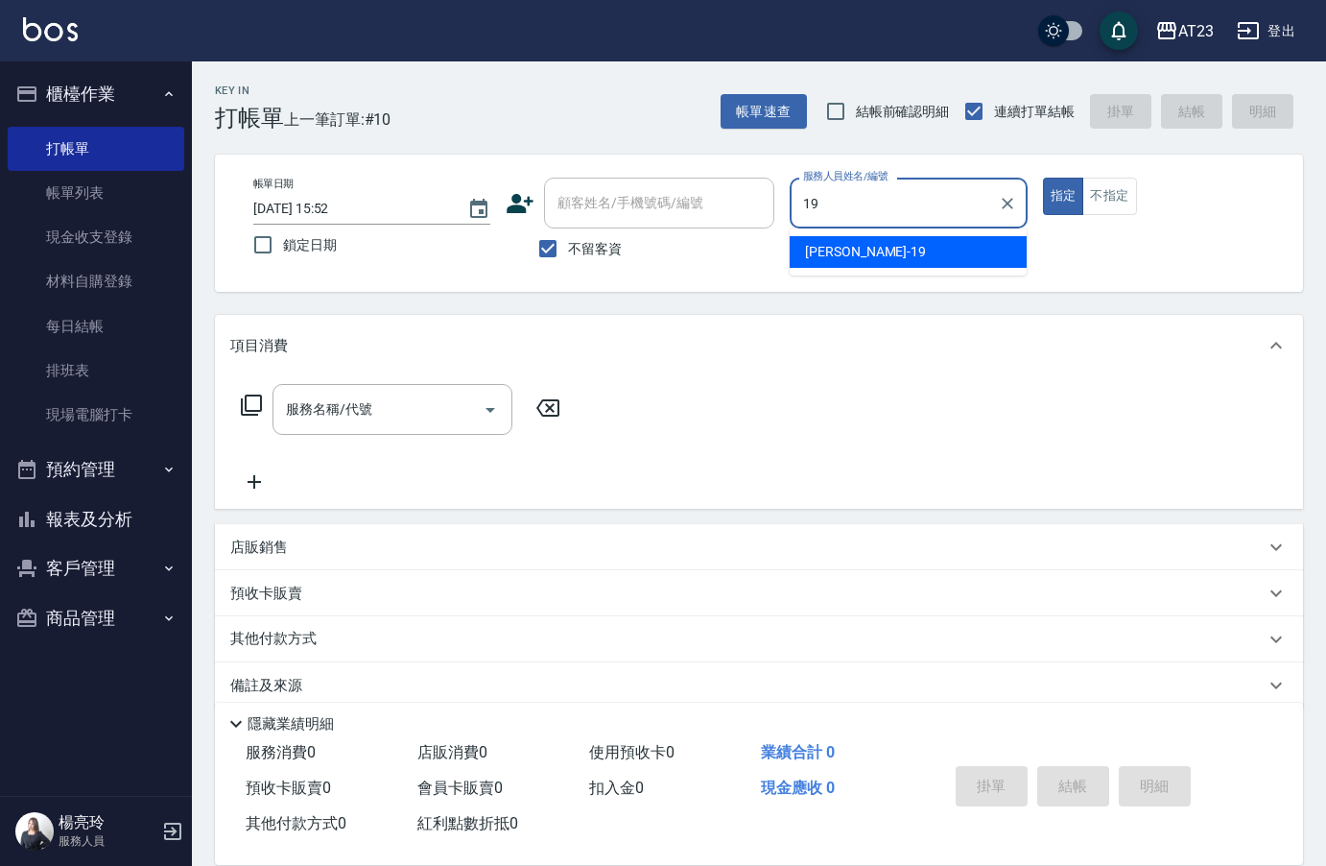
type input "[PERSON_NAME]-19"
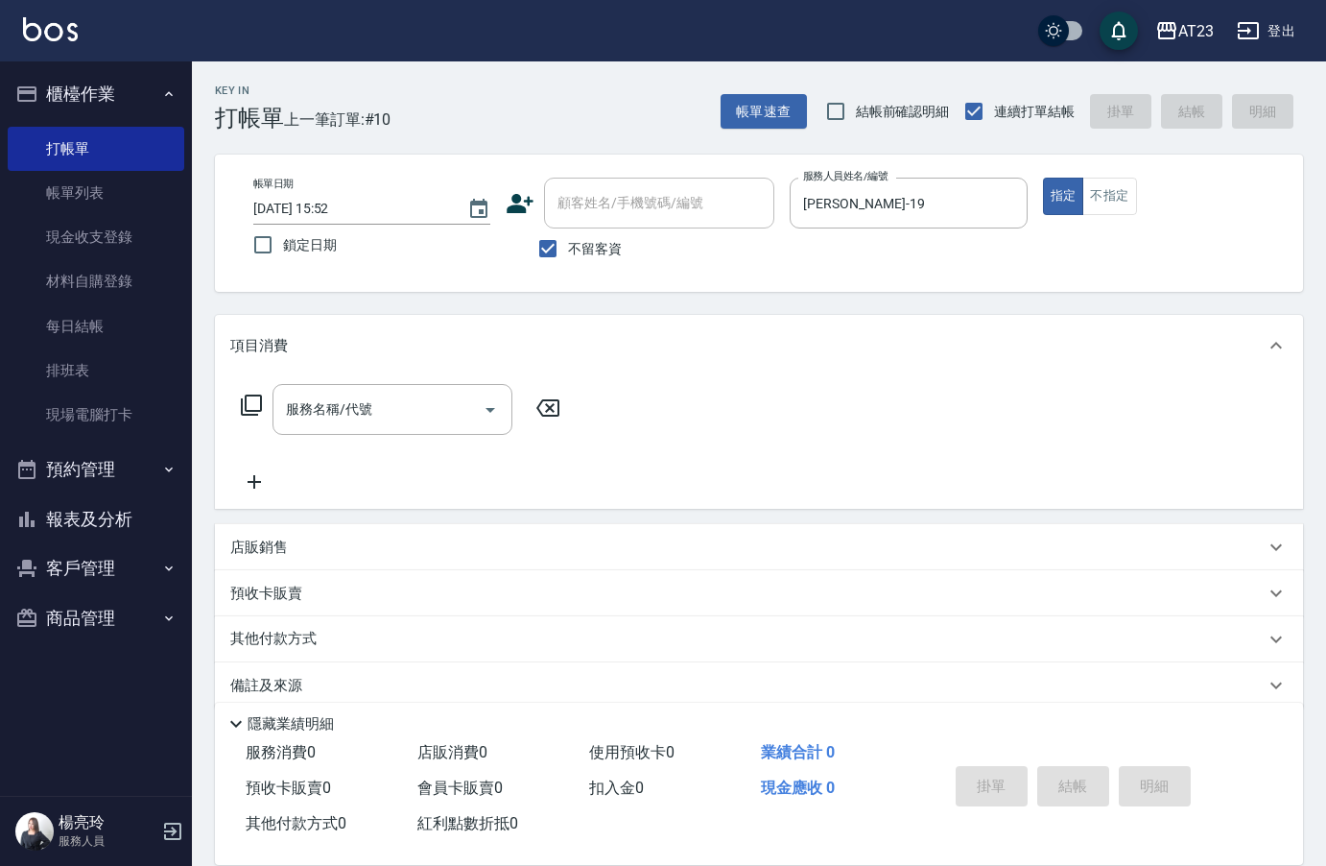
click at [237, 404] on div "服務名稱/代號 服務名稱/代號" at bounding box center [401, 409] width 342 height 51
click at [242, 403] on icon at bounding box center [251, 404] width 21 height 21
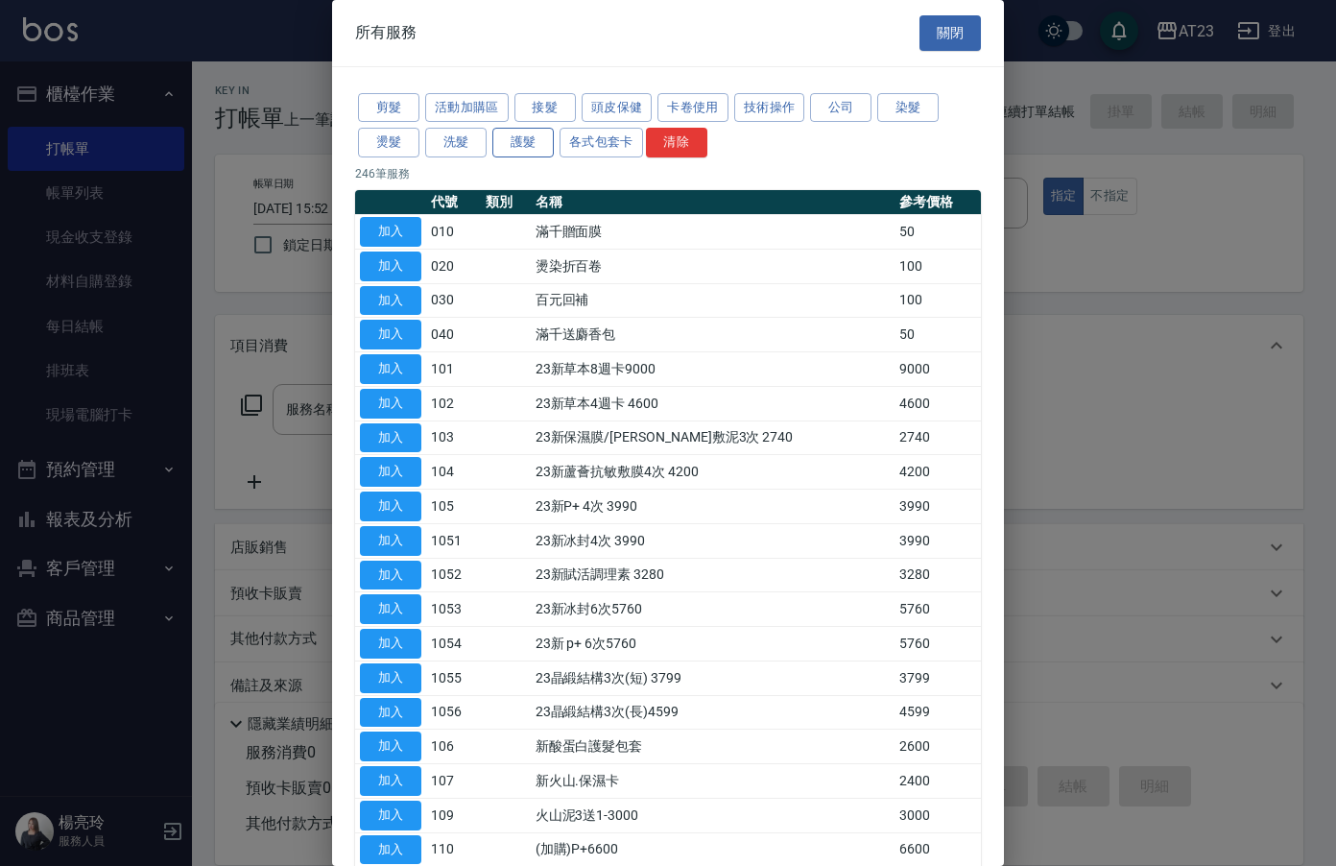
click at [531, 145] on button "護髮" at bounding box center [522, 143] width 61 height 30
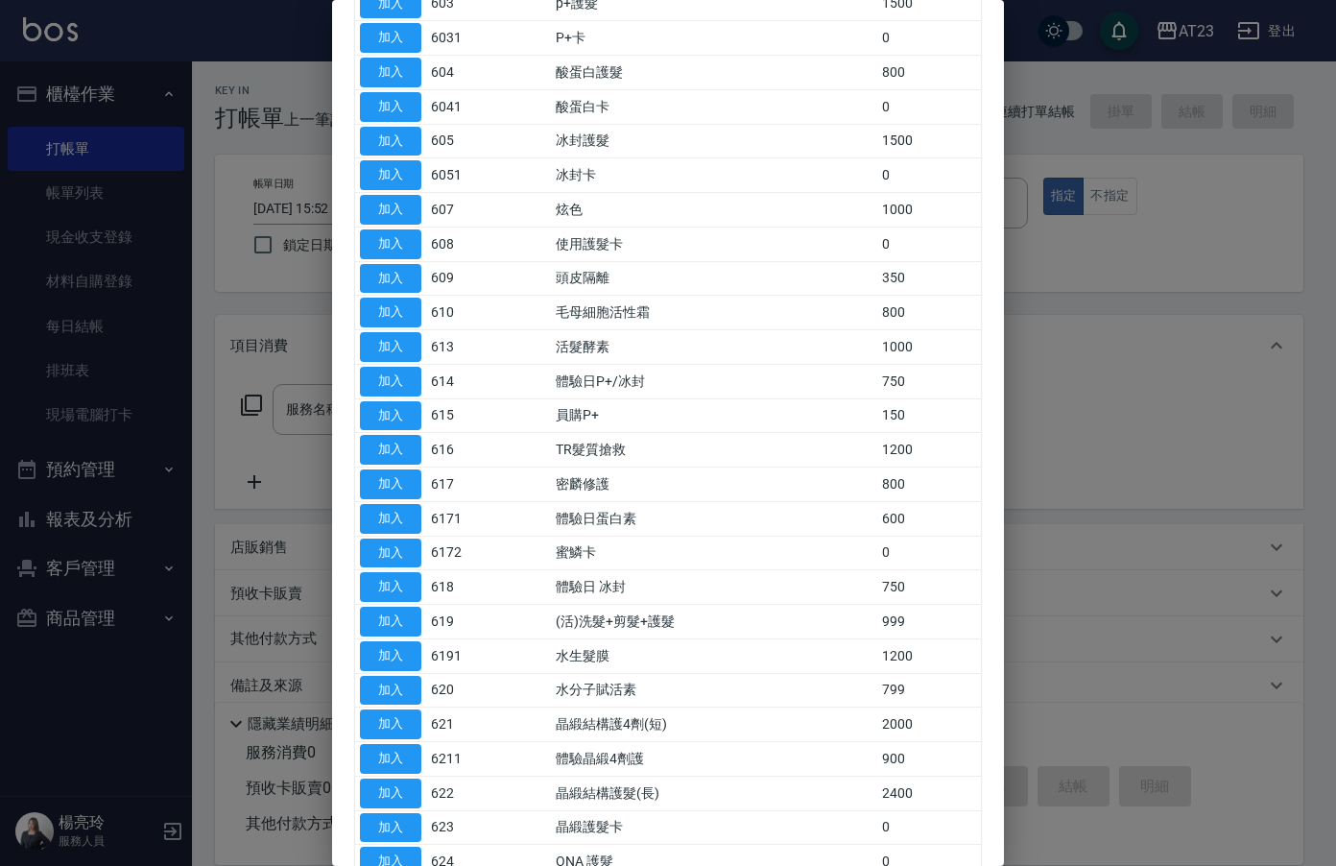
scroll to position [384, 0]
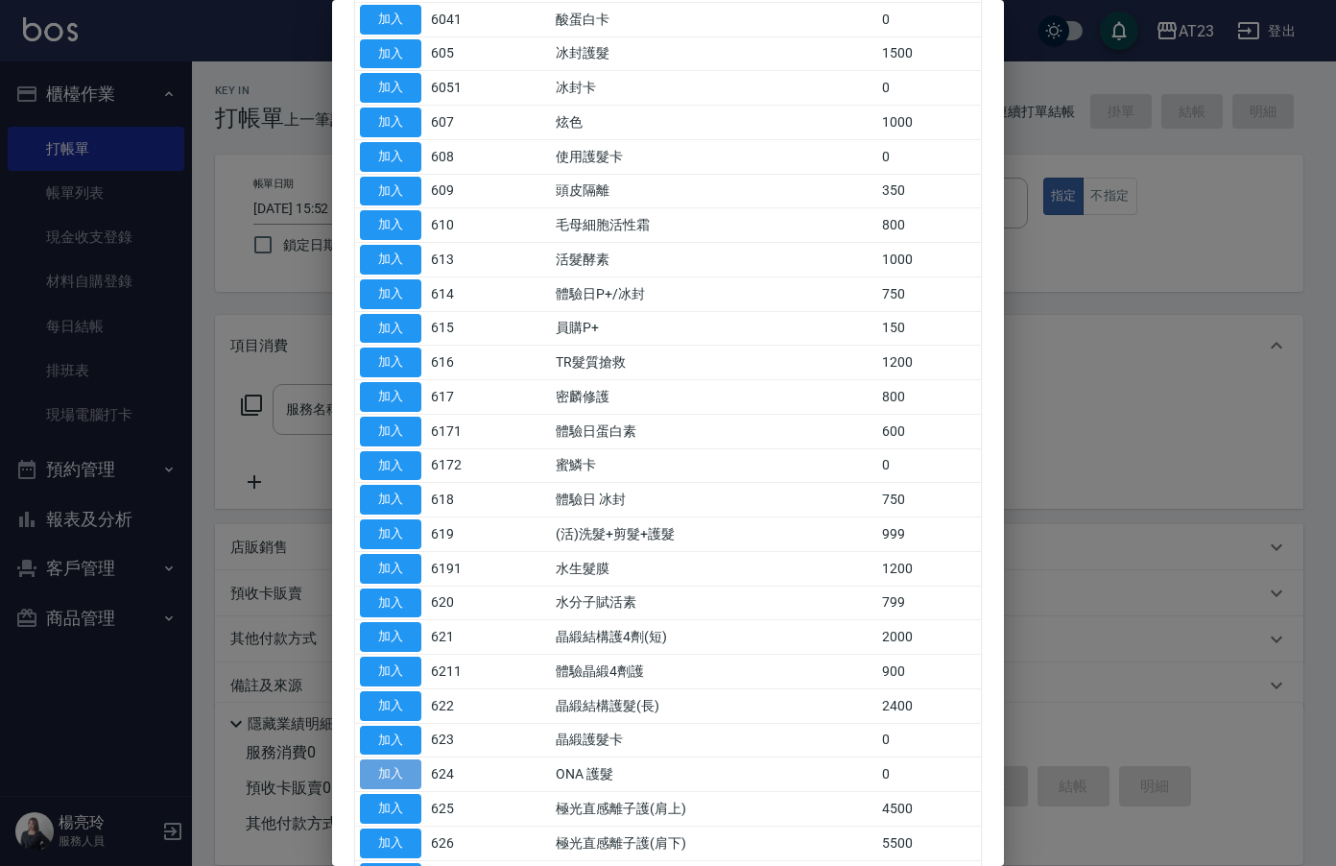
click at [368, 773] on button "加入" at bounding box center [390, 774] width 61 height 30
type input "ONA 護髮(624)"
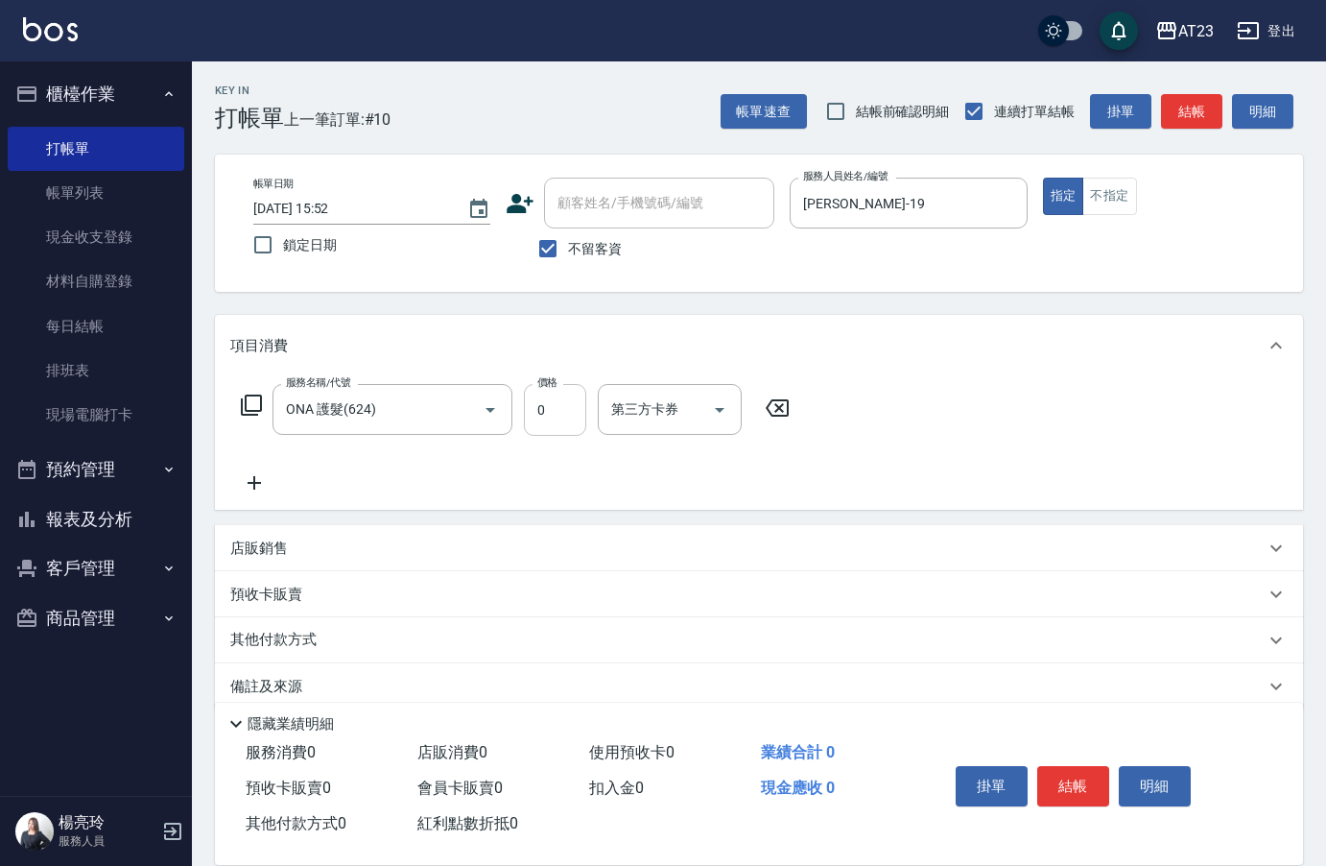
click at [553, 425] on input "0" at bounding box center [555, 410] width 62 height 52
type input "500"
drag, startPoint x: 984, startPoint y: 432, endPoint x: 976, endPoint y: 452, distance: 21.6
click at [984, 433] on div "服務名稱/代號 ONA 護髮(624) 服務名稱/代號 價格 500 價格 第三方卡券 第三方卡券" at bounding box center [759, 442] width 1088 height 133
click at [1096, 807] on div "掛單 結帳 明細" at bounding box center [1073, 788] width 251 height 60
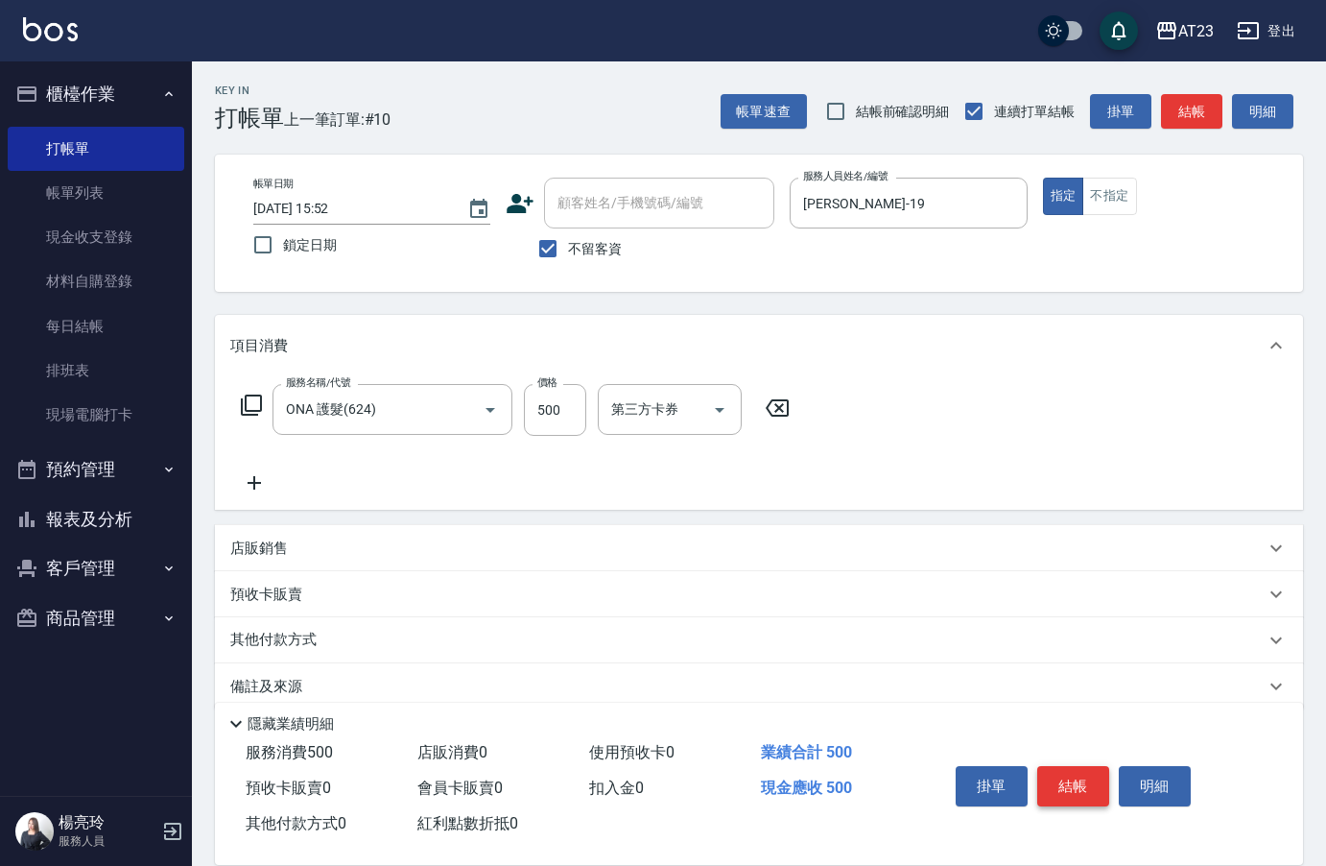
click at [1079, 794] on button "結帳" at bounding box center [1074, 786] width 72 height 40
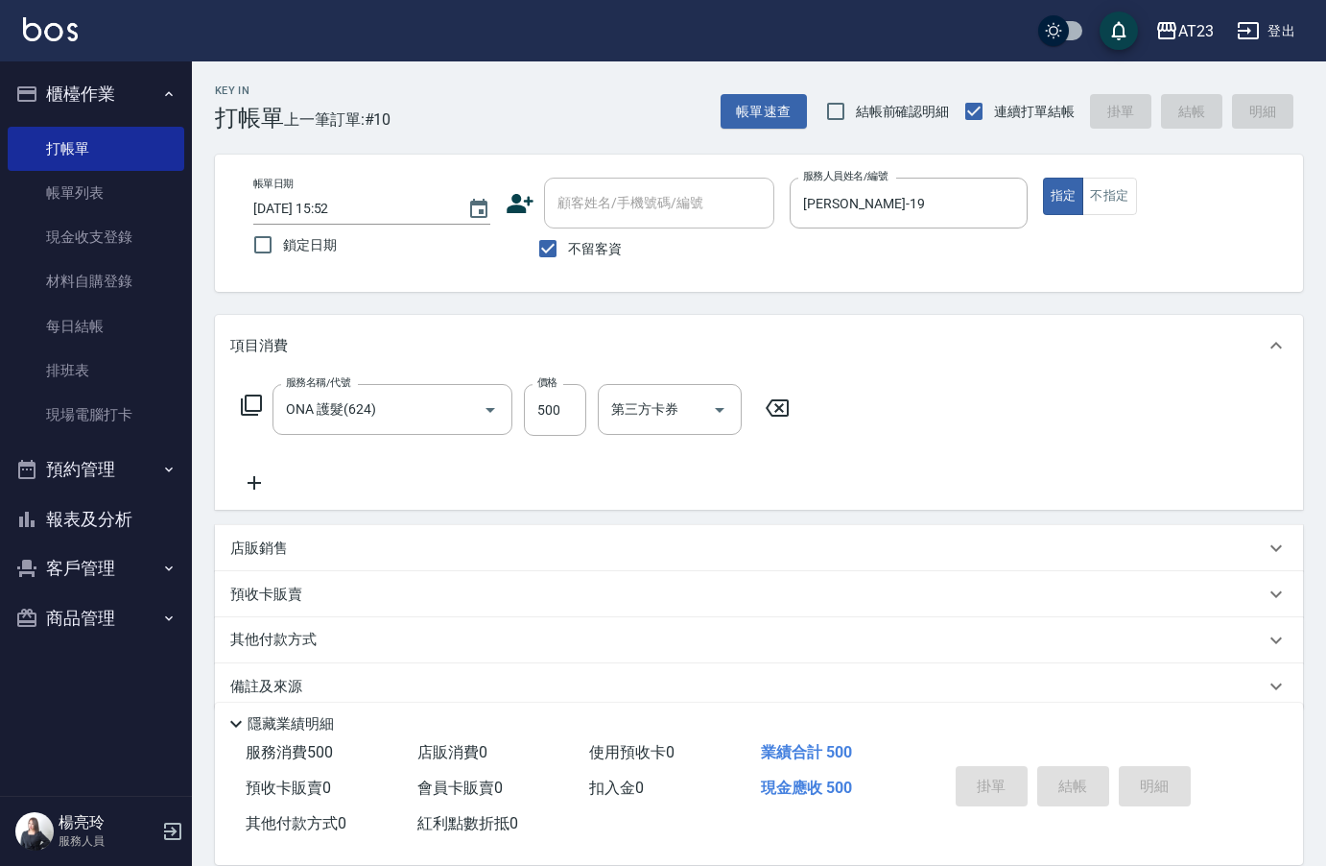
type input "[DATE] 15:53"
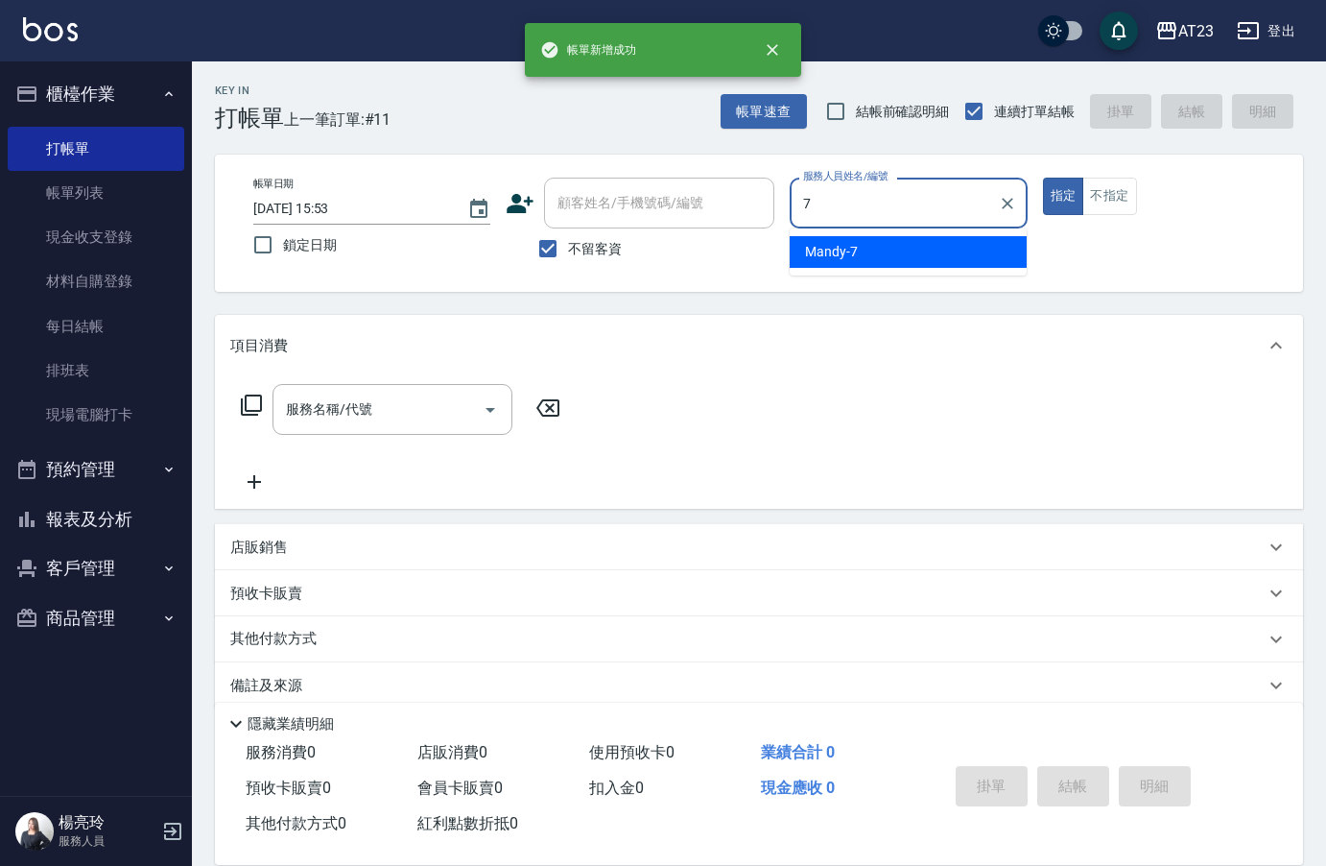
type input "Mandy-7"
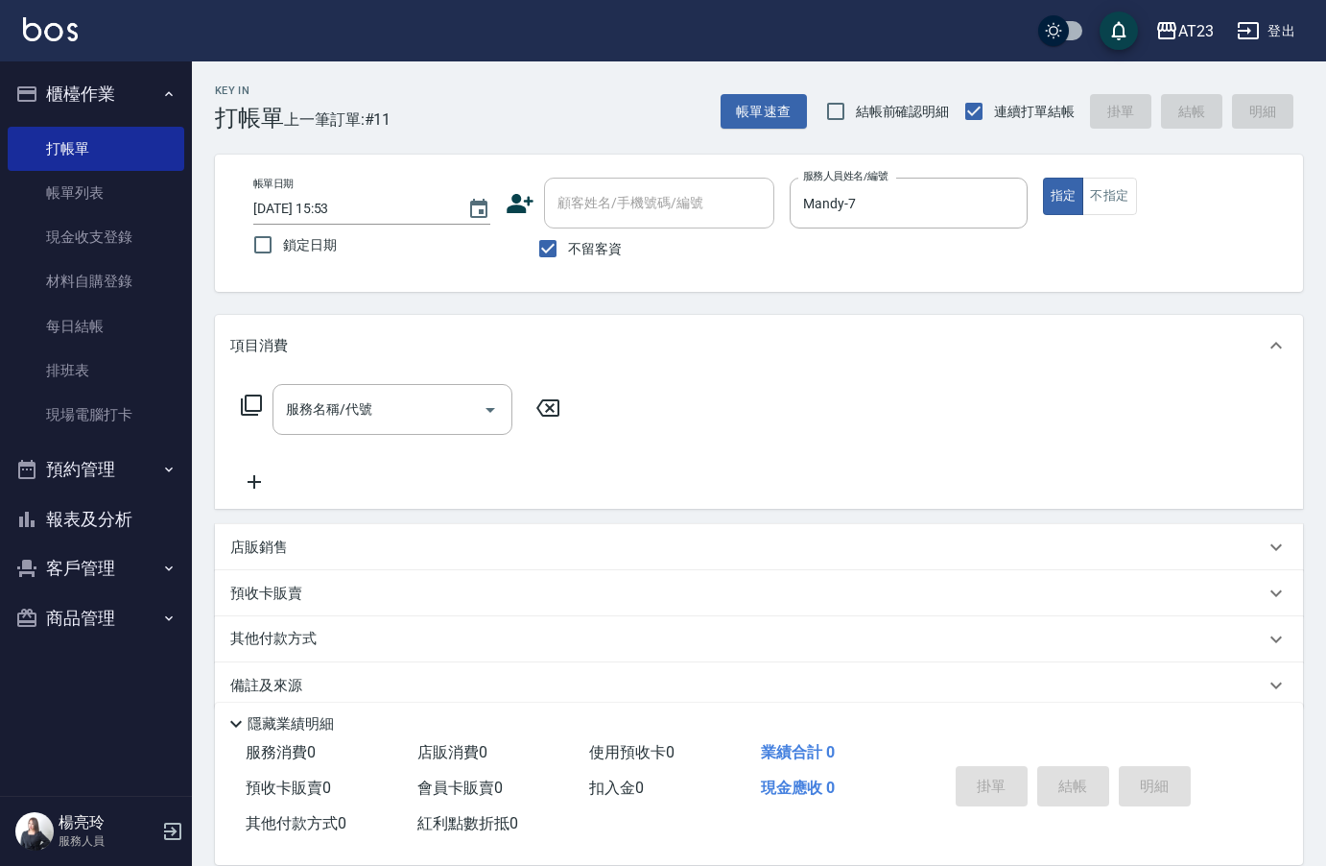
click at [261, 415] on icon at bounding box center [251, 405] width 23 height 23
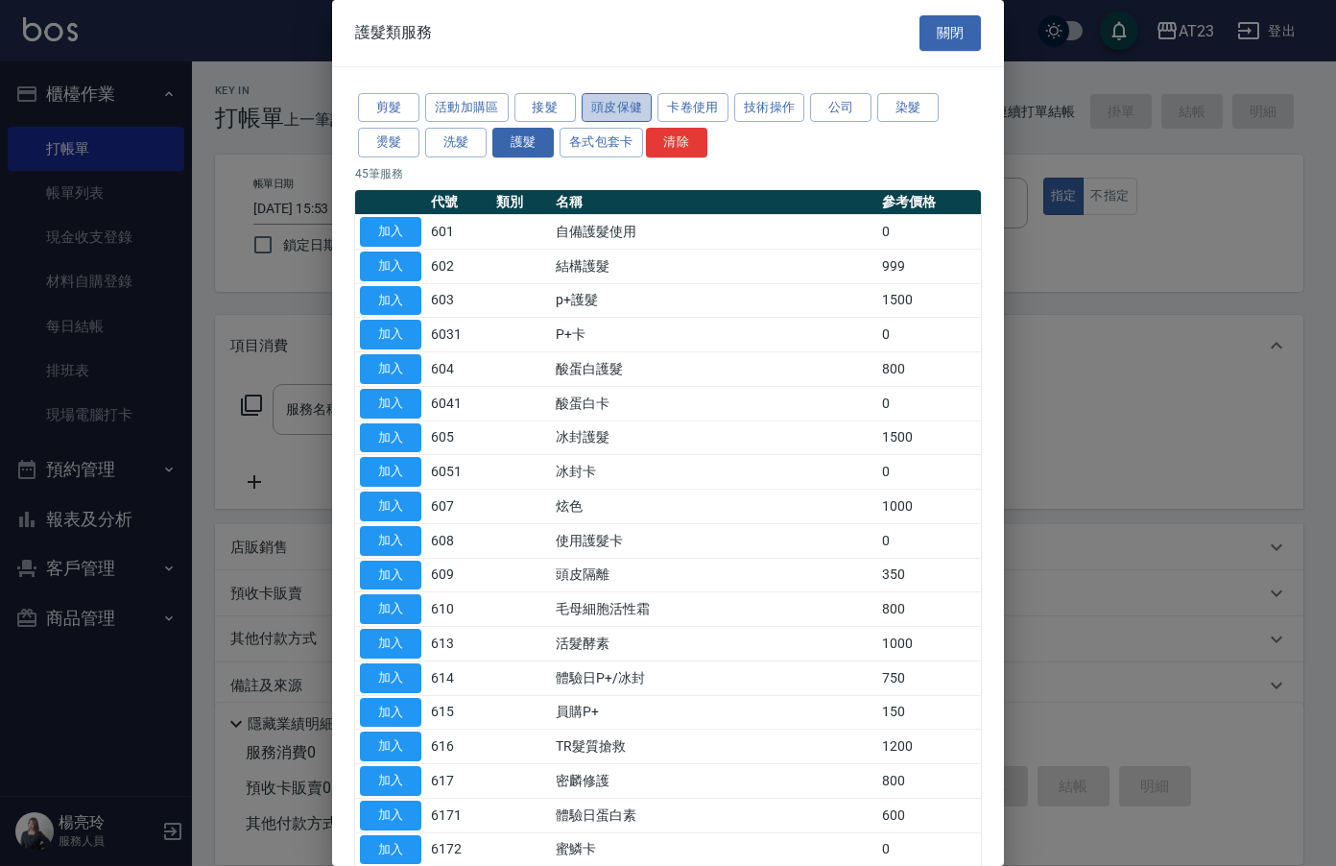
click at [615, 106] on button "頭皮保健" at bounding box center [617, 108] width 71 height 30
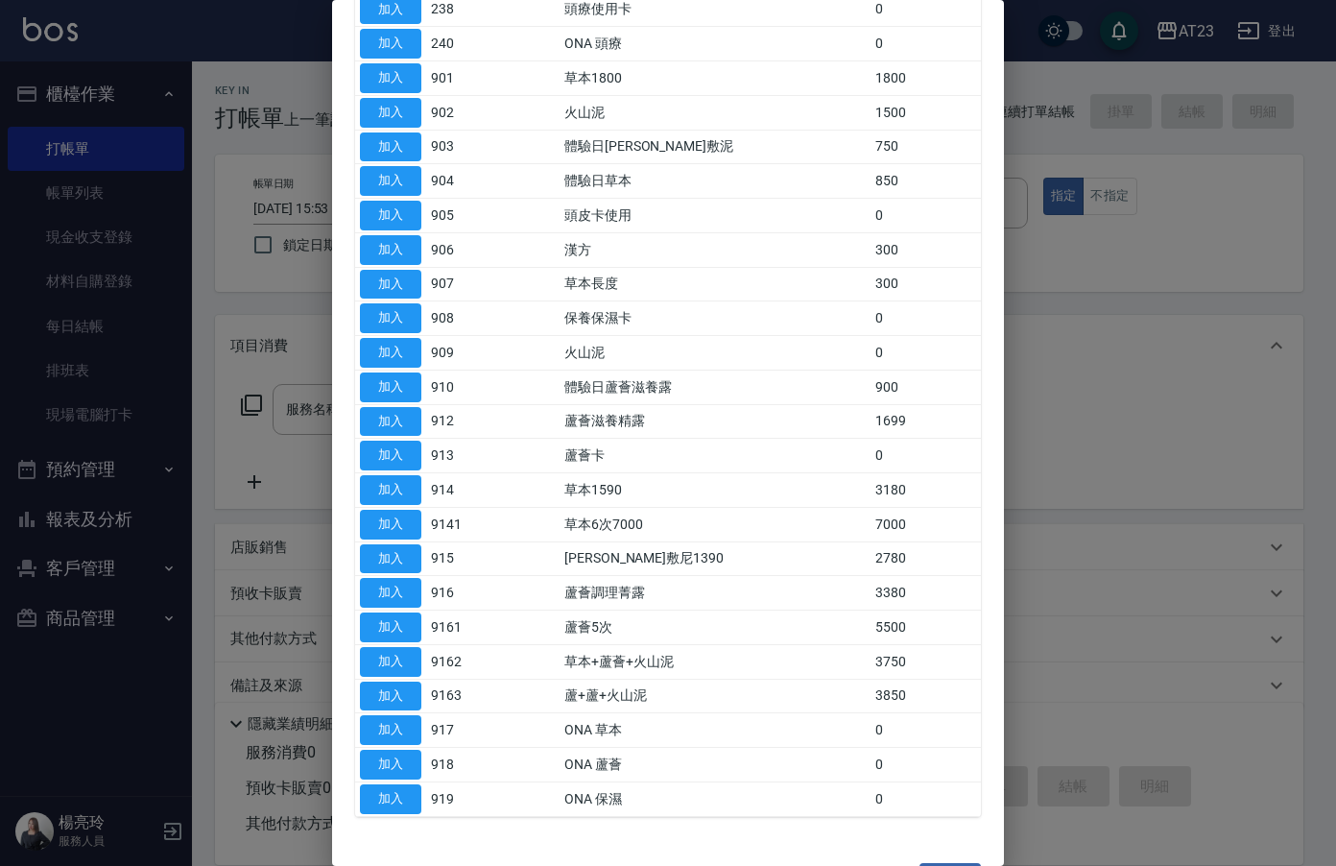
scroll to position [485, 0]
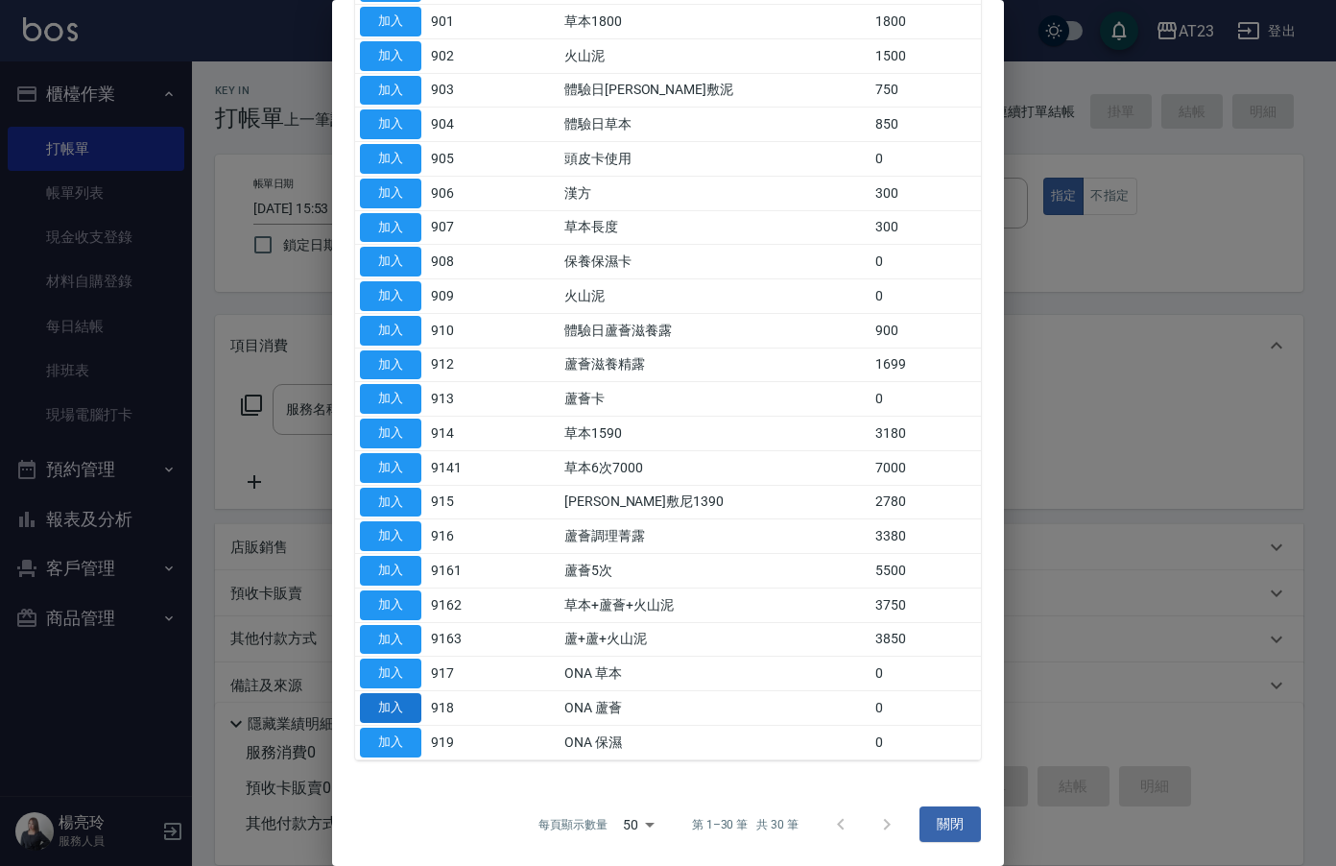
click at [388, 699] on button "加入" at bounding box center [390, 708] width 61 height 30
type input "ONA 蘆薈(918)"
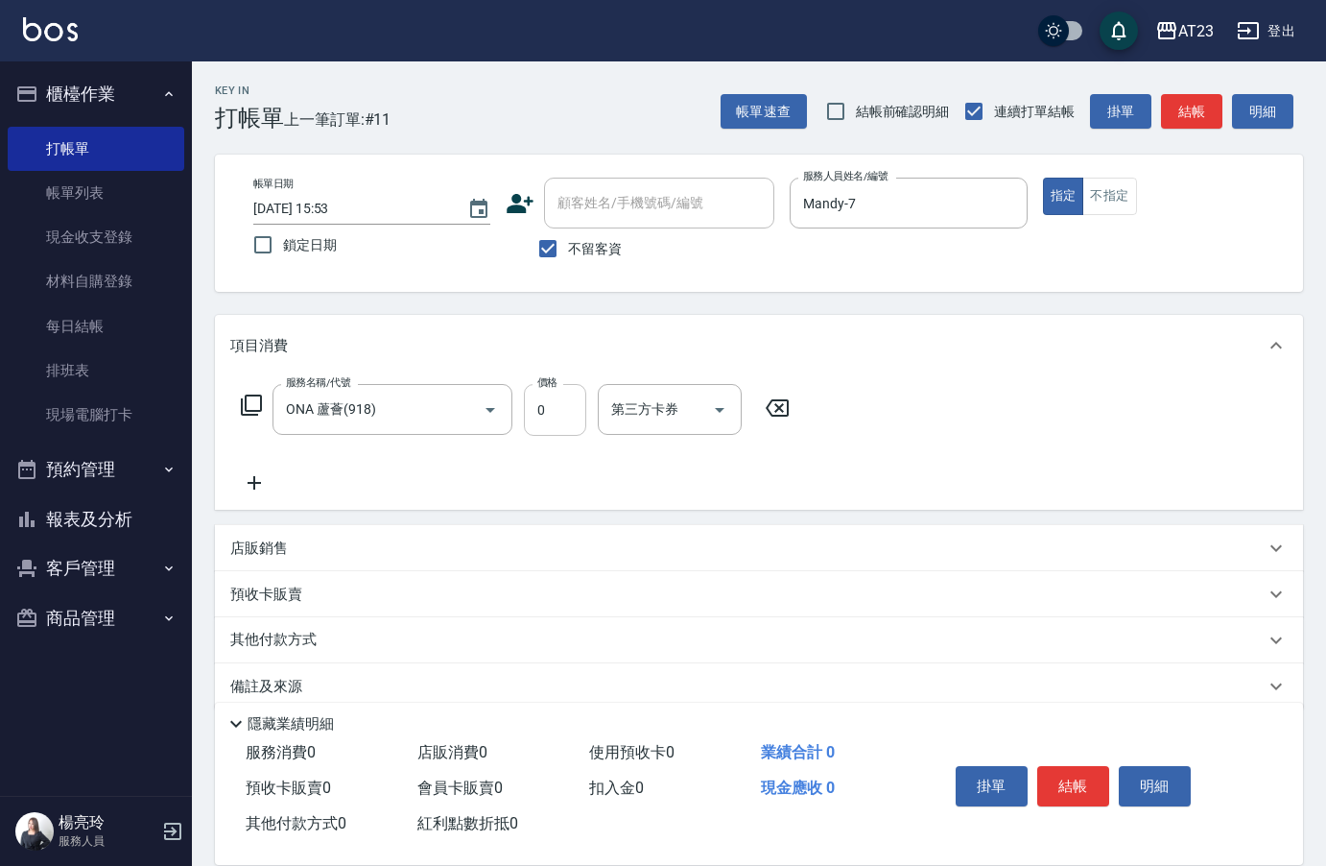
click at [566, 411] on input "0" at bounding box center [555, 410] width 62 height 52
type input "474"
click at [1070, 779] on button "結帳" at bounding box center [1074, 786] width 72 height 40
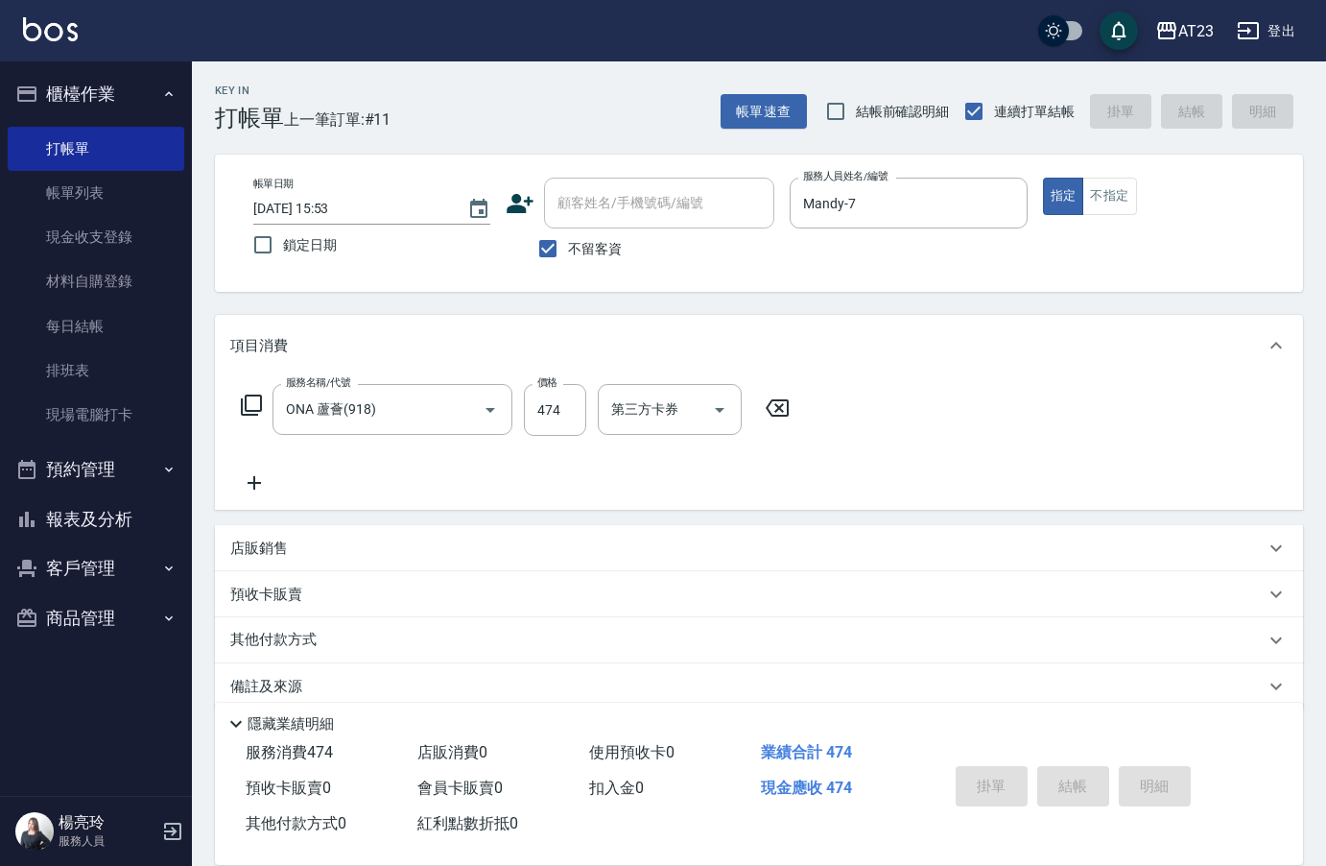
type input "[DATE] 15:54"
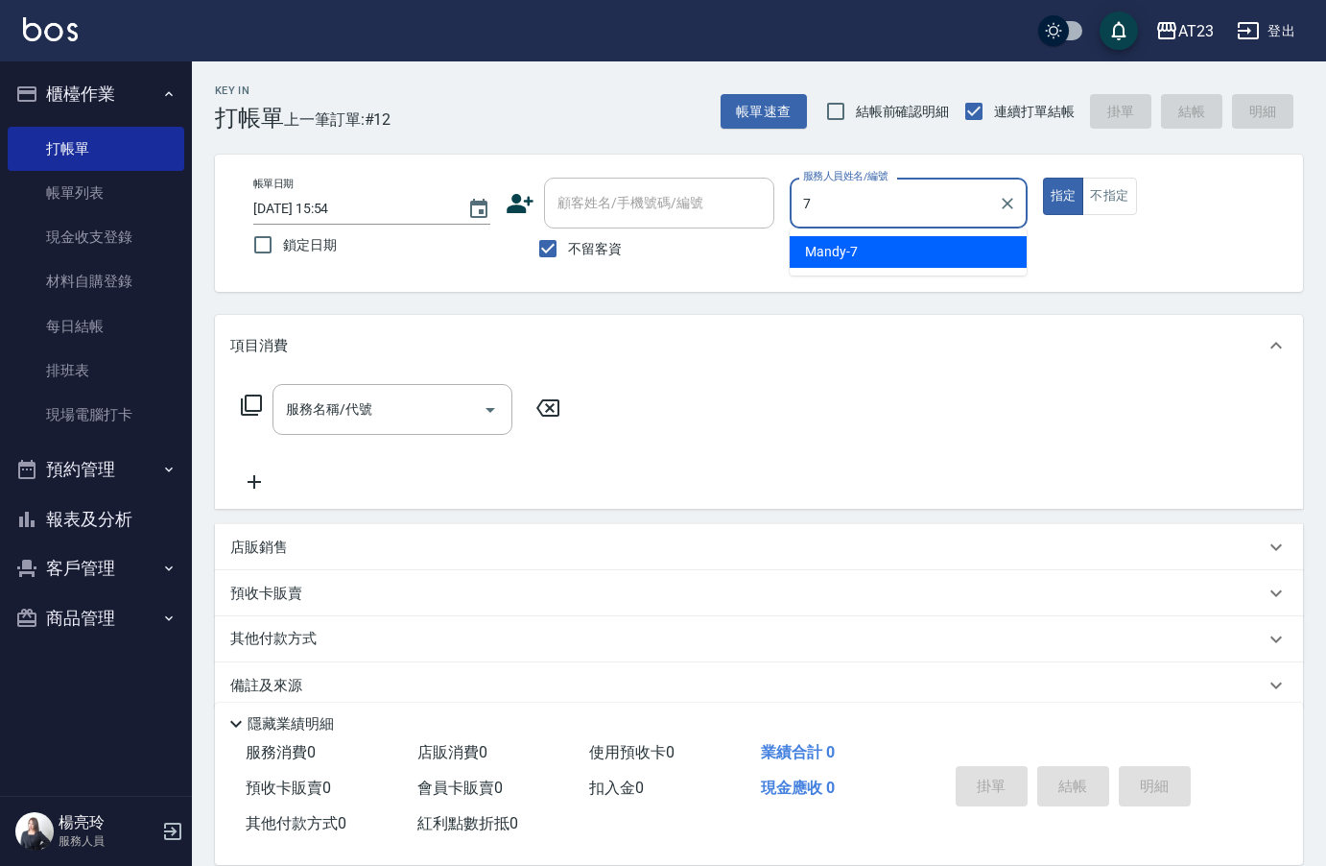
type input "Mandy-7"
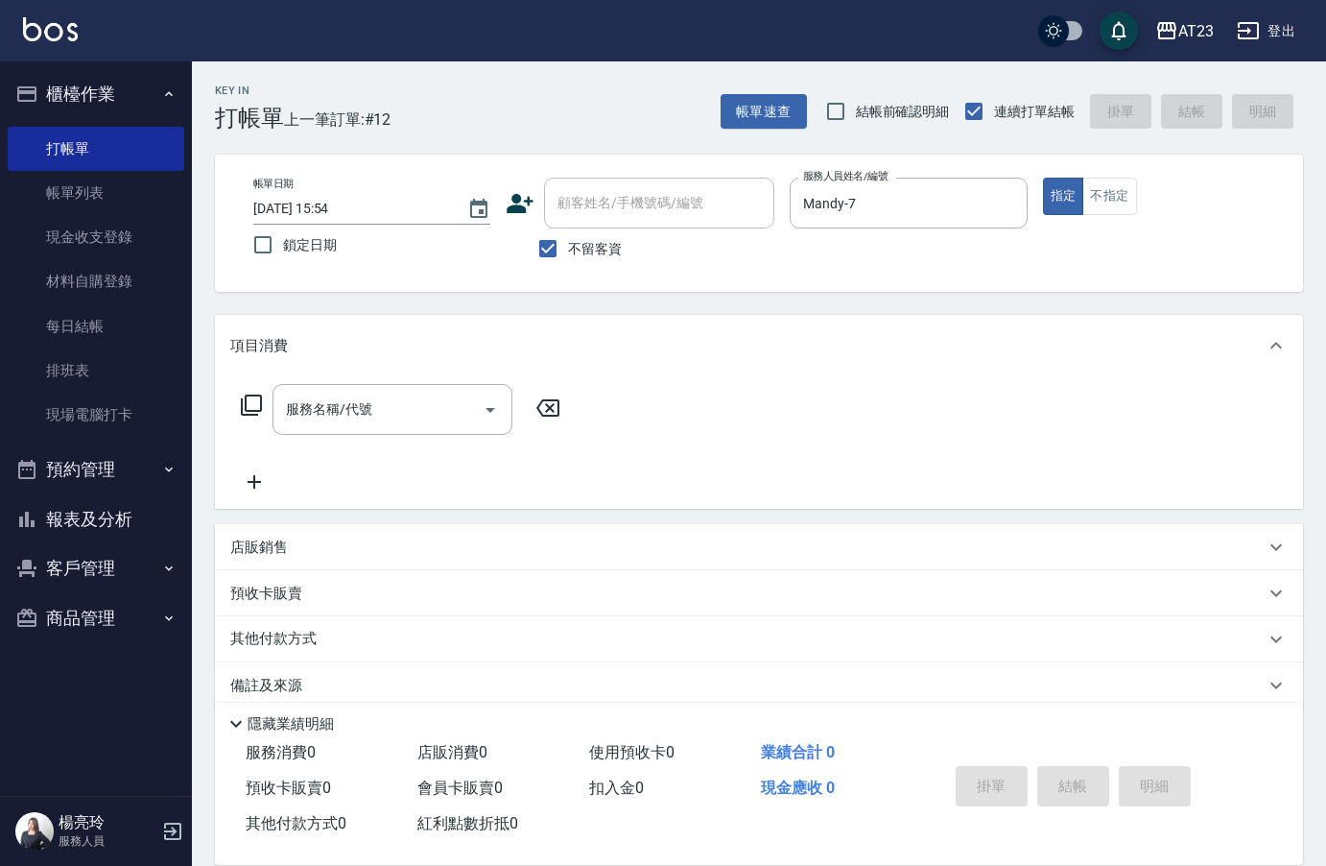
click at [240, 405] on icon at bounding box center [251, 405] width 23 height 23
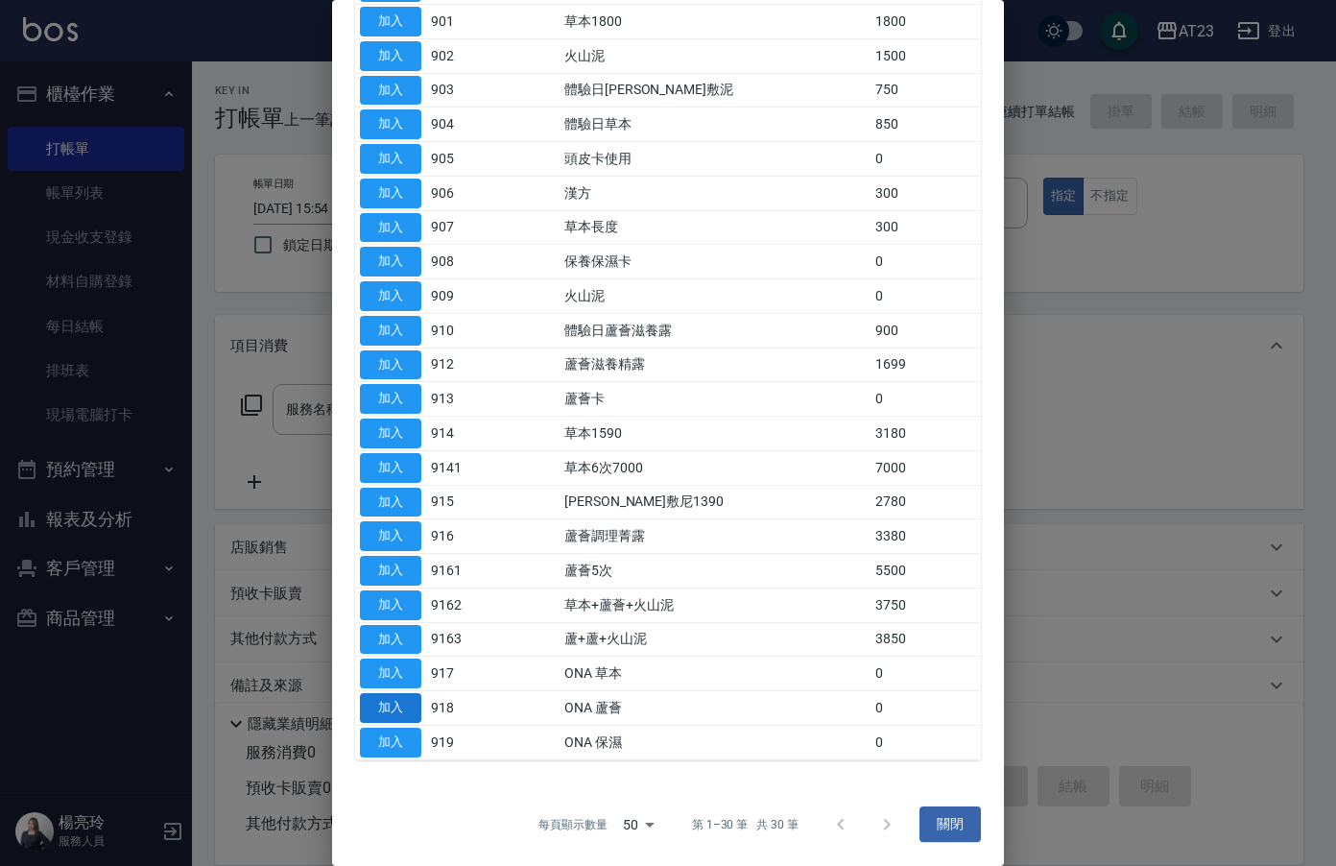
click at [401, 714] on button "加入" at bounding box center [390, 708] width 61 height 30
type input "ONA 蘆薈(918)"
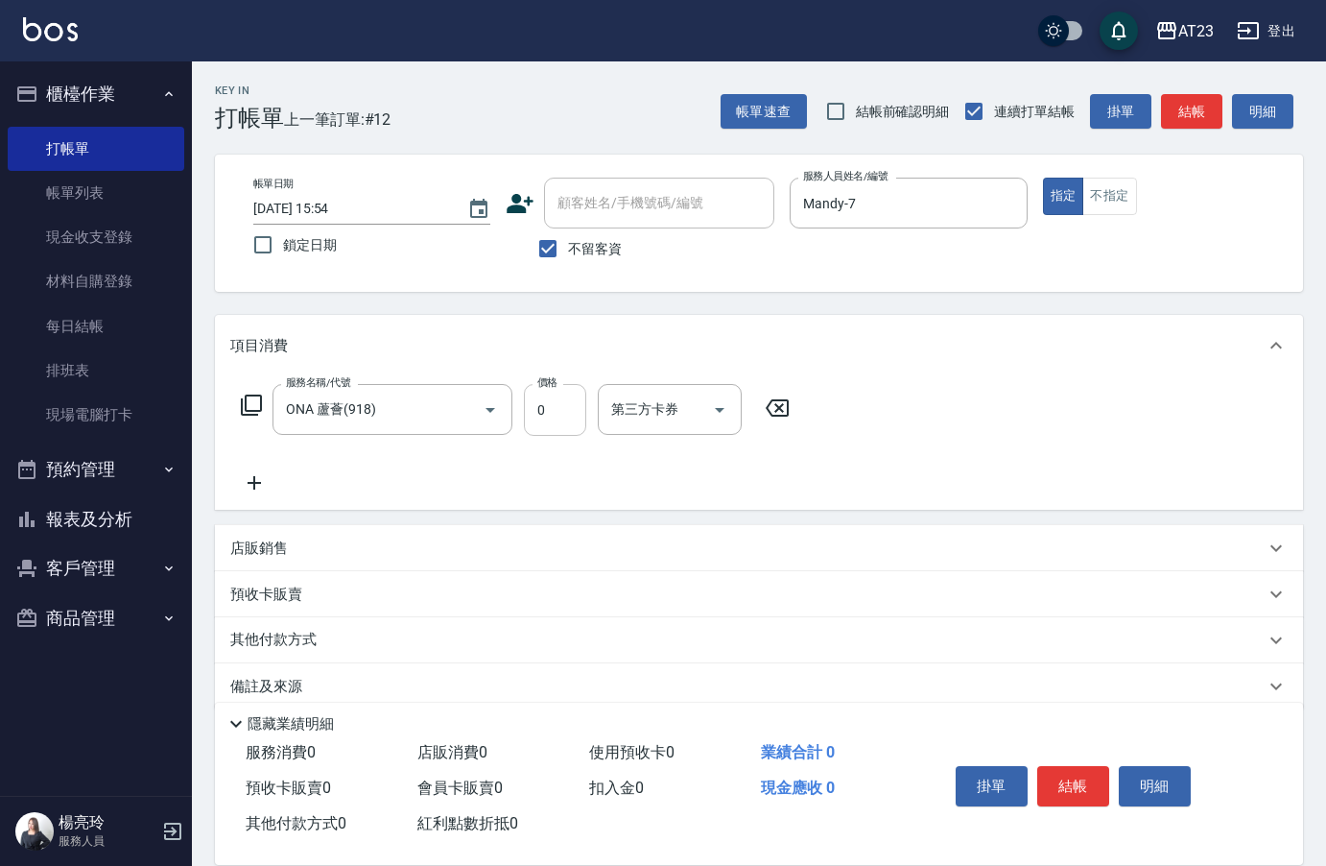
click at [533, 410] on input "0" at bounding box center [555, 410] width 62 height 52
type input "500"
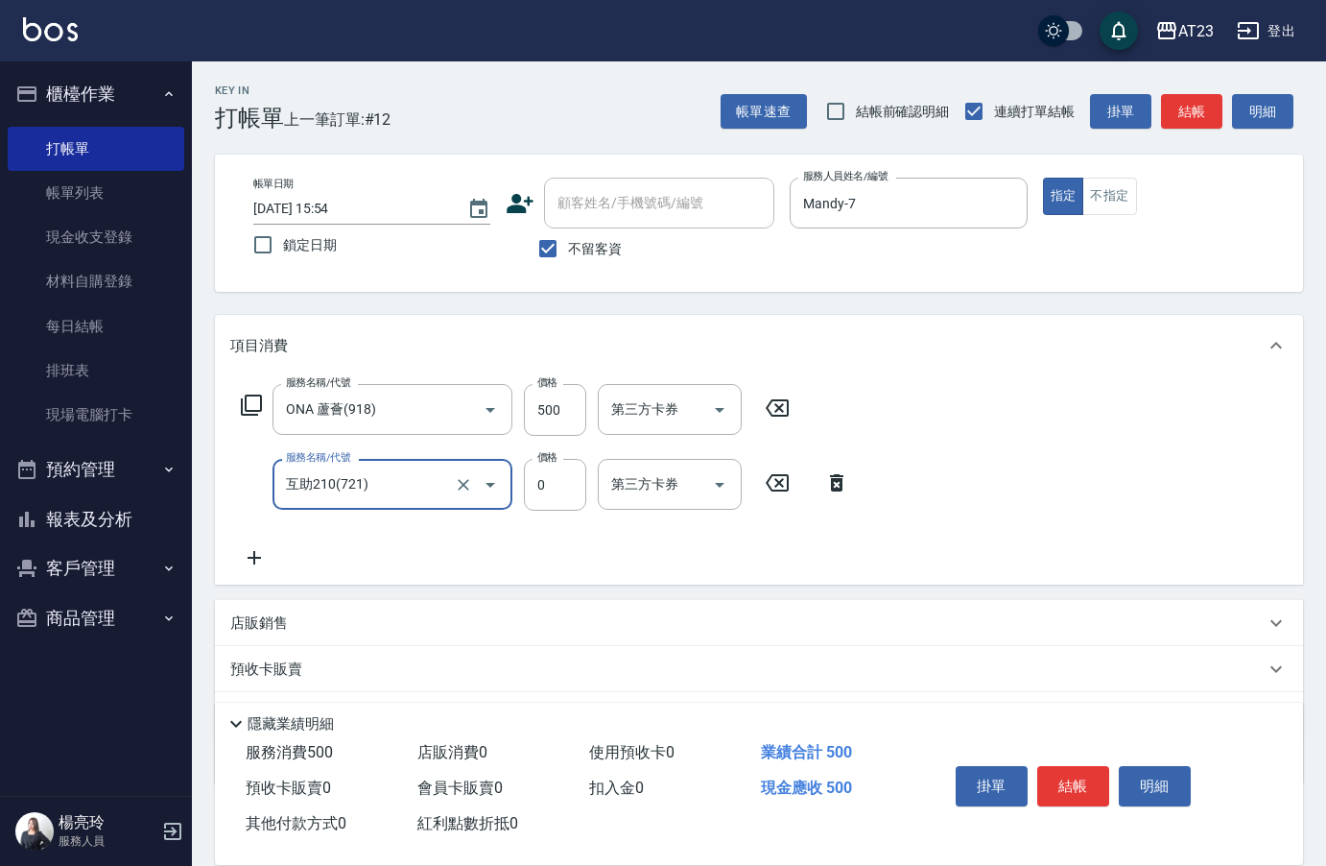
type input "互助210(721)"
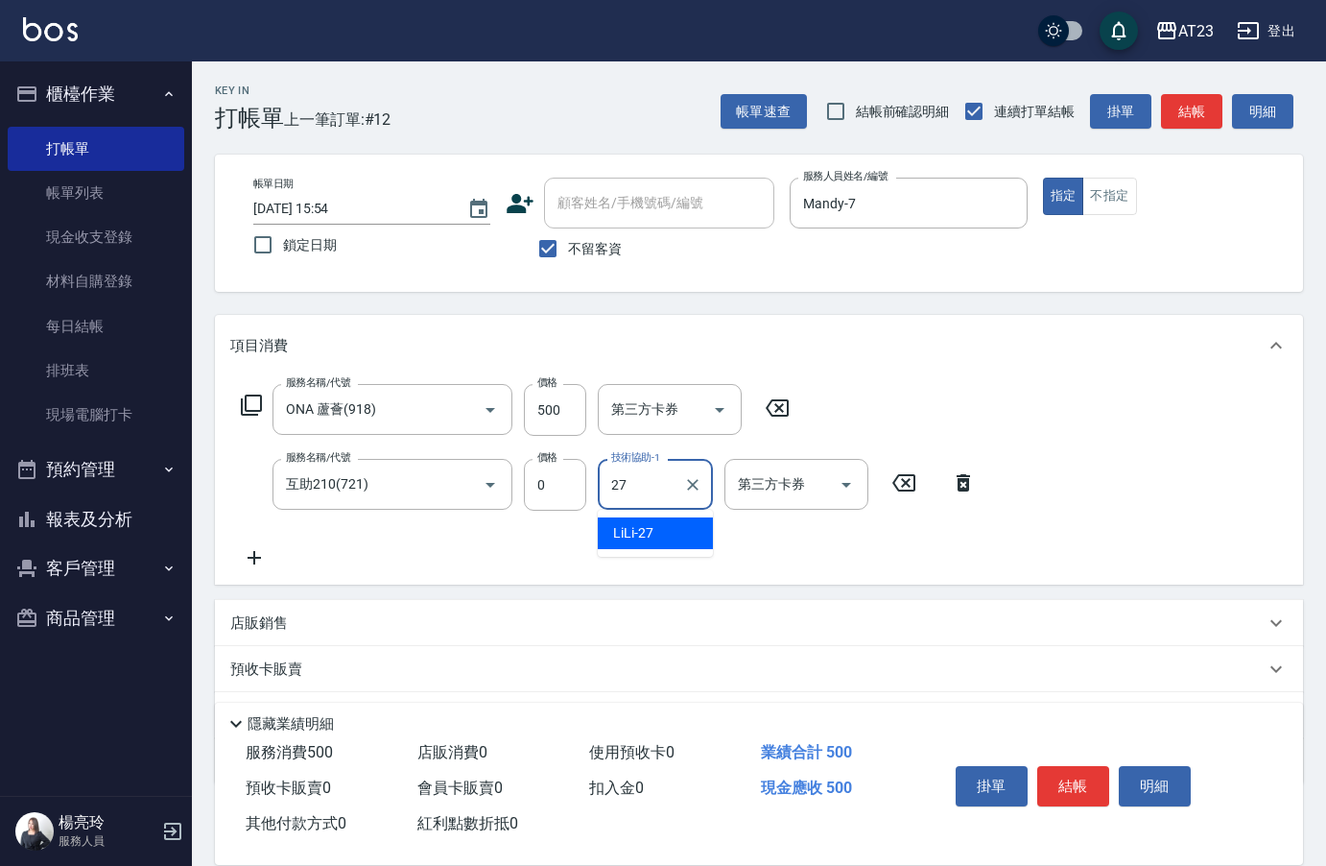
type input "LiLi-27"
click at [1081, 791] on button "結帳" at bounding box center [1074, 786] width 72 height 40
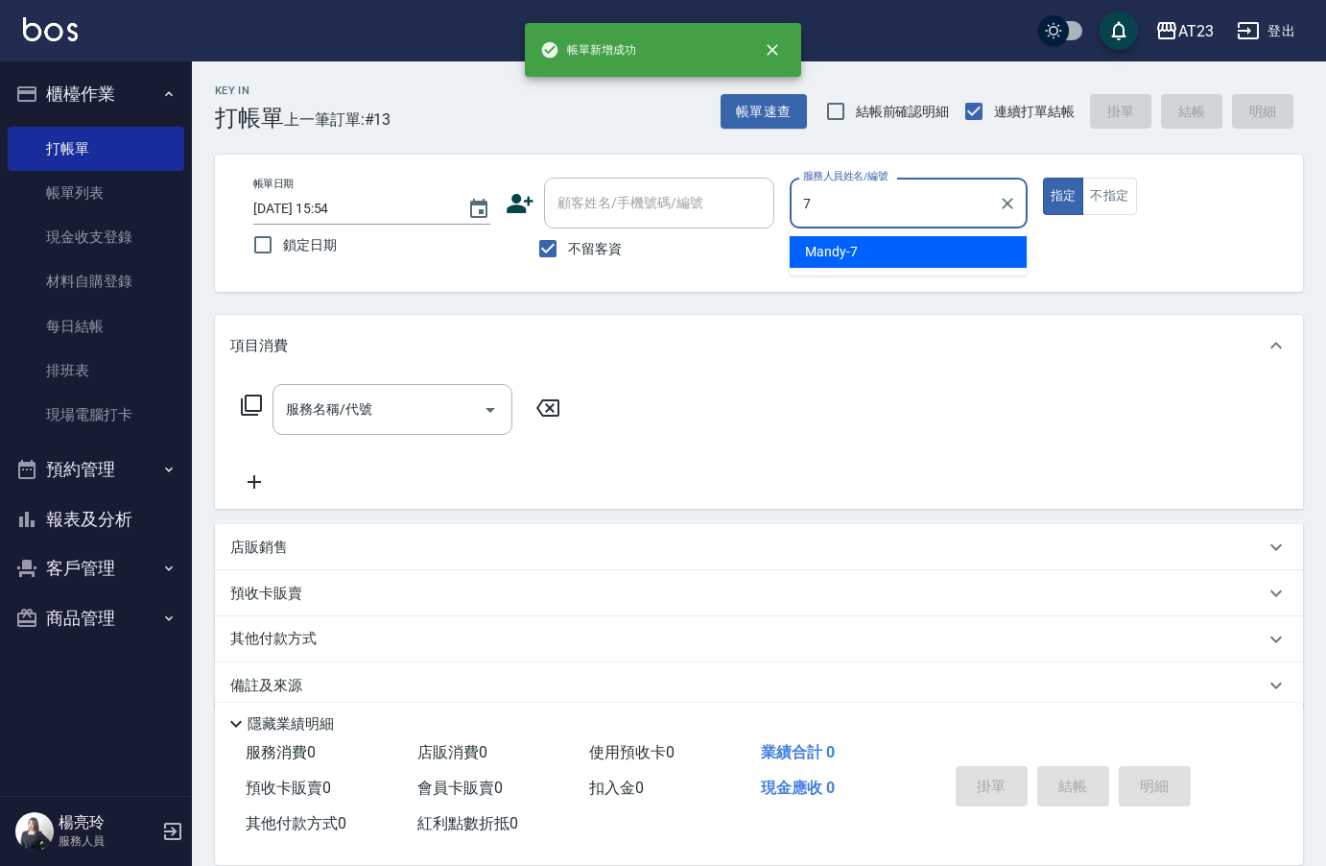
type input "Mandy-7"
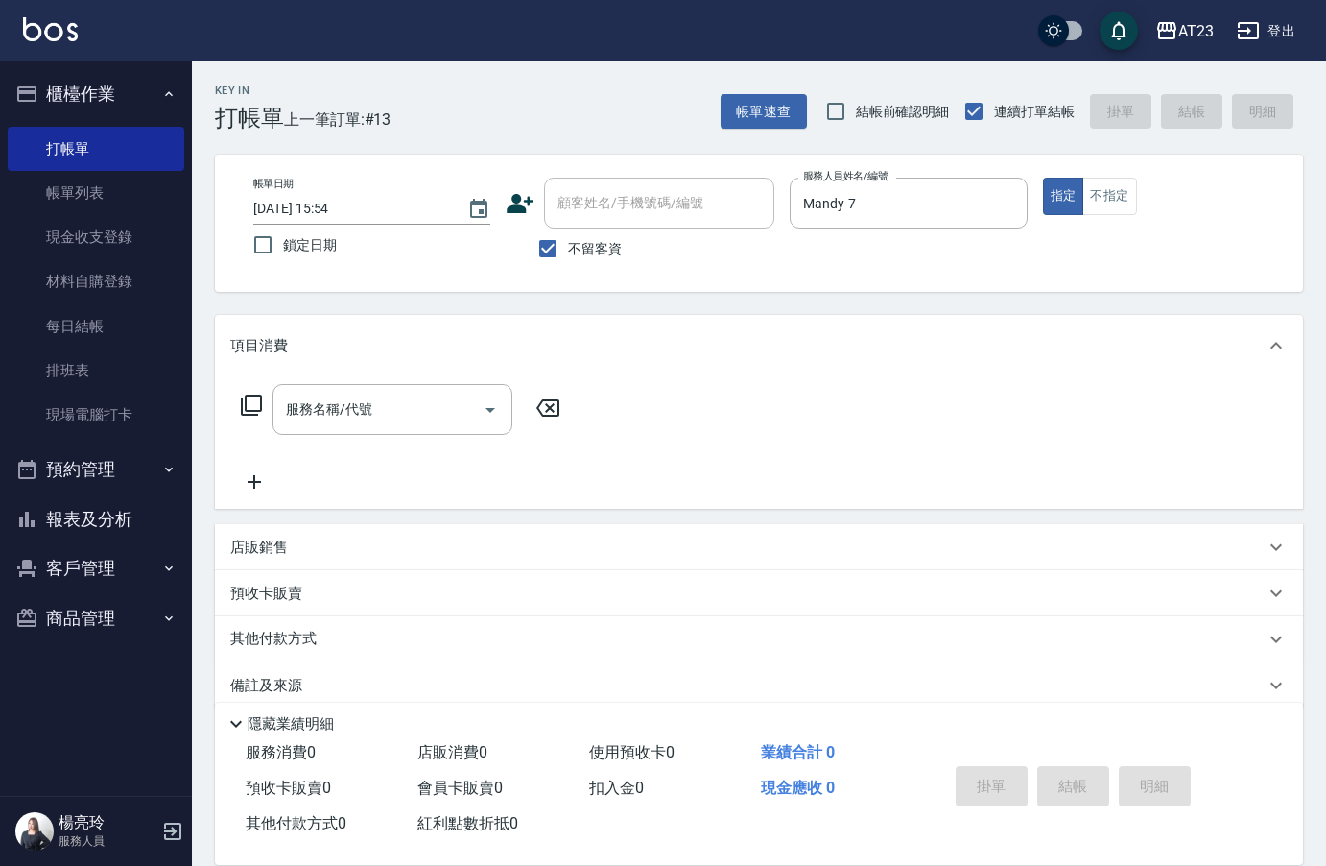
click at [254, 411] on icon at bounding box center [251, 404] width 21 height 21
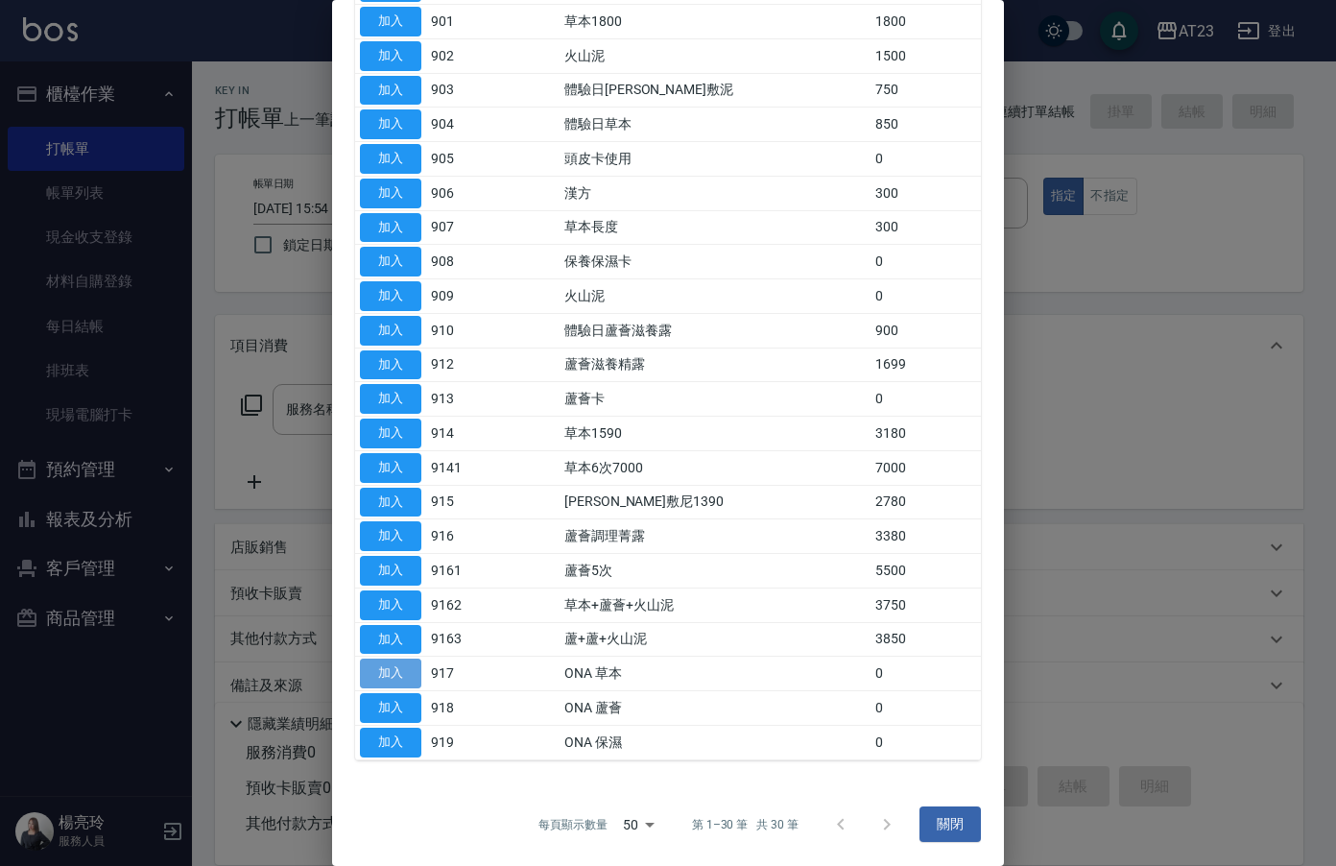
click at [373, 669] on button "加入" at bounding box center [390, 673] width 61 height 30
type input "ONA 草本(917)"
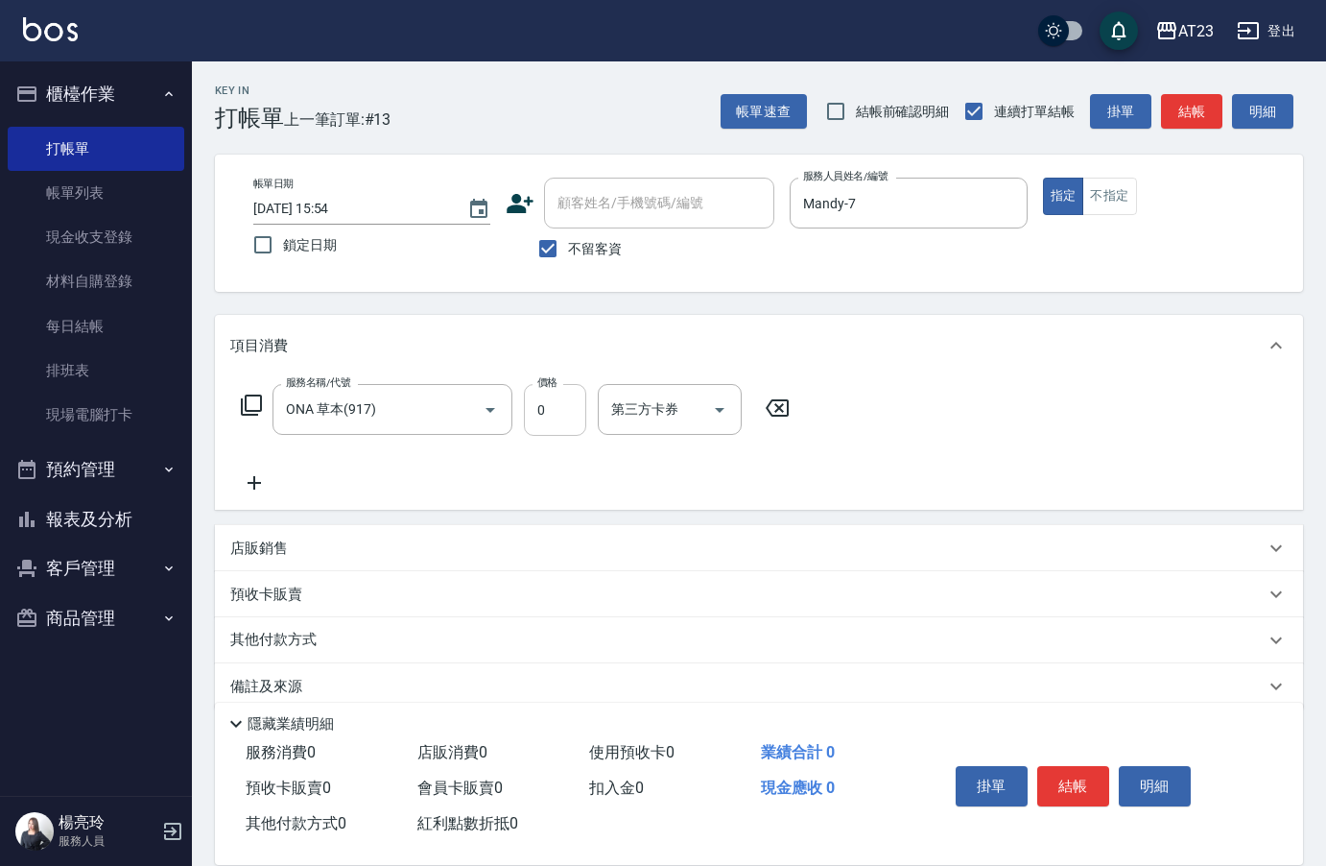
click at [545, 400] on input "0" at bounding box center [555, 410] width 62 height 52
type input "600"
click at [1031, 492] on div "服務名稱/代號 ONA 草本(917) 服務名稱/代號 價格 600 價格 第三方卡券 第三方卡券" at bounding box center [759, 442] width 1088 height 133
click at [1076, 773] on button "結帳" at bounding box center [1074, 786] width 72 height 40
